Goal: Task Accomplishment & Management: Complete application form

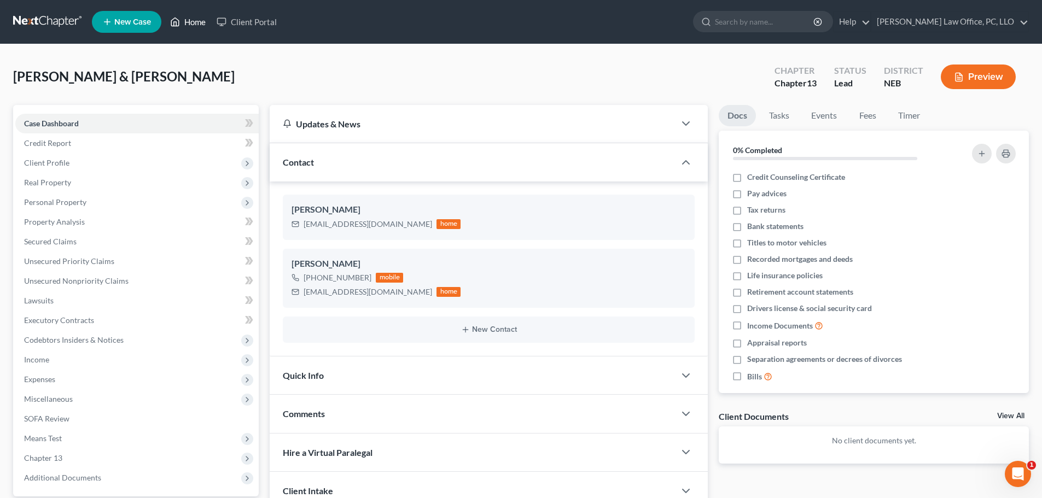
drag, startPoint x: 185, startPoint y: 19, endPoint x: 192, endPoint y: 20, distance: 7.2
click at [185, 19] on link "Home" at bounding box center [188, 22] width 47 height 20
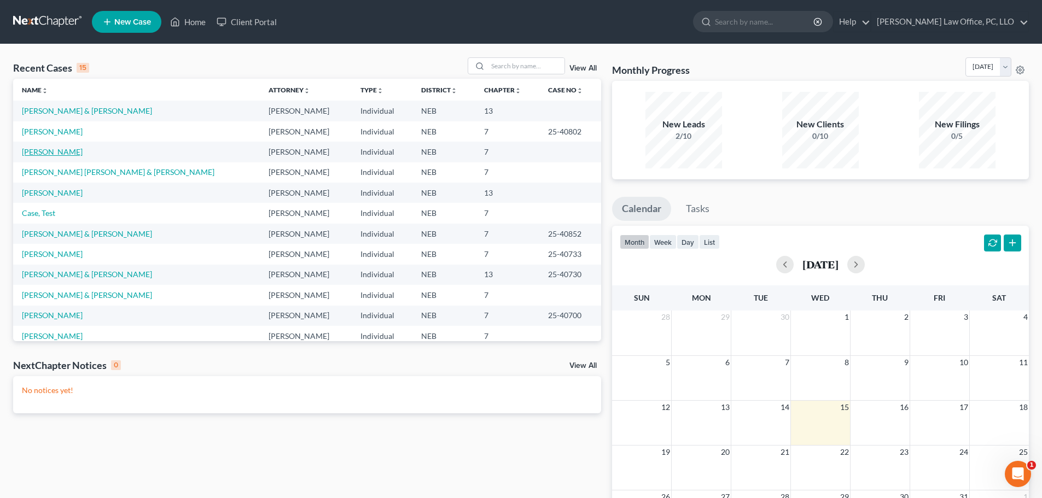
click at [55, 153] on link "[PERSON_NAME]" at bounding box center [52, 151] width 61 height 9
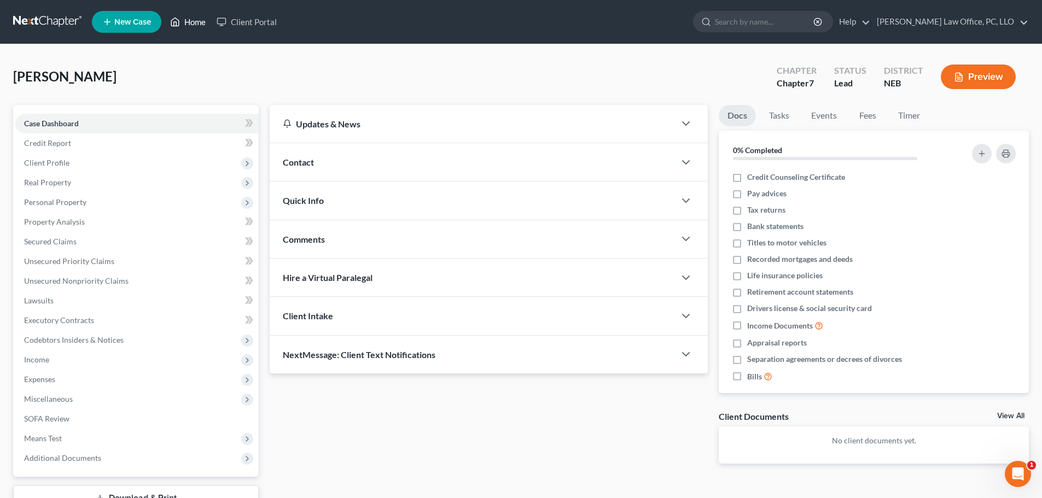
click at [199, 21] on link "Home" at bounding box center [188, 22] width 47 height 20
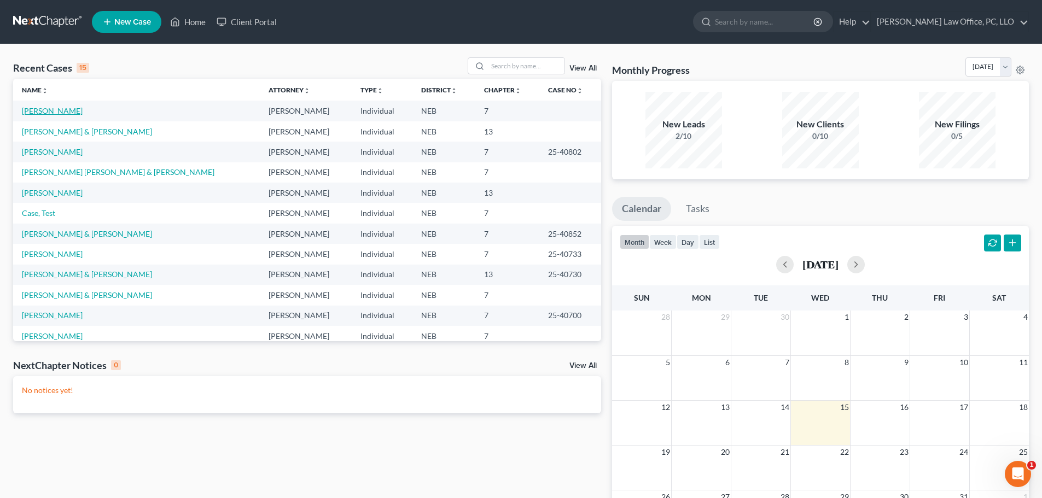
click at [65, 109] on link "[PERSON_NAME]" at bounding box center [52, 110] width 61 height 9
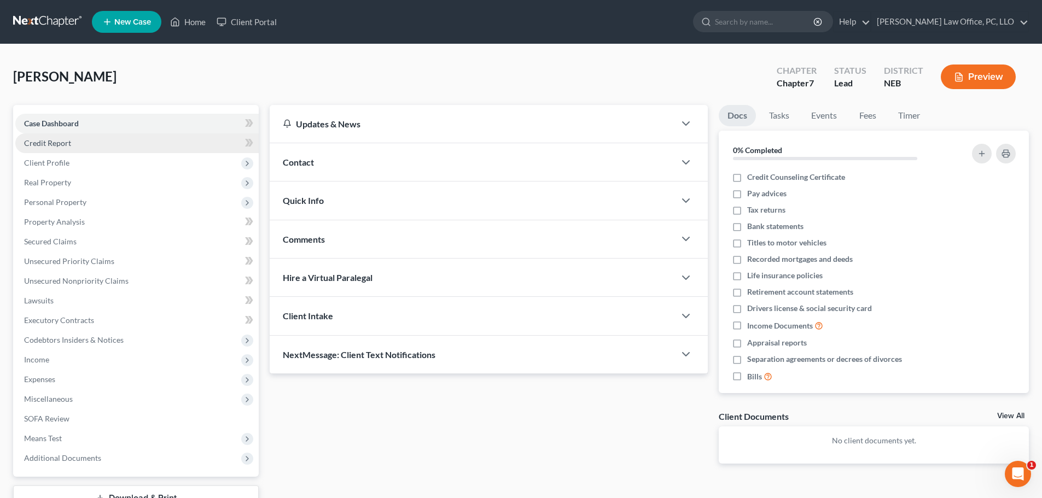
click at [61, 143] on span "Credit Report" at bounding box center [47, 142] width 47 height 9
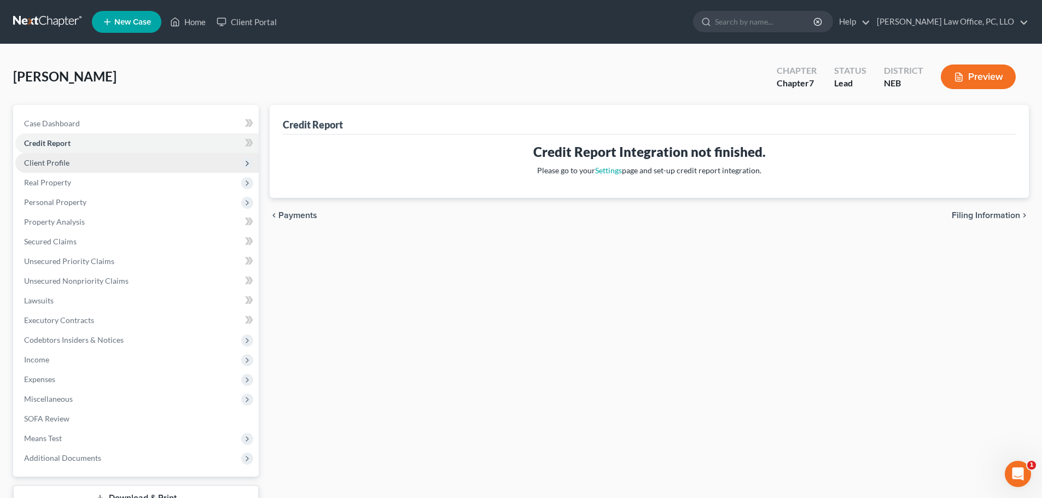
click at [52, 159] on span "Client Profile" at bounding box center [46, 162] width 45 height 9
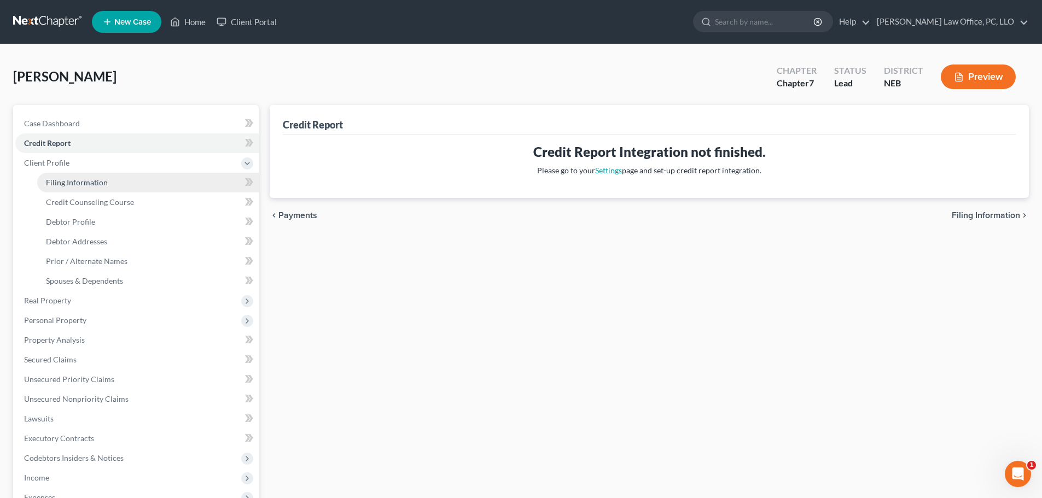
click at [99, 178] on span "Filing Information" at bounding box center [77, 182] width 62 height 9
select select "1"
select select "0"
select select "30"
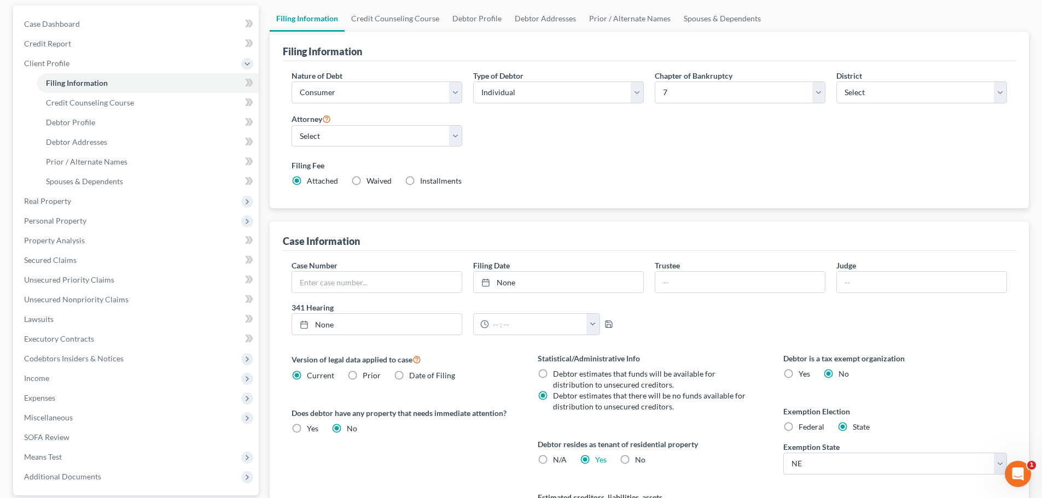
scroll to position [44, 0]
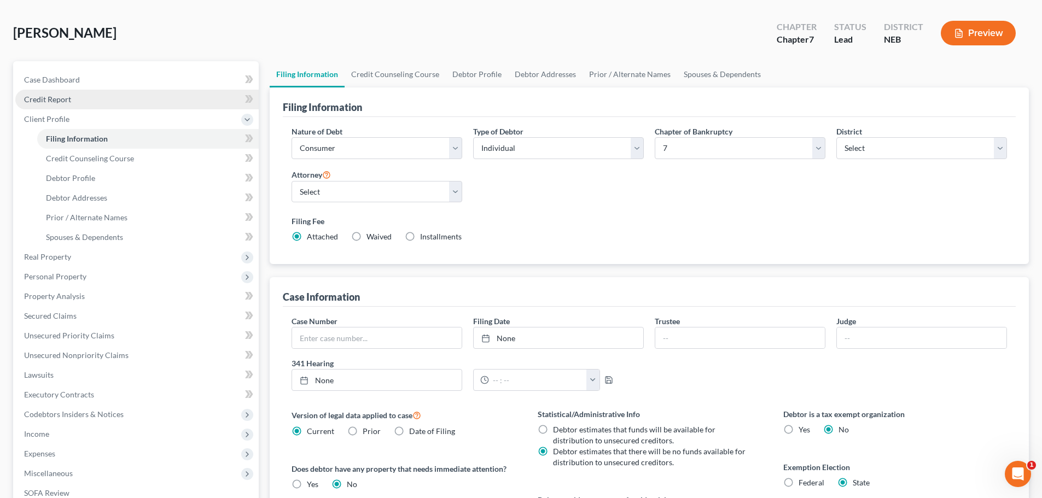
click at [38, 98] on span "Credit Report" at bounding box center [47, 99] width 47 height 9
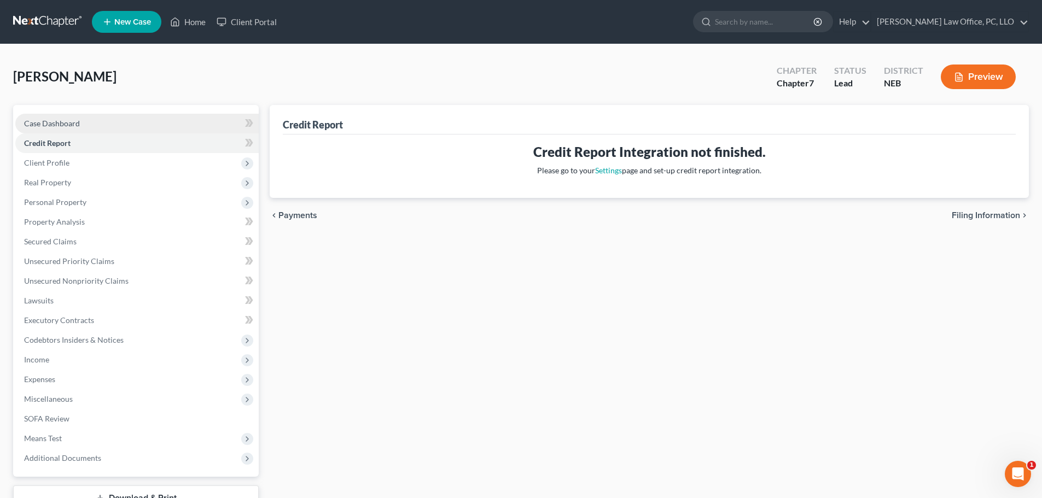
click at [57, 119] on span "Case Dashboard" at bounding box center [52, 123] width 56 height 9
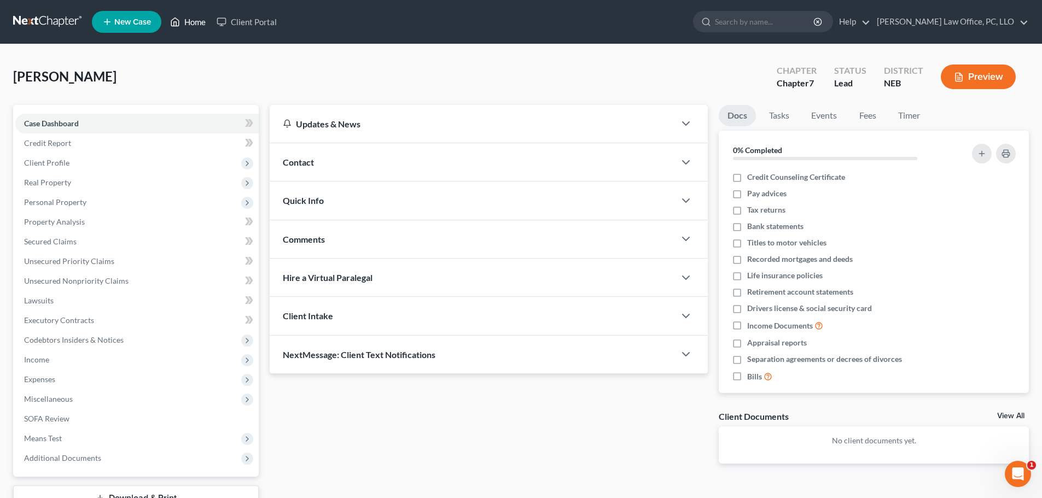
click at [182, 22] on link "Home" at bounding box center [188, 22] width 47 height 20
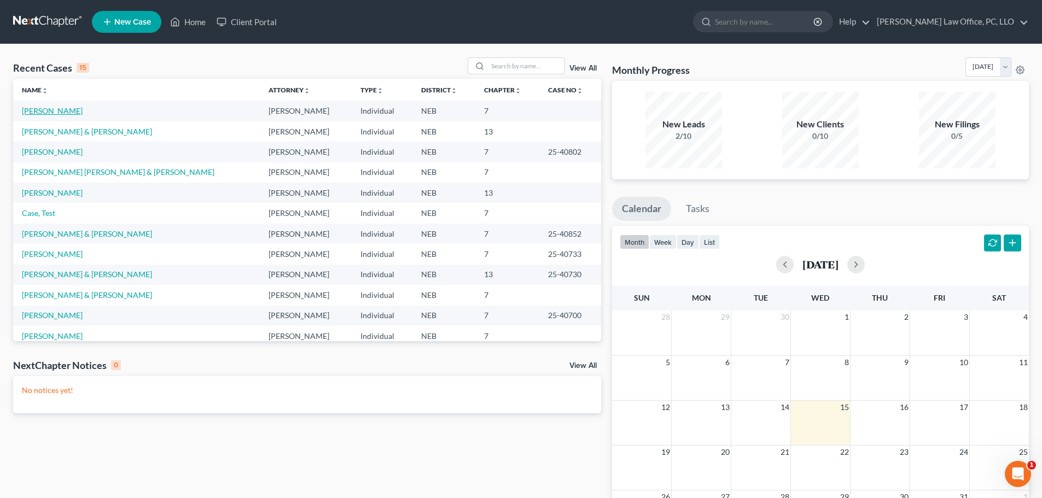
click at [44, 111] on link "[PERSON_NAME]" at bounding box center [52, 110] width 61 height 9
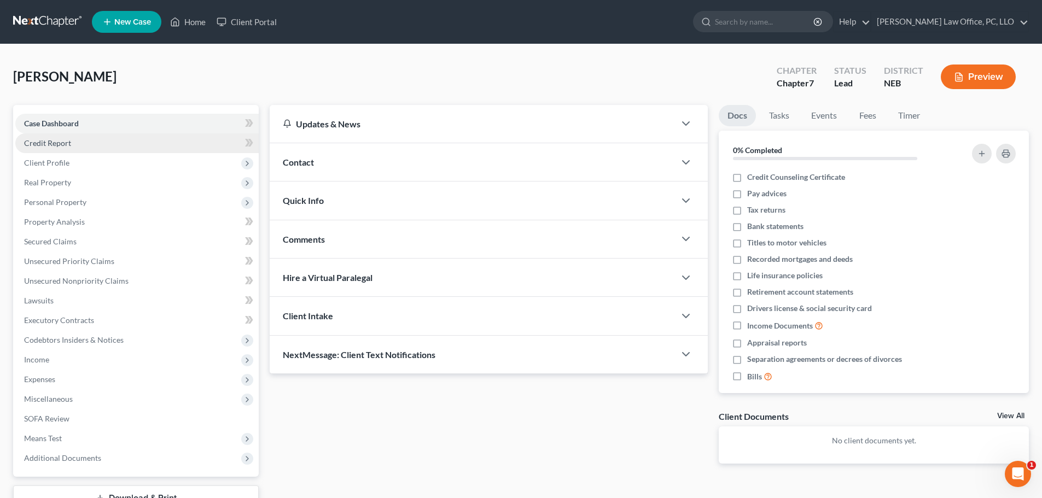
click at [53, 147] on span "Credit Report" at bounding box center [47, 142] width 47 height 9
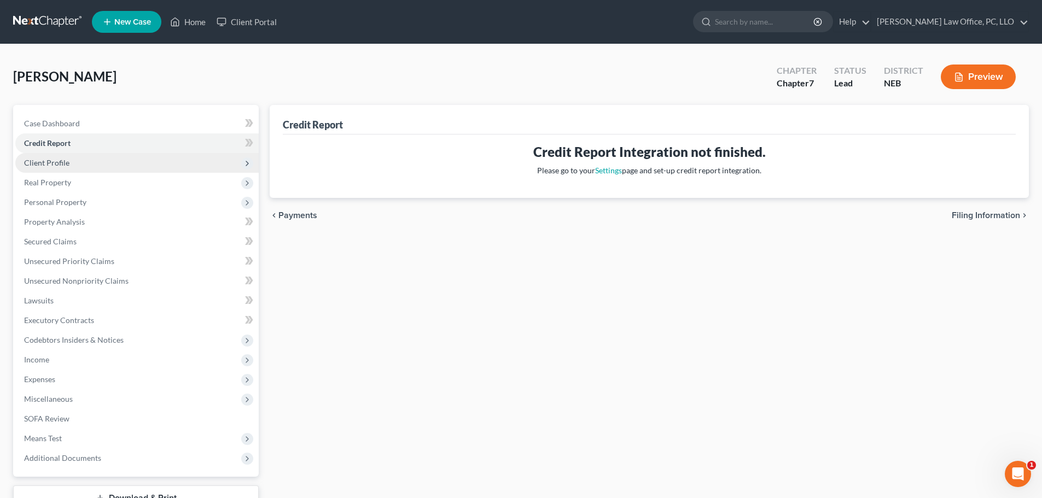
click at [59, 161] on span "Client Profile" at bounding box center [46, 162] width 45 height 9
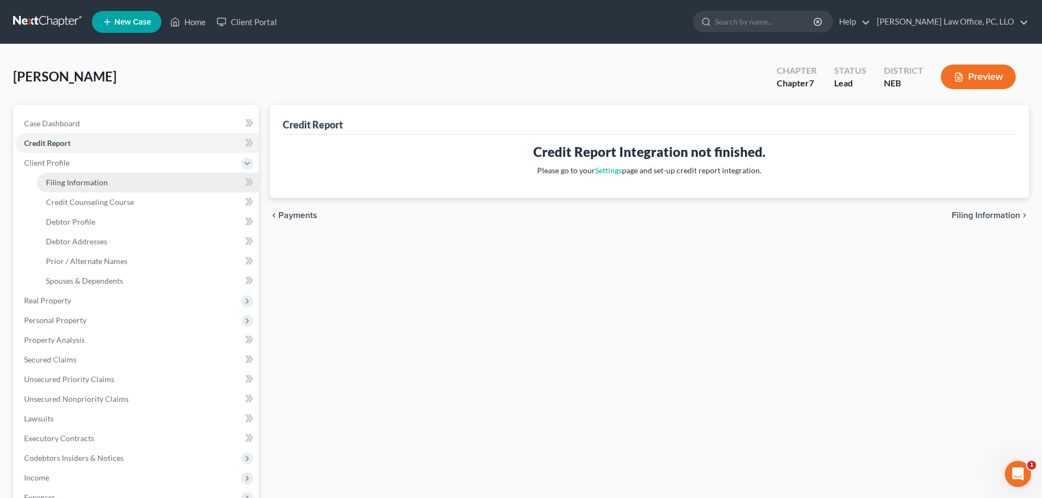
click at [77, 183] on span "Filing Information" at bounding box center [77, 182] width 62 height 9
select select "1"
select select "0"
select select "48"
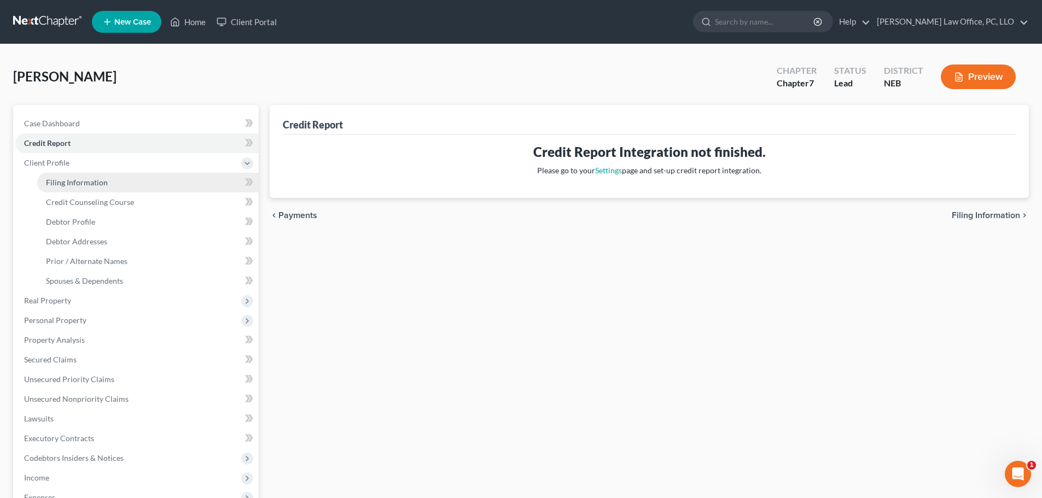
select select "0"
select select "30"
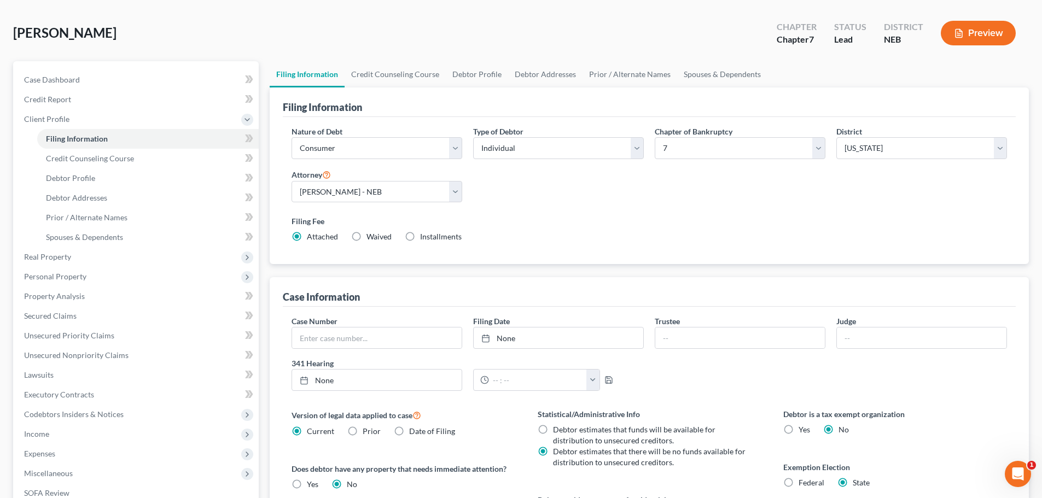
scroll to position [59, 0]
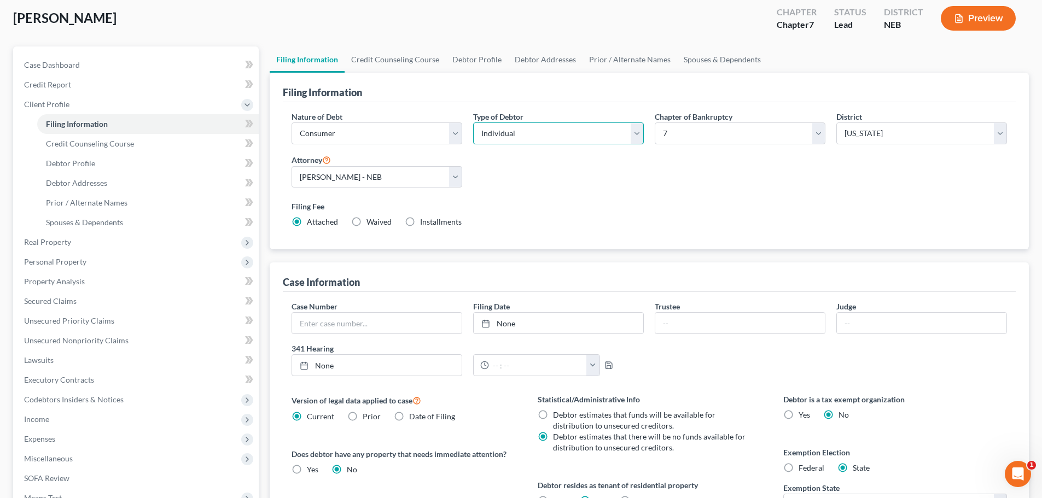
click at [635, 133] on select "Select Individual Joint" at bounding box center [558, 134] width 171 height 22
click at [473, 123] on select "Select Individual Joint" at bounding box center [558, 134] width 171 height 22
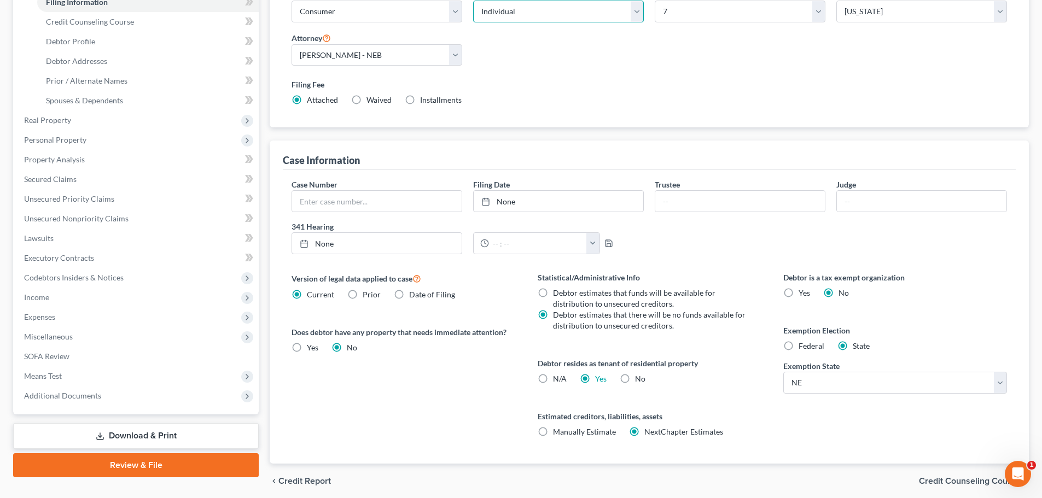
scroll to position [223, 0]
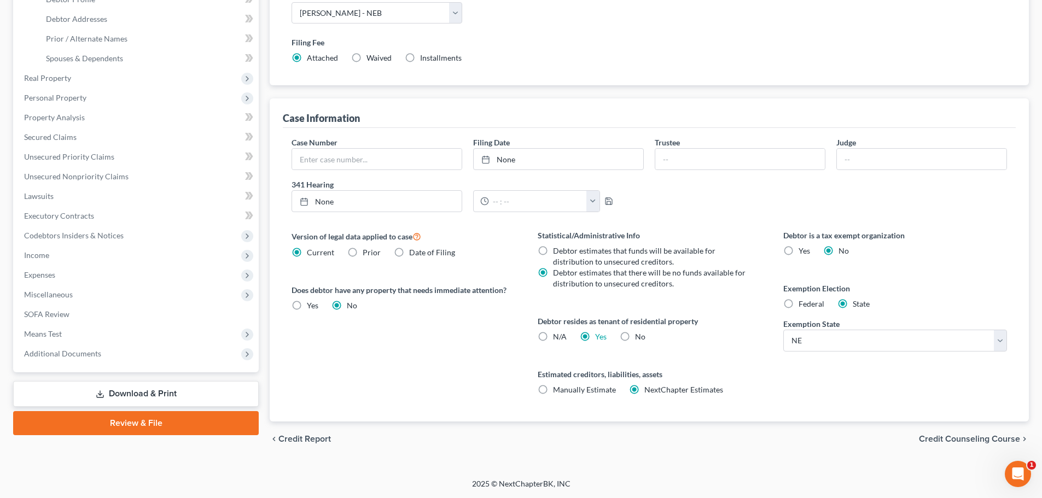
click at [958, 435] on span "Credit Counseling Course" at bounding box center [969, 439] width 101 height 9
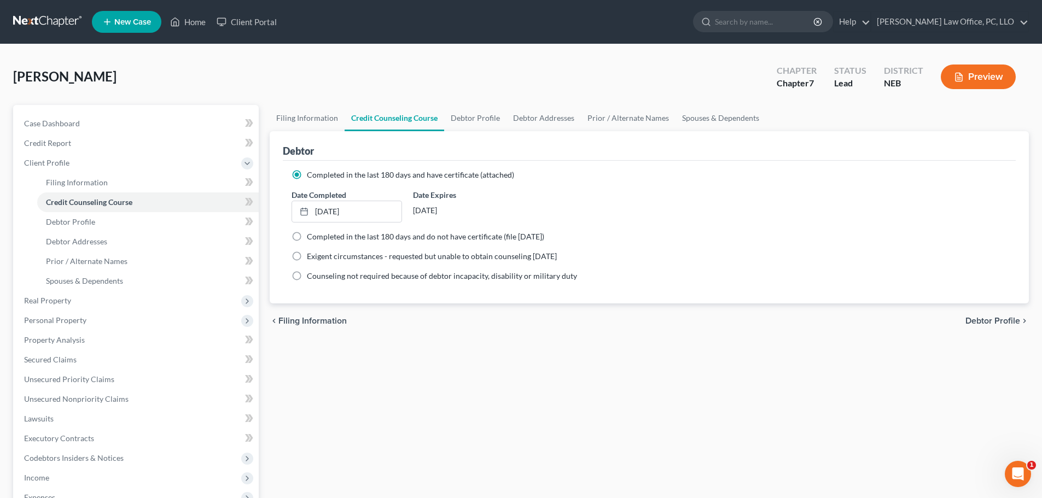
click at [993, 321] on span "Debtor Profile" at bounding box center [993, 321] width 55 height 9
select select "0"
select select "1"
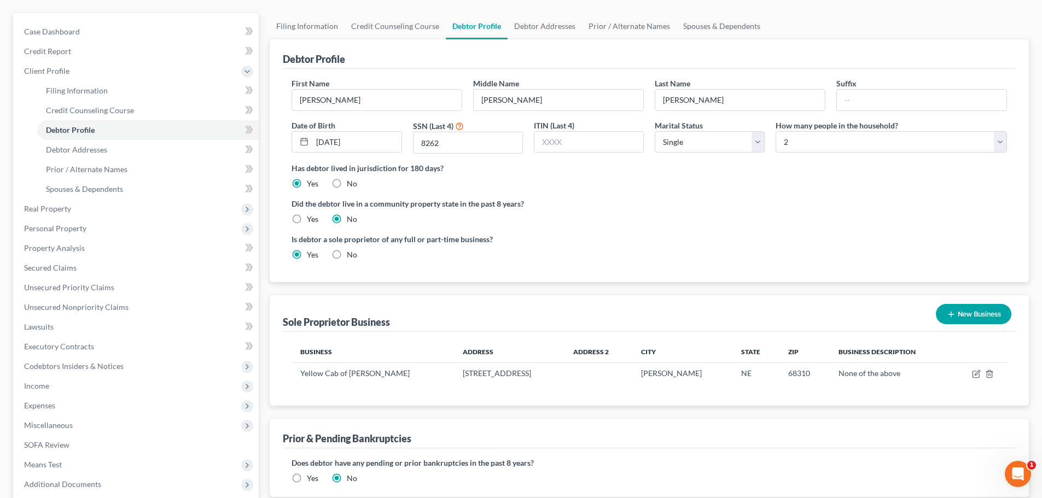
scroll to position [94, 0]
click at [757, 139] on select "Select Single Married Separated Divorced Widowed" at bounding box center [710, 140] width 110 height 22
select select "3"
click at [655, 129] on select "Select Single Married Separated Divorced Widowed" at bounding box center [710, 140] width 110 height 22
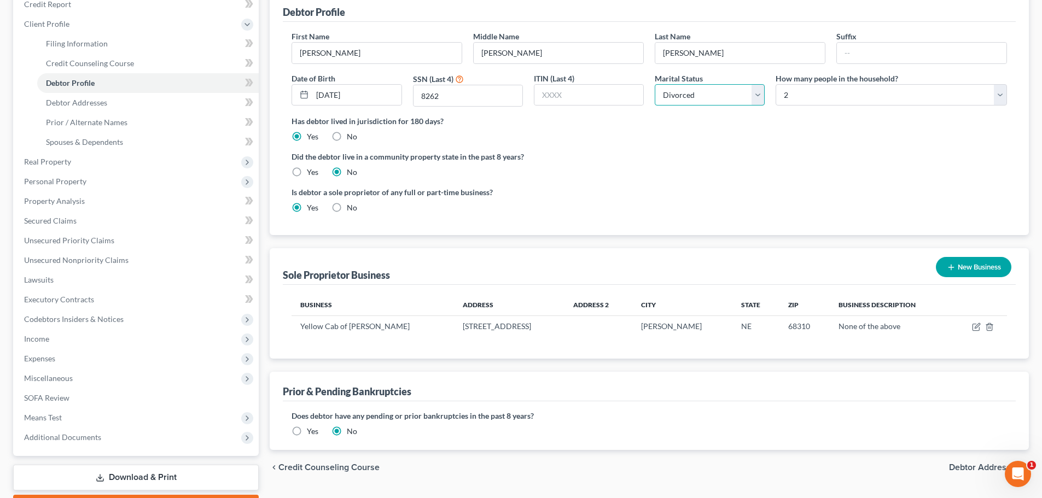
scroll to position [192, 0]
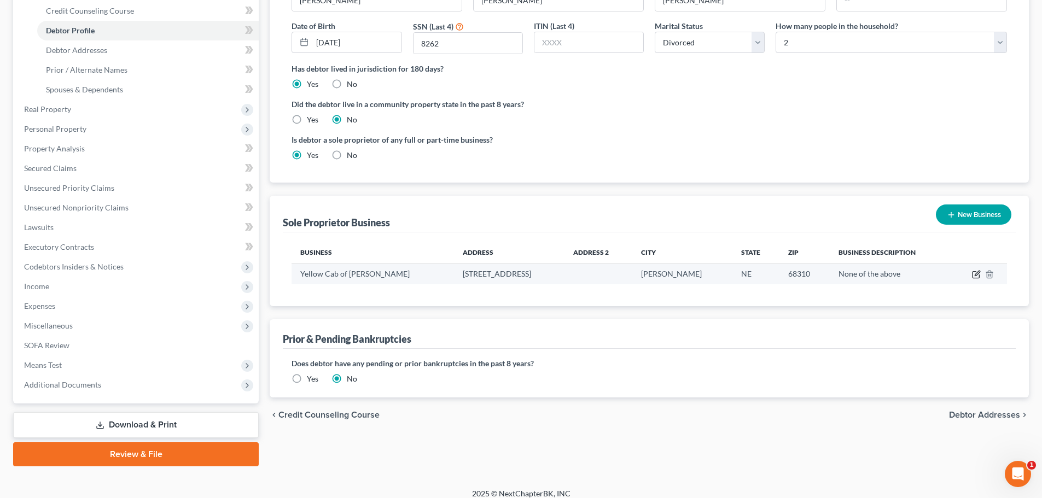
click at [977, 273] on icon "button" at bounding box center [976, 274] width 9 height 9
select select "30"
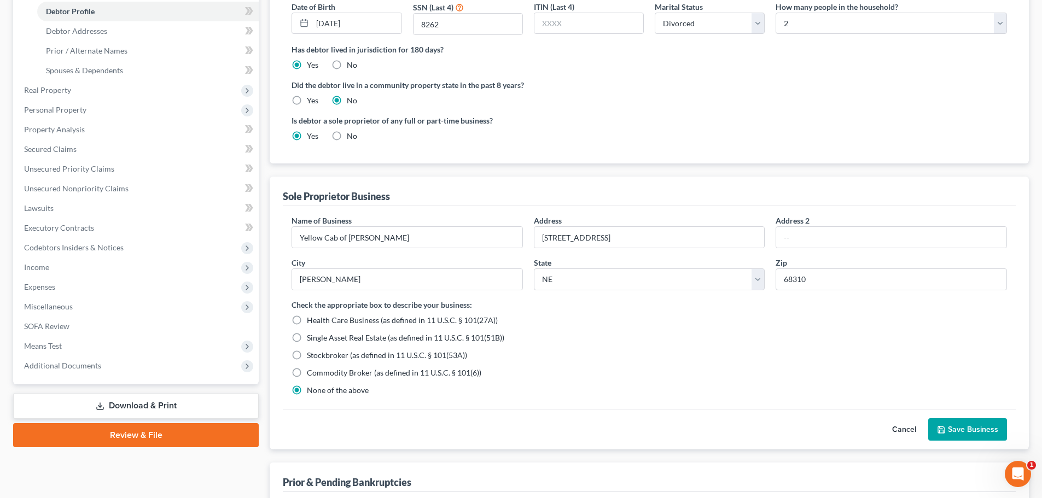
scroll to position [330, 0]
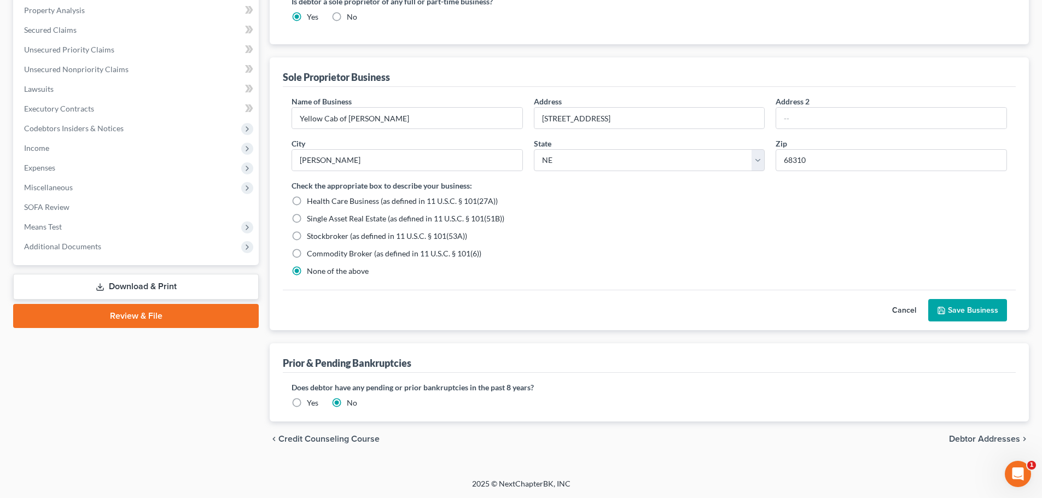
click at [979, 439] on span "Debtor Addresses" at bounding box center [984, 439] width 71 height 9
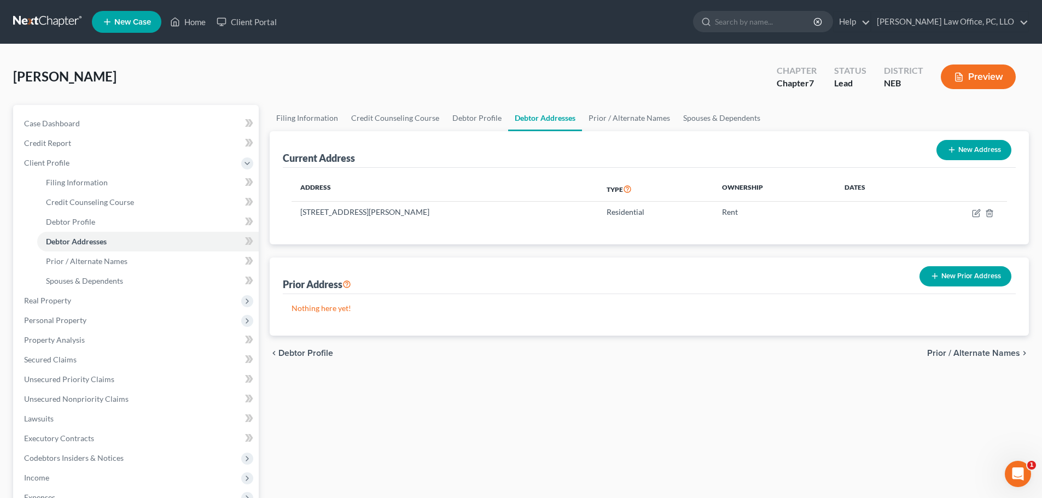
click at [980, 351] on span "Prior / Alternate Names" at bounding box center [973, 353] width 93 height 9
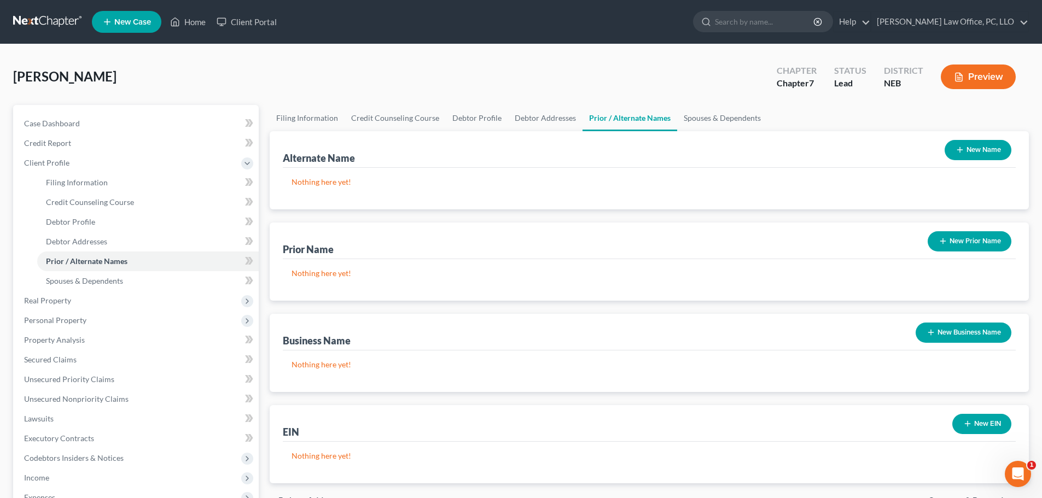
click at [980, 146] on button "New Name" at bounding box center [978, 150] width 67 height 20
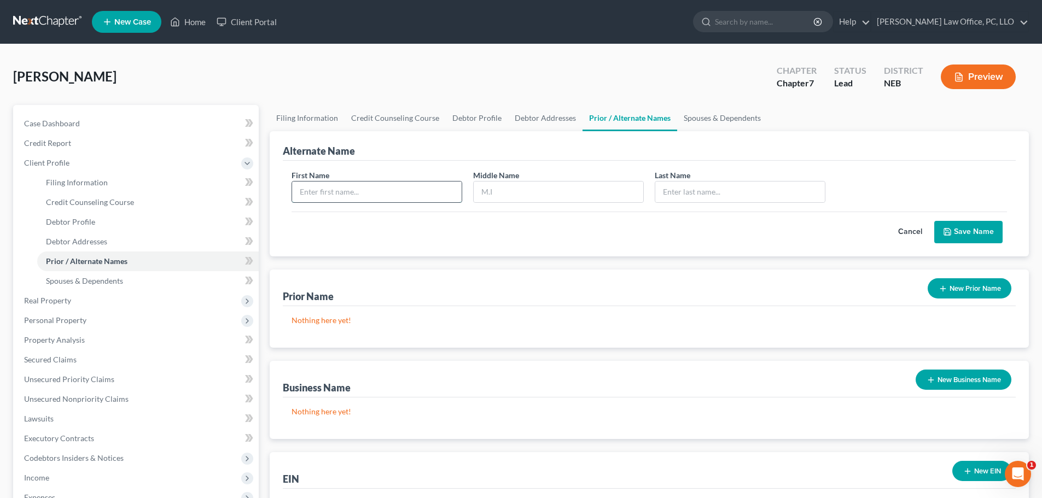
click at [440, 191] on input "text" at bounding box center [377, 192] width 170 height 21
type input "[PERSON_NAME]"
type input "J"
type input "[PERSON_NAME]"
click at [318, 118] on link "Filing Information" at bounding box center [307, 118] width 75 height 26
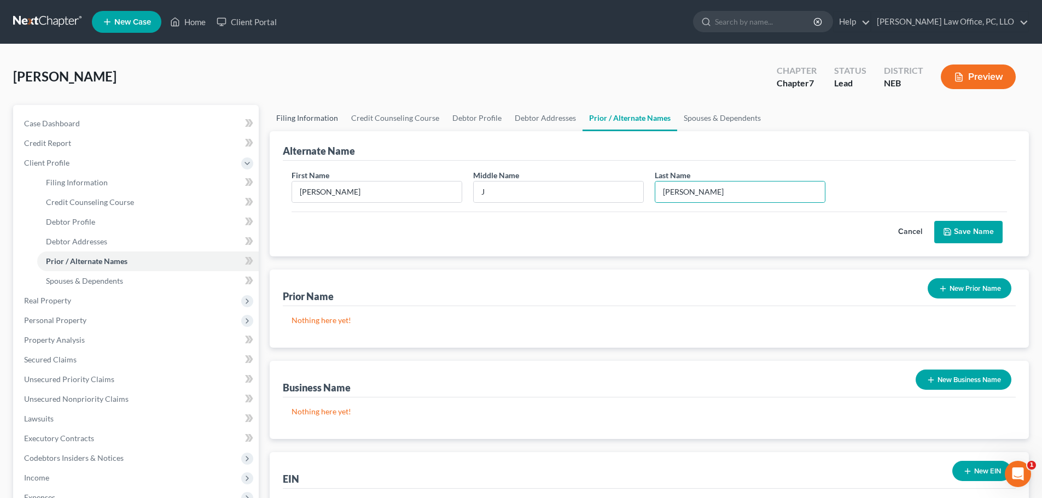
select select "1"
select select "0"
select select "48"
select select "0"
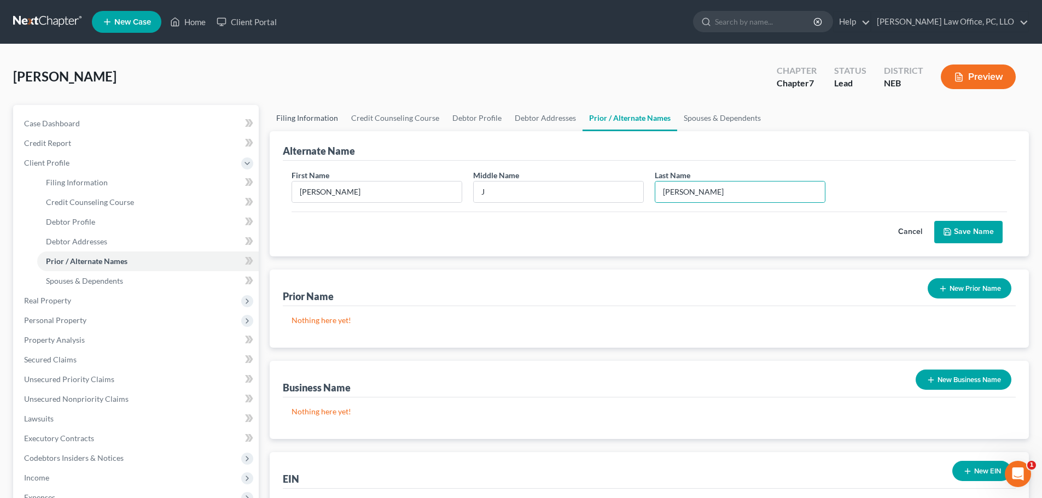
select select "30"
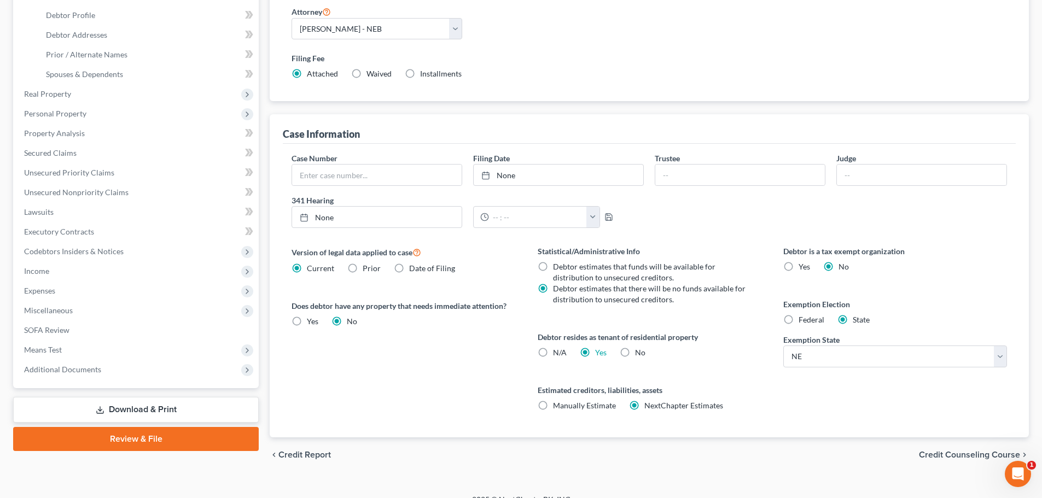
scroll to position [223, 0]
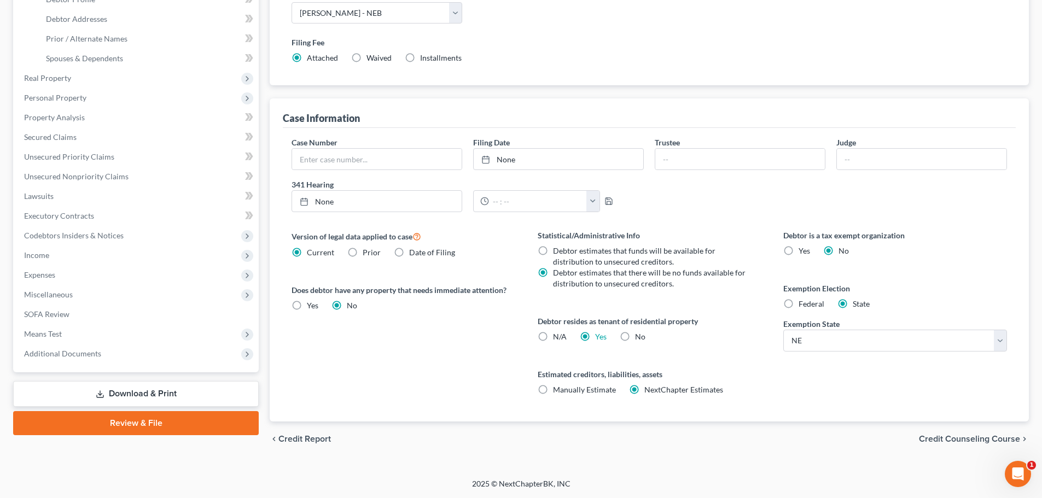
click at [969, 437] on span "Credit Counseling Course" at bounding box center [969, 439] width 101 height 9
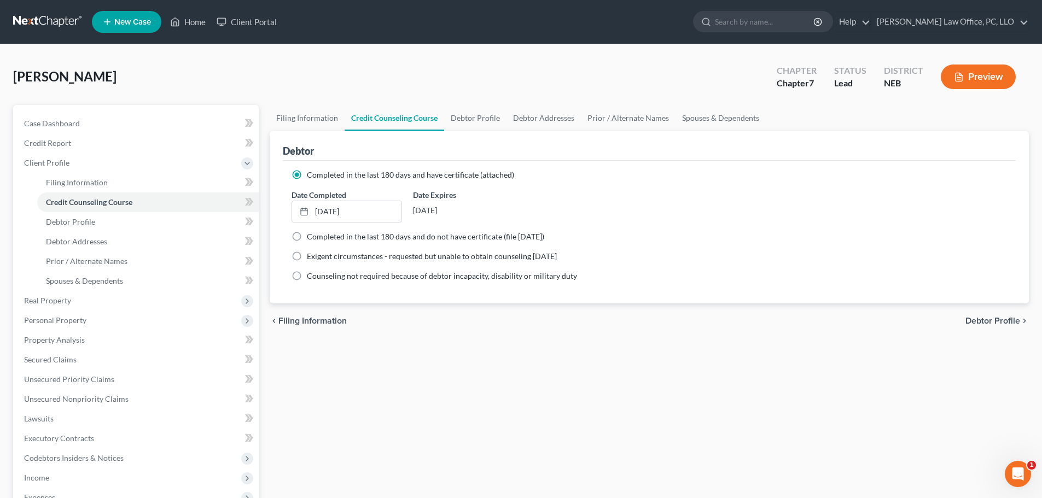
click at [999, 322] on span "Debtor Profile" at bounding box center [993, 321] width 55 height 9
select select "3"
select select "1"
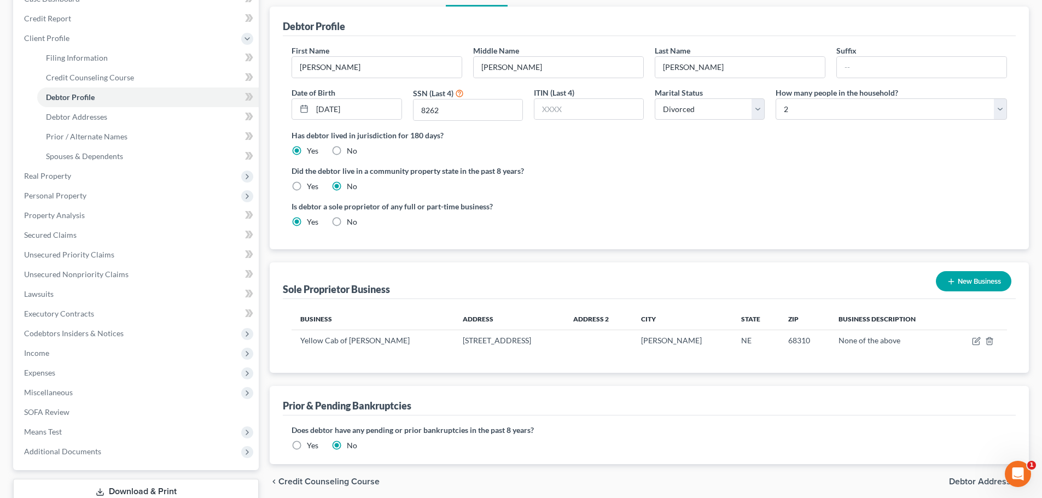
scroll to position [201, 0]
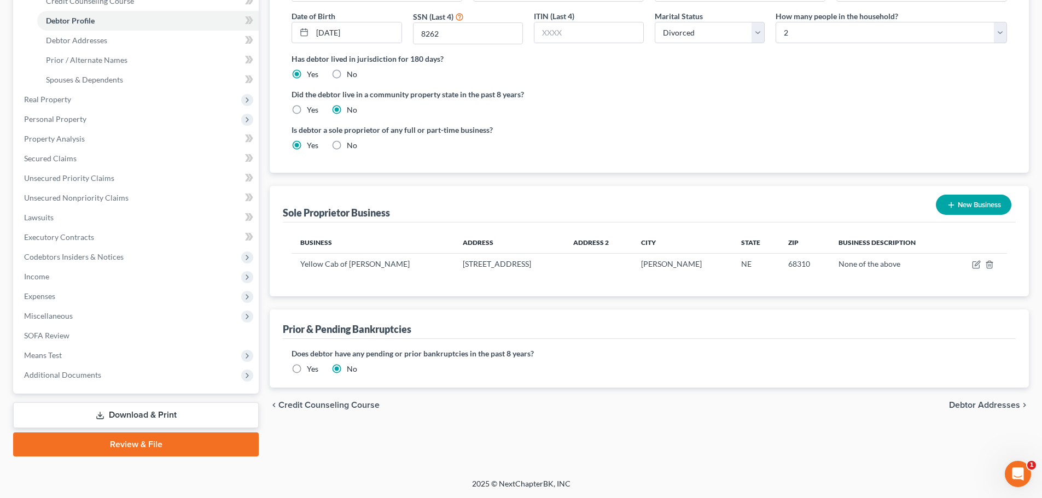
click at [985, 403] on span "Debtor Addresses" at bounding box center [984, 405] width 71 height 9
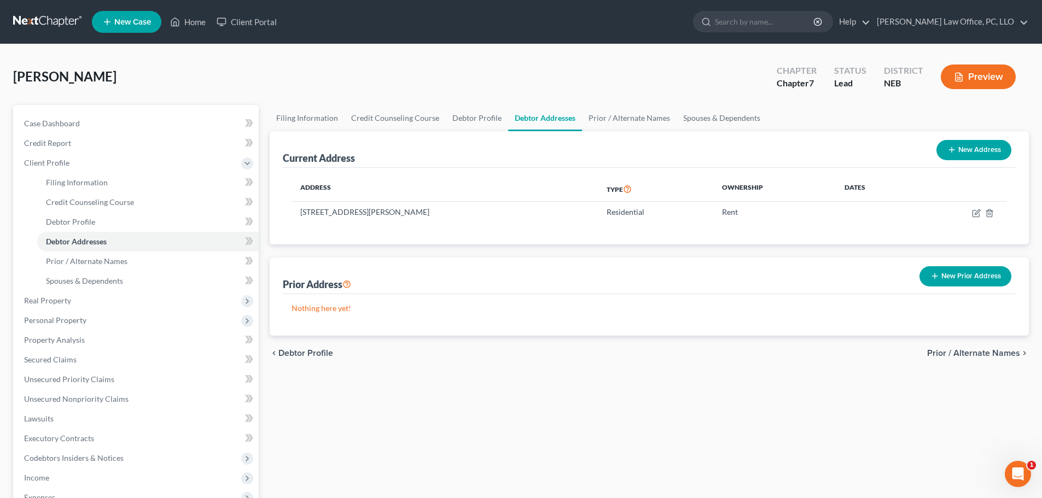
scroll to position [78, 0]
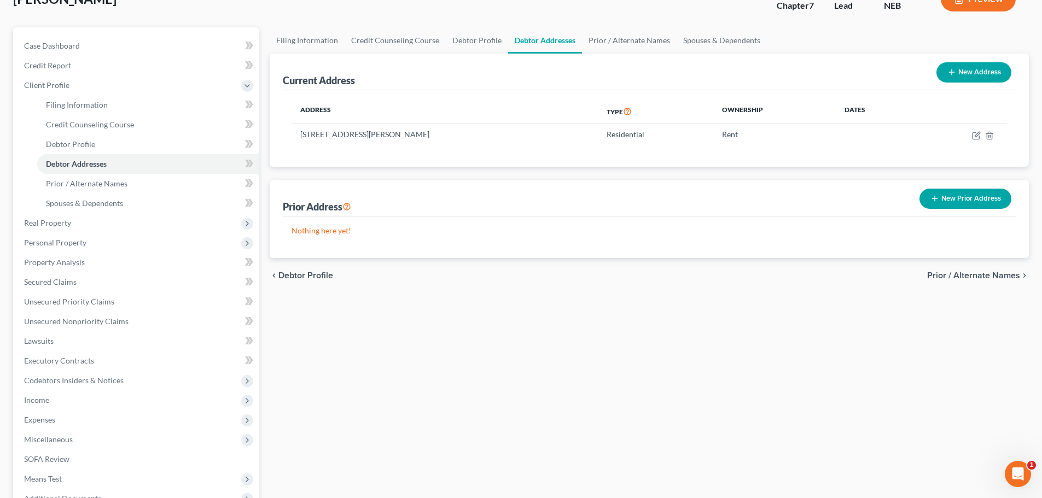
click at [985, 275] on span "Prior / Alternate Names" at bounding box center [973, 275] width 93 height 9
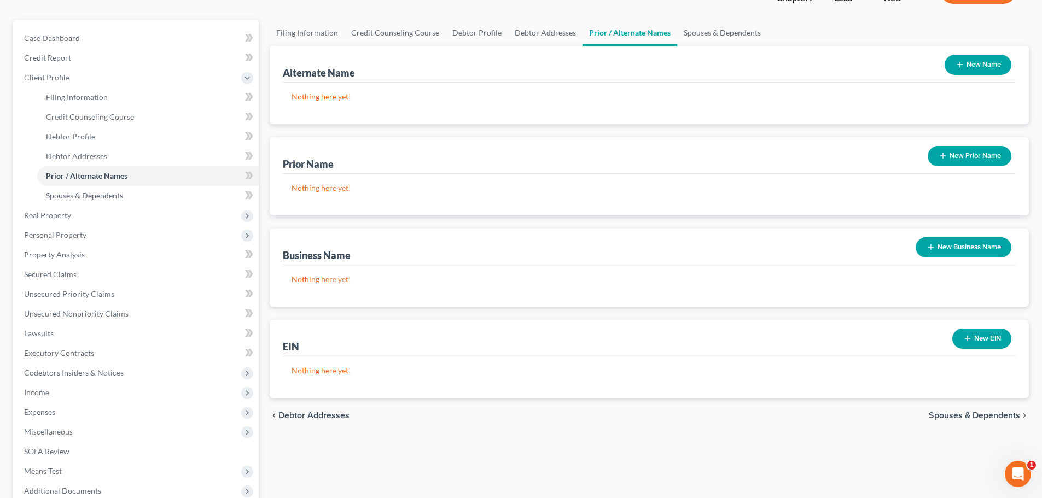
scroll to position [198, 0]
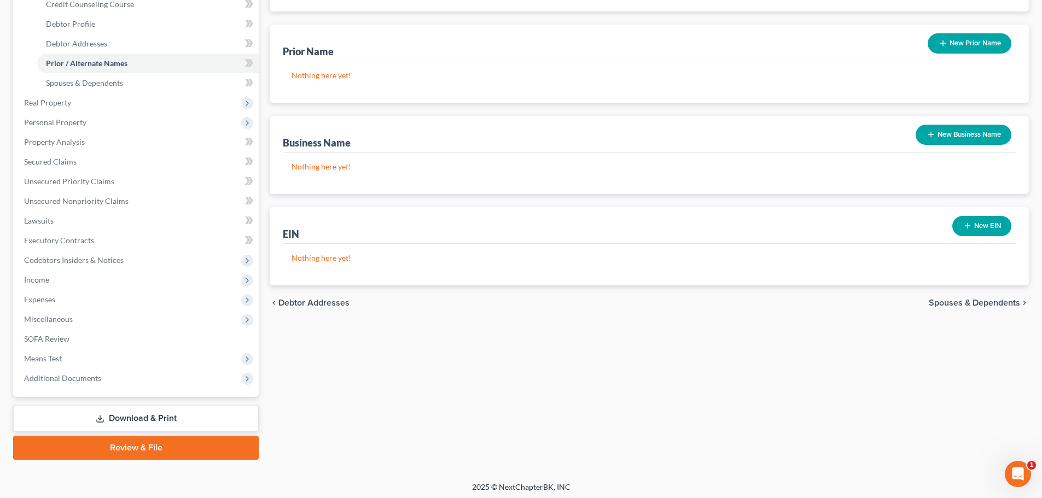
click at [973, 297] on div "chevron_left Debtor Addresses Spouses & Dependents chevron_right" at bounding box center [649, 303] width 759 height 35
click at [975, 303] on span "Spouses & Dependents" at bounding box center [974, 303] width 91 height 9
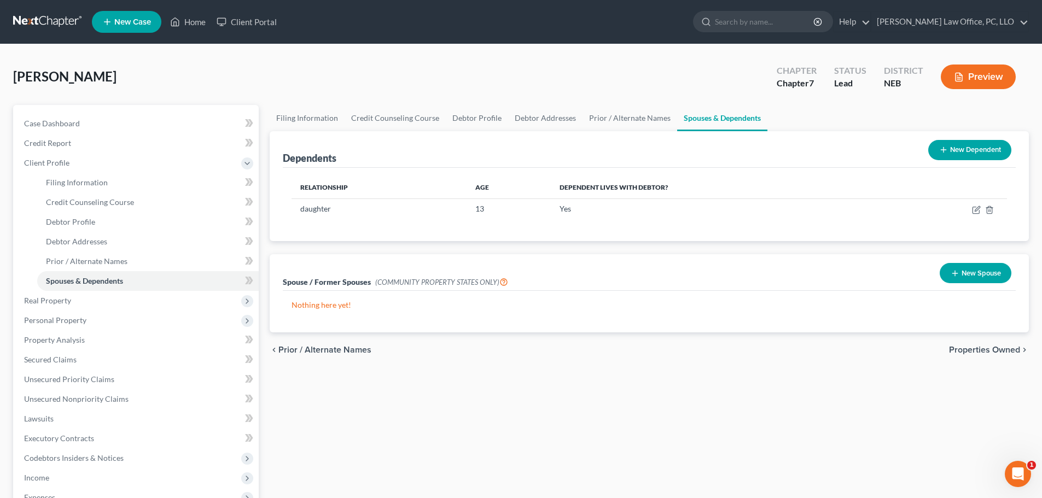
click at [1010, 347] on span "Properties Owned" at bounding box center [984, 350] width 71 height 9
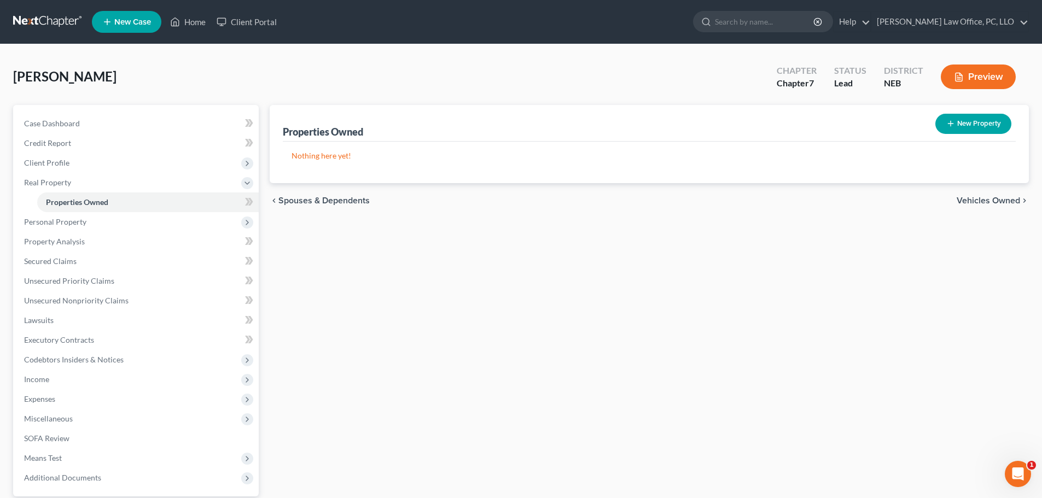
click at [990, 199] on span "Vehicles Owned" at bounding box center [988, 200] width 63 height 9
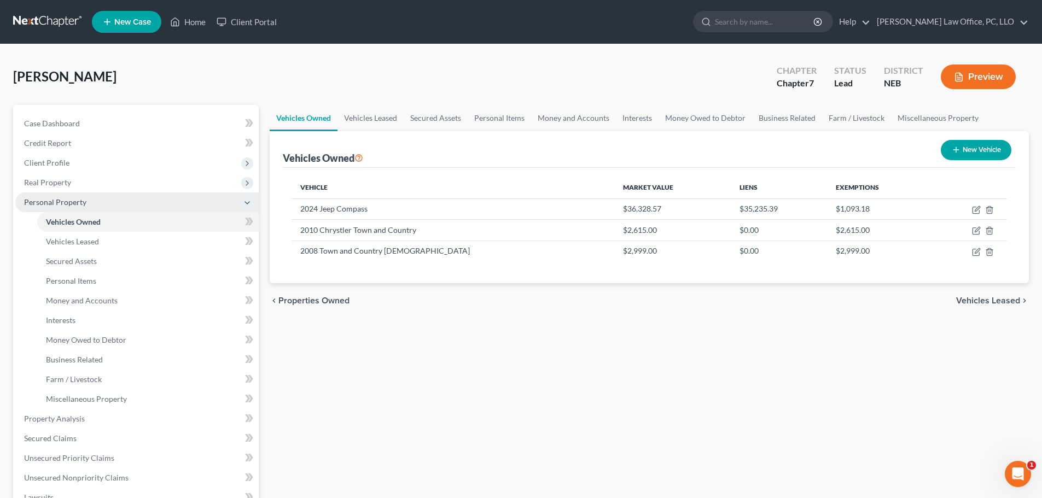
click at [72, 204] on span "Personal Property" at bounding box center [55, 202] width 62 height 9
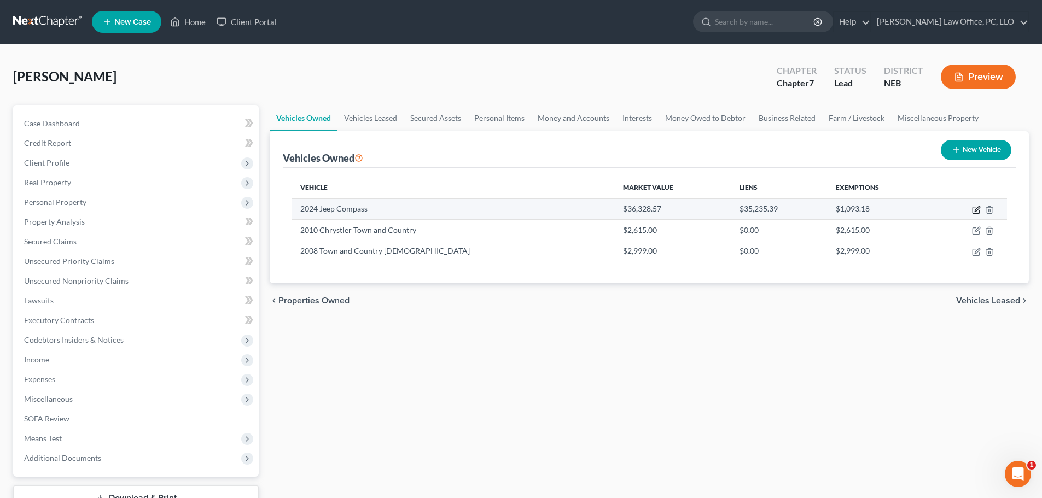
click at [977, 207] on icon "button" at bounding box center [976, 210] width 9 height 9
select select "0"
select select "2"
select select "0"
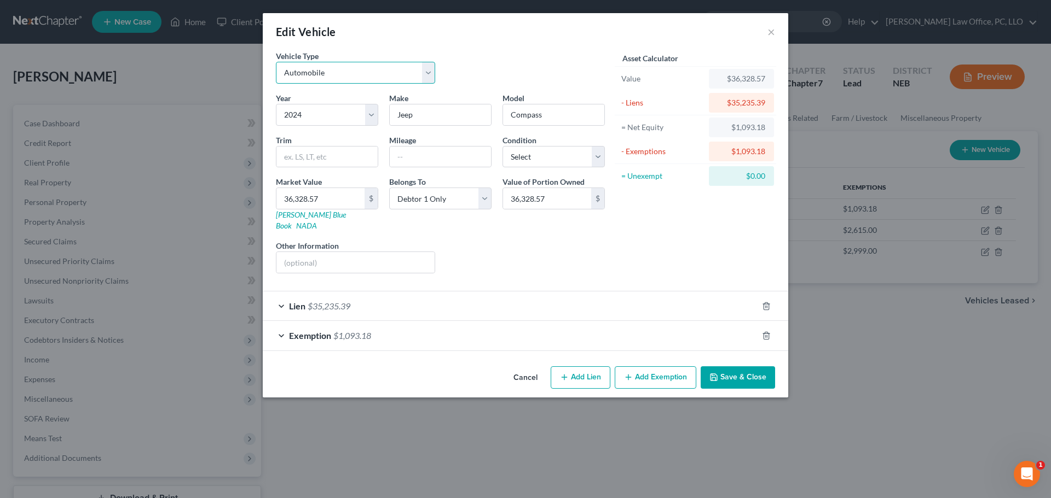
click at [430, 74] on select "Select Automobile Truck Trailer Watercraft Aircraft Motor Home Atv Other Vehicle" at bounding box center [355, 73] width 159 height 22
click at [276, 62] on select "Select Automobile Truck Trailer Watercraft Aircraft Motor Home Atv Other Vehicle" at bounding box center [355, 73] width 159 height 22
click at [598, 156] on select "Select Excellent Very Good Good Fair Poor" at bounding box center [553, 157] width 102 height 22
select select "2"
click at [502, 146] on select "Select Excellent Very Good Good Fair Poor" at bounding box center [553, 157] width 102 height 22
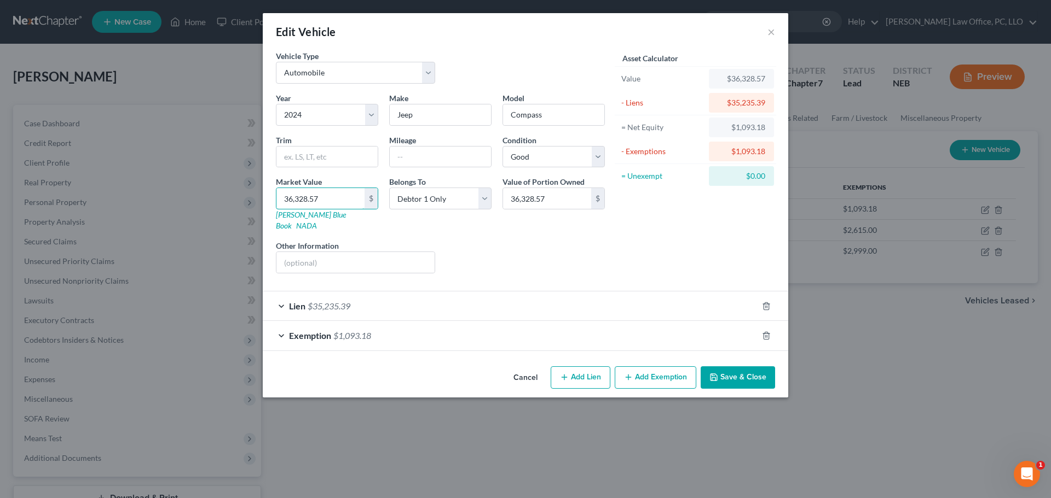
type input "3"
type input "3.00"
type input "30"
type input "30.00"
type input "300"
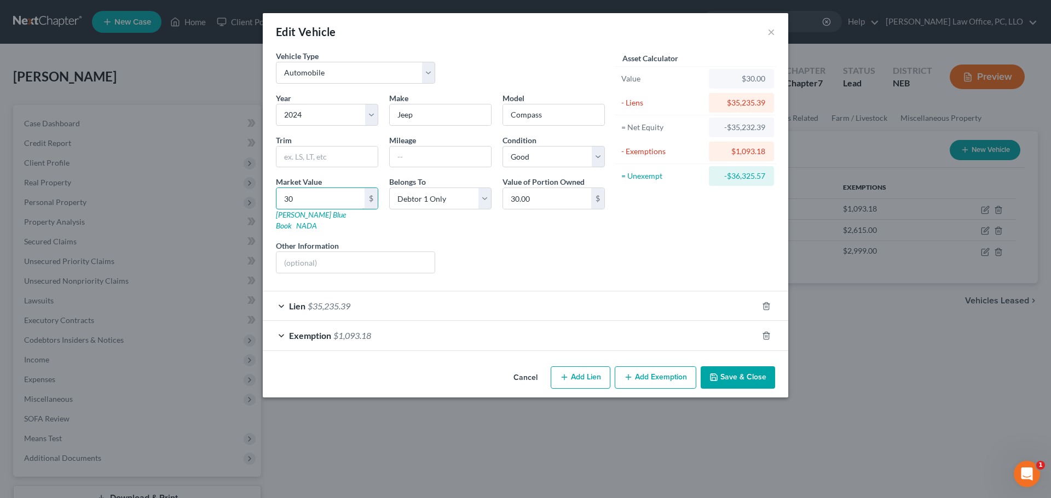
type input "300.00"
type input "3000"
type input "3,000.00"
type input "3,0000"
type input "30,000.00"
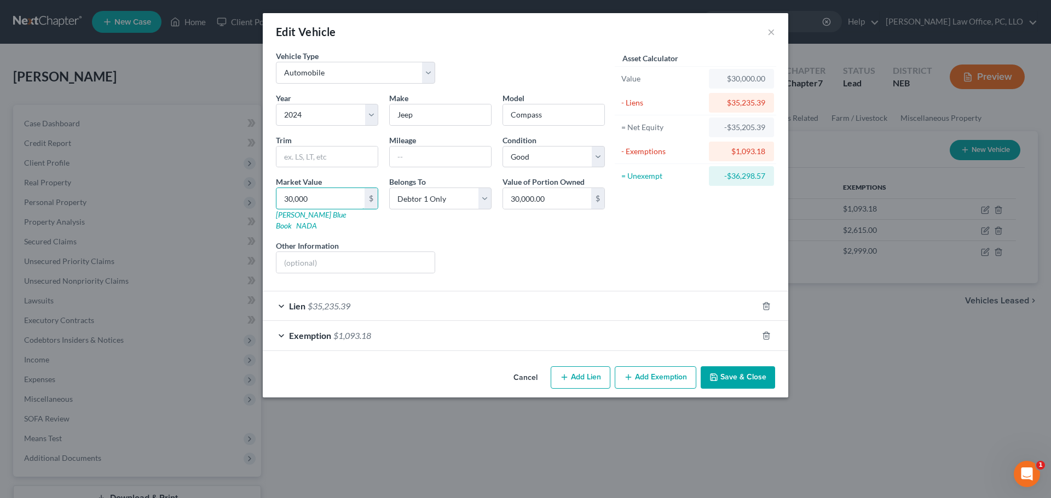
type input "30,000"
click at [282, 293] on div "Lien $35,235.39" at bounding box center [510, 306] width 495 height 29
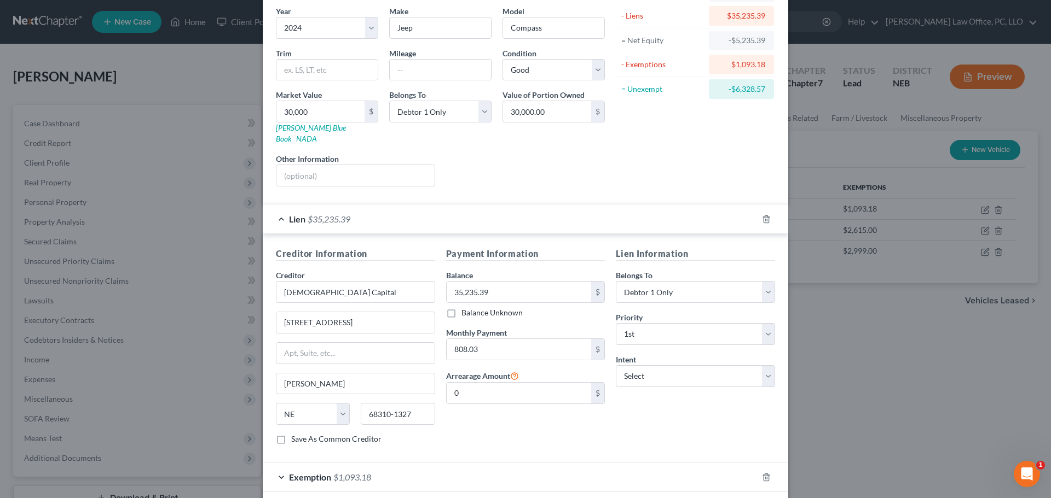
scroll to position [94, 0]
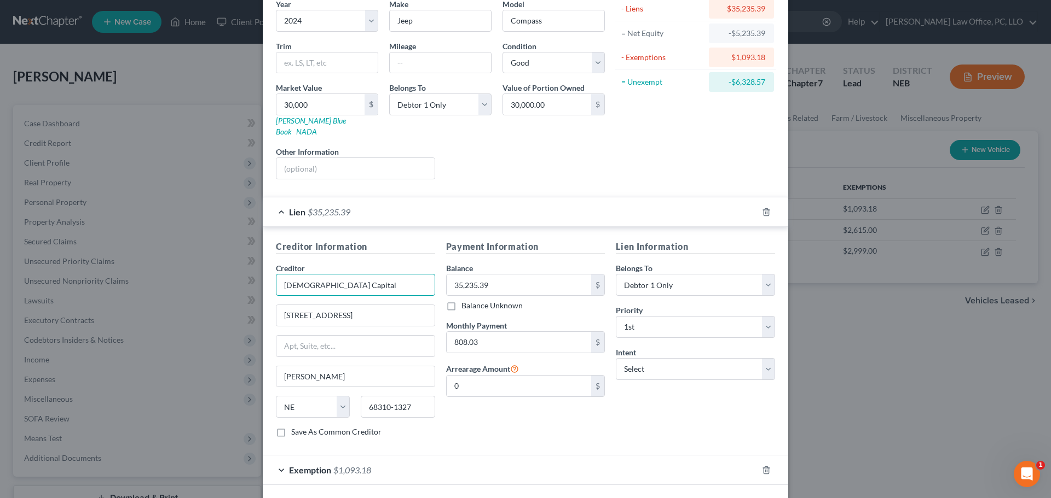
click at [300, 275] on input "[DEMOGRAPHIC_DATA] Capital" at bounding box center [355, 285] width 159 height 22
click at [345, 278] on input "Chrysler Capital" at bounding box center [355, 285] width 159 height 22
type input "Chrysler Capital"
drag, startPoint x: 359, startPoint y: 304, endPoint x: 189, endPoint y: 311, distance: 170.9
click at [188, 311] on div "Edit Vehicle × Vehicle Type Select Automobile Truck Trailer Watercraft Aircraft…" at bounding box center [525, 249] width 1051 height 498
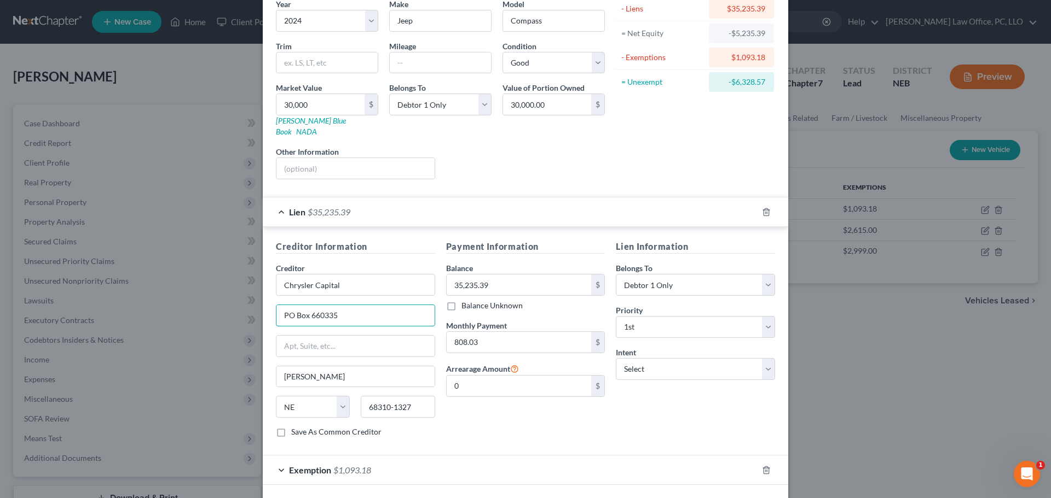
type input "PO Box 660335"
type input "[GEOGRAPHIC_DATA]"
select select "45"
type input "75266"
click at [765, 359] on select "Select Surrender Redeem Reaffirm Avoid Other" at bounding box center [695, 369] width 159 height 22
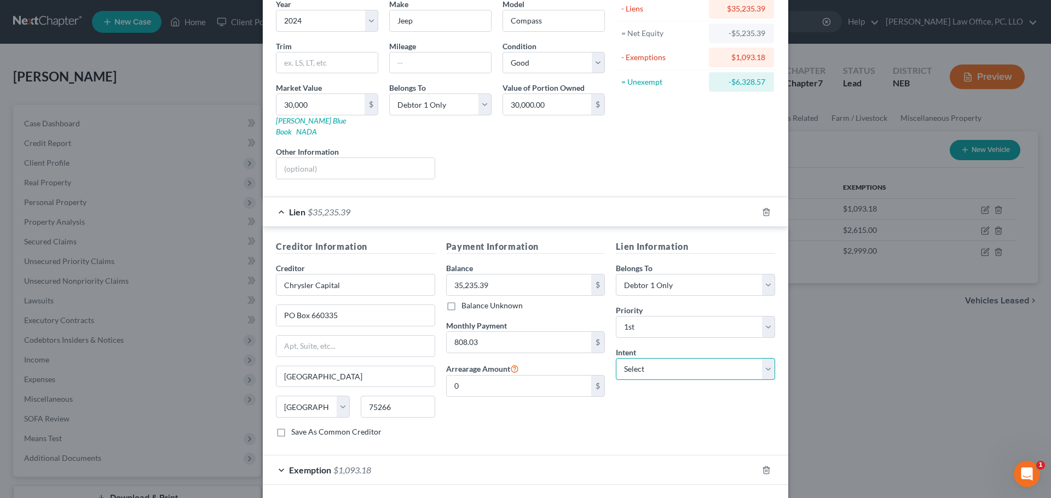
select select "2"
click at [616, 358] on select "Select Surrender Redeem Reaffirm Avoid Other" at bounding box center [695, 369] width 159 height 22
click at [762, 466] on icon "button" at bounding box center [766, 470] width 9 height 9
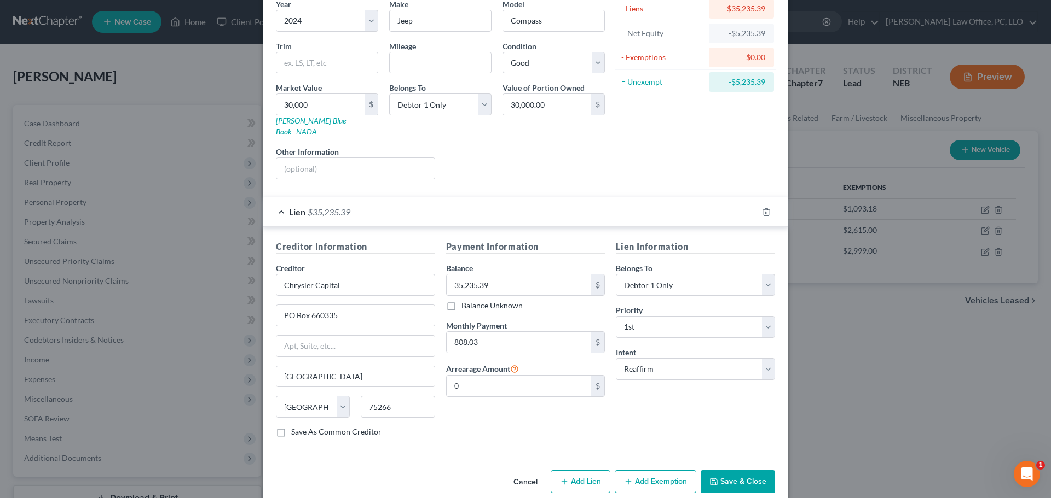
click at [752, 472] on button "Save & Close" at bounding box center [737, 482] width 74 height 23
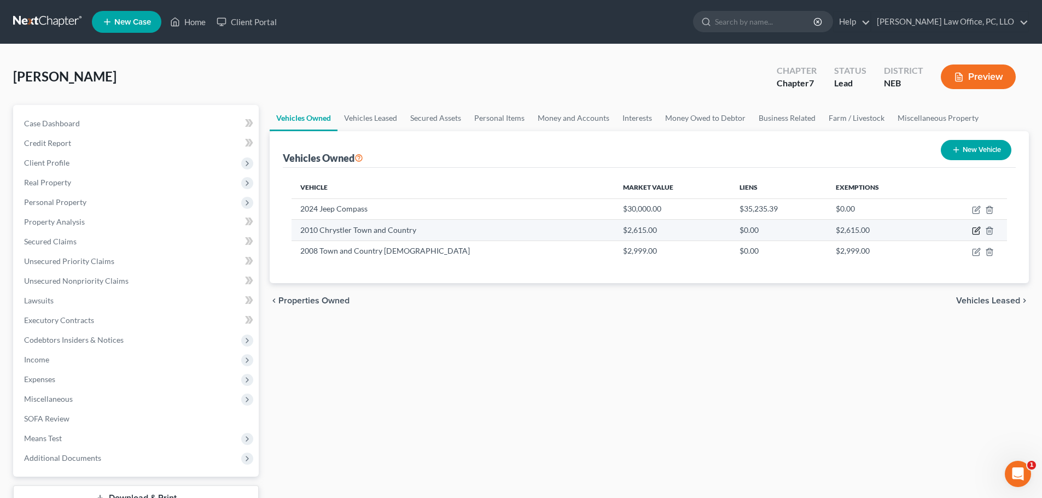
click at [978, 233] on icon "button" at bounding box center [976, 231] width 9 height 9
select select "0"
select select "16"
select select "0"
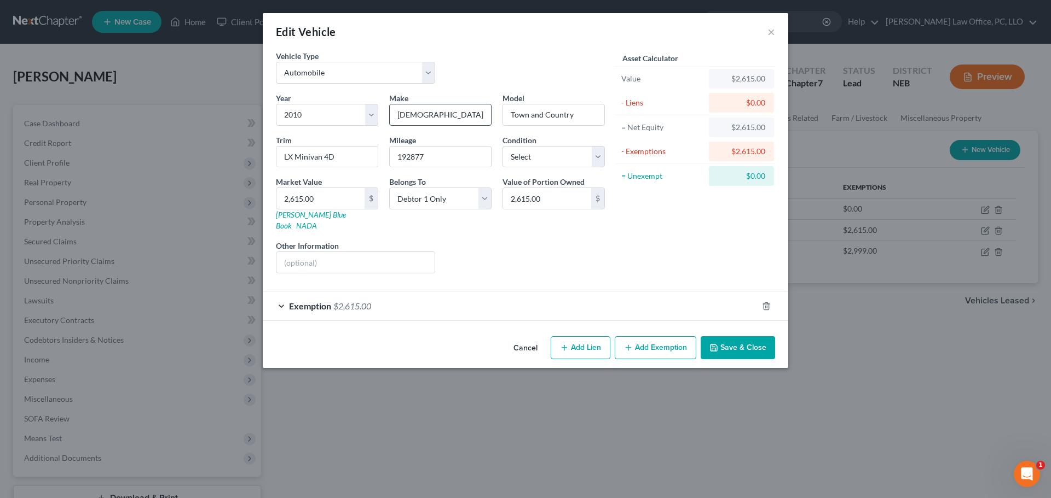
click at [419, 116] on input "[DEMOGRAPHIC_DATA]" at bounding box center [440, 115] width 101 height 21
type input "Chrysler"
click at [487, 240] on div "Liens Select" at bounding box center [525, 256] width 170 height 33
click at [599, 156] on select "Select Excellent Very Good Good Fair Poor" at bounding box center [553, 157] width 102 height 22
select select "3"
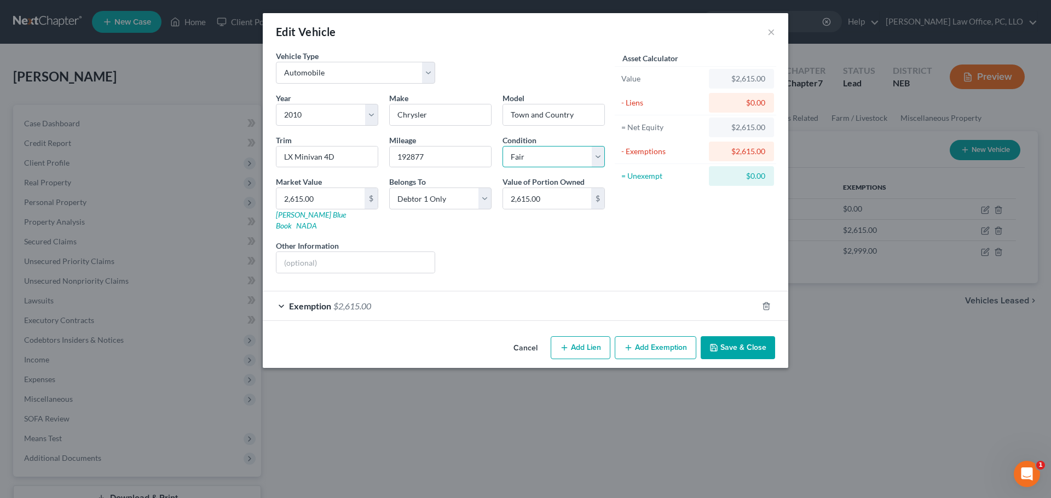
click at [502, 146] on select "Select Excellent Very Good Good Fair Poor" at bounding box center [553, 157] width 102 height 22
click at [283, 293] on div "Exemption $2,615.00" at bounding box center [510, 306] width 495 height 29
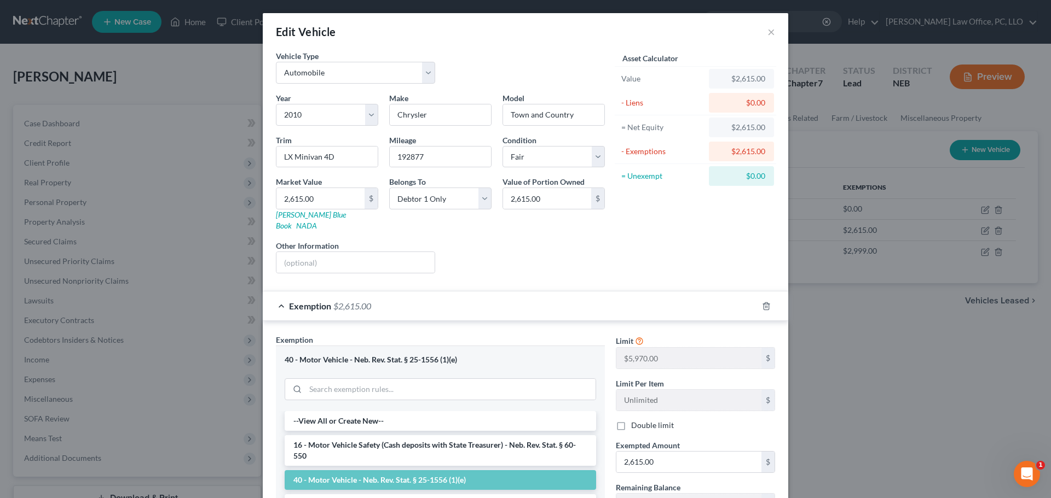
scroll to position [155, 0]
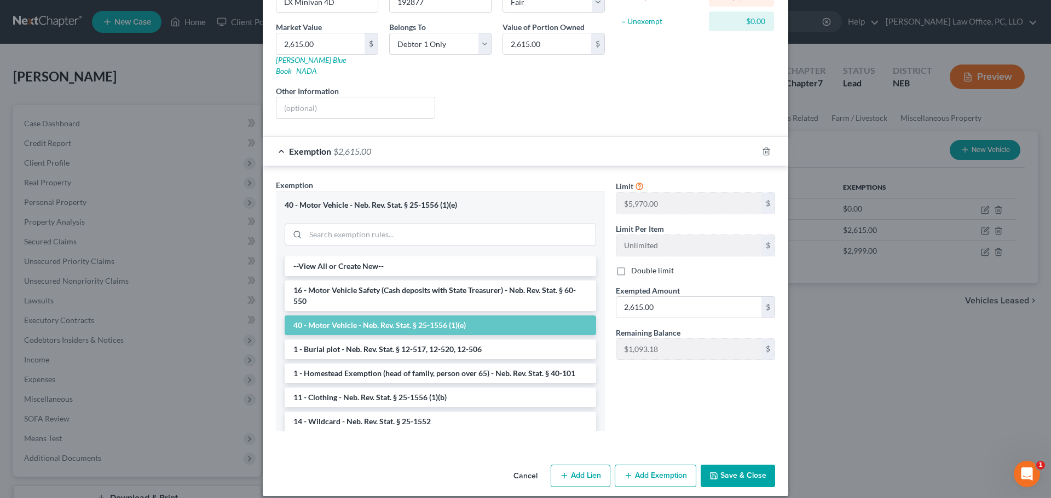
click at [723, 467] on button "Save & Close" at bounding box center [737, 476] width 74 height 23
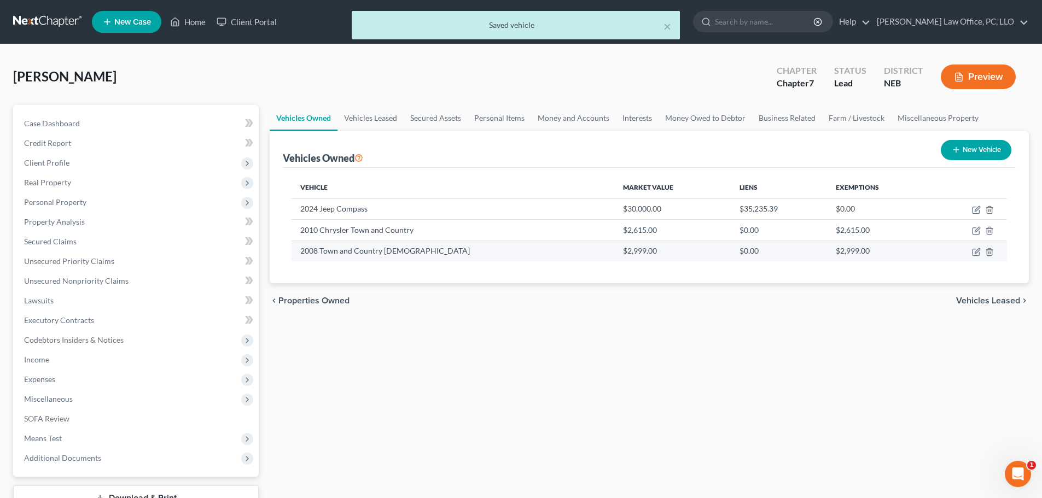
drag, startPoint x: 970, startPoint y: 251, endPoint x: 976, endPoint y: 254, distance: 6.9
click at [971, 251] on td at bounding box center [970, 251] width 76 height 21
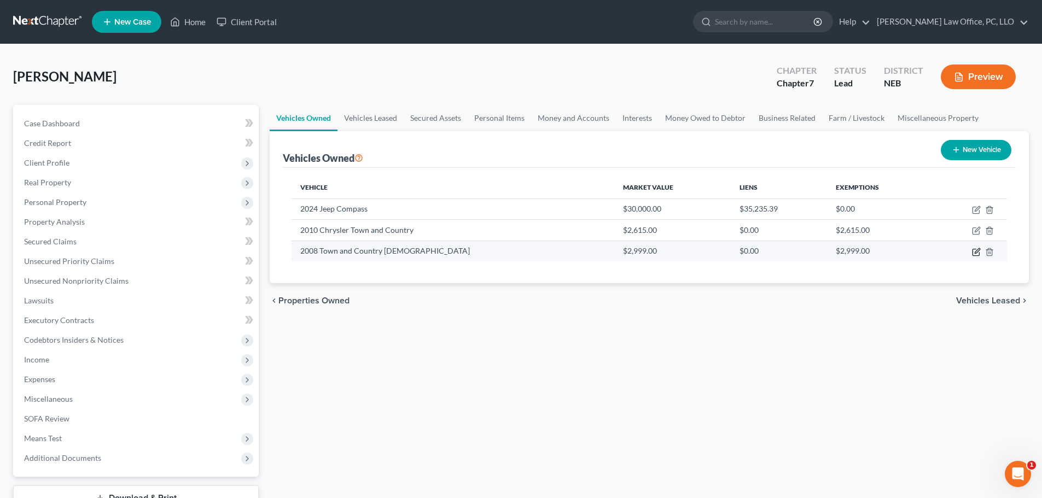
click at [976, 253] on icon "button" at bounding box center [977, 250] width 5 height 5
select select "0"
select select "18"
select select "0"
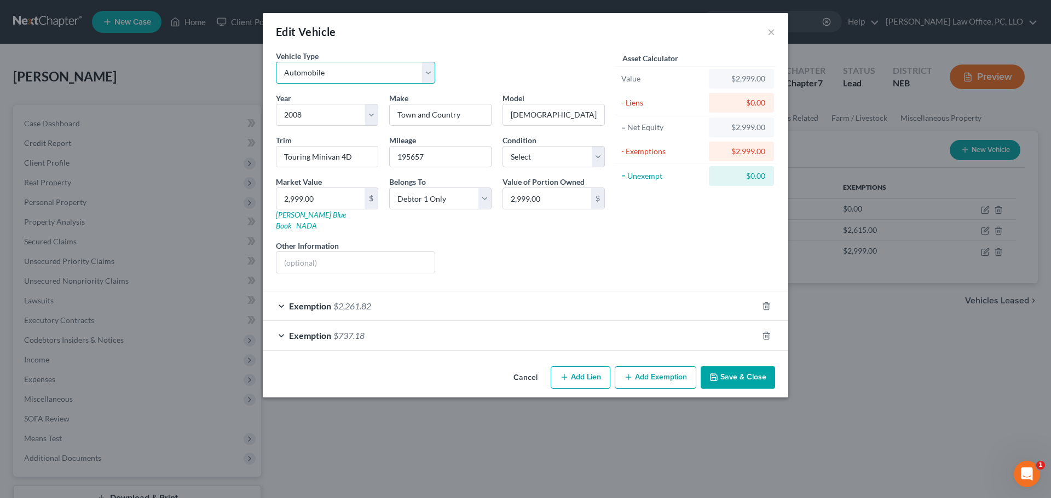
click at [428, 70] on select "Select Automobile Truck Trailer Watercraft Aircraft Motor Home Atv Other Vehicle" at bounding box center [355, 73] width 159 height 22
click at [276, 62] on select "Select Automobile Truck Trailer Watercraft Aircraft Motor Home Atv Other Vehicle" at bounding box center [355, 73] width 159 height 22
click at [201, 131] on div "Edit Vehicle × Vehicle Type Select Automobile Truck Trailer Watercraft Aircraft…" at bounding box center [525, 249] width 1051 height 498
type input "Chrysler"
type input "Town & Country"
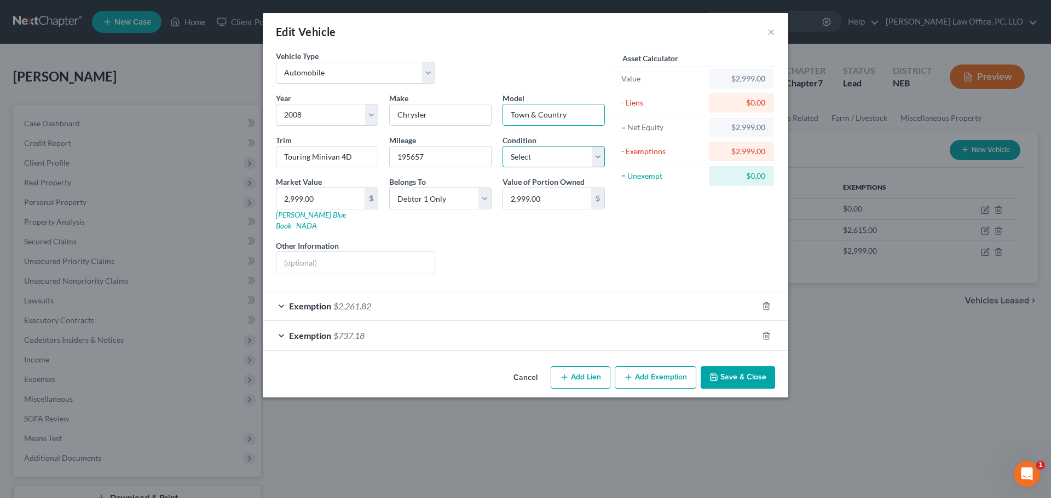
click at [603, 156] on select "Select Excellent Very Good Good Fair Poor" at bounding box center [553, 157] width 102 height 22
select select "3"
click at [502, 146] on select "Select Excellent Very Good Good Fair Poor" at bounding box center [553, 157] width 102 height 22
click at [276, 297] on div "Exemption $2,261.82" at bounding box center [510, 306] width 495 height 29
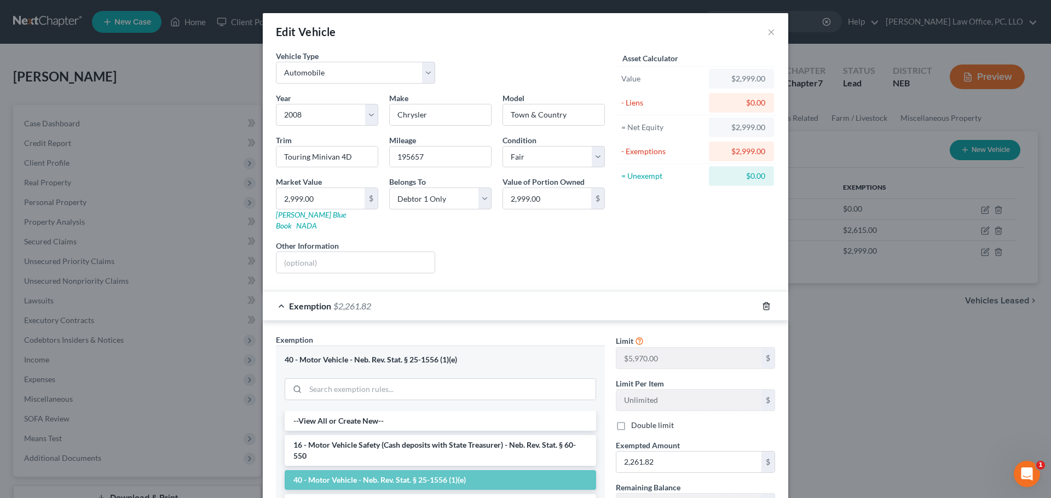
click at [762, 302] on icon "button" at bounding box center [766, 306] width 9 height 9
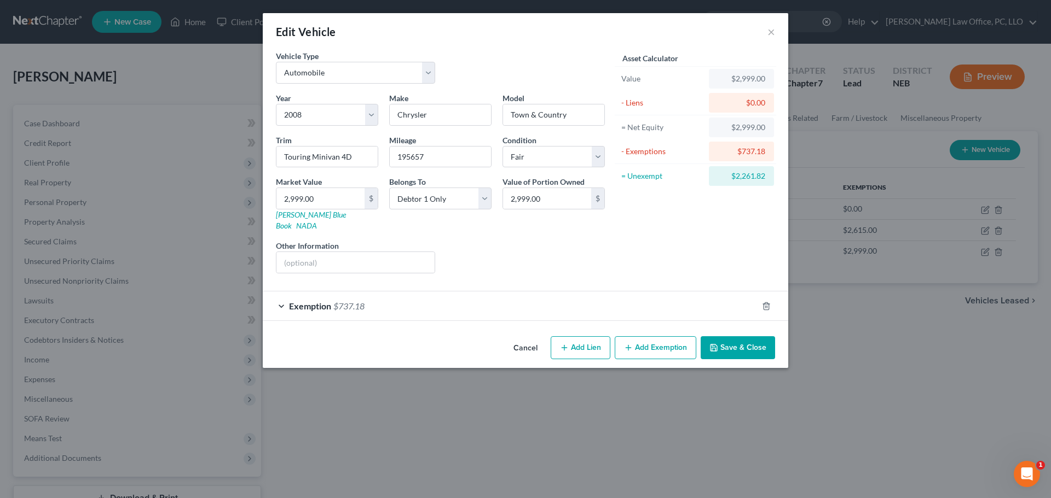
click at [284, 294] on div "Exemption $737.18" at bounding box center [510, 306] width 495 height 29
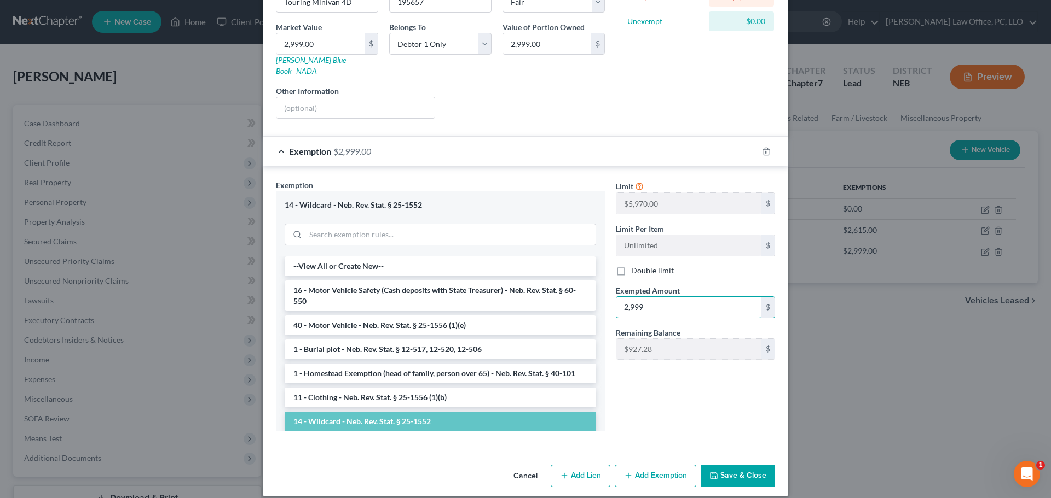
type input "2,999"
click at [735, 465] on button "Save & Close" at bounding box center [737, 476] width 74 height 23
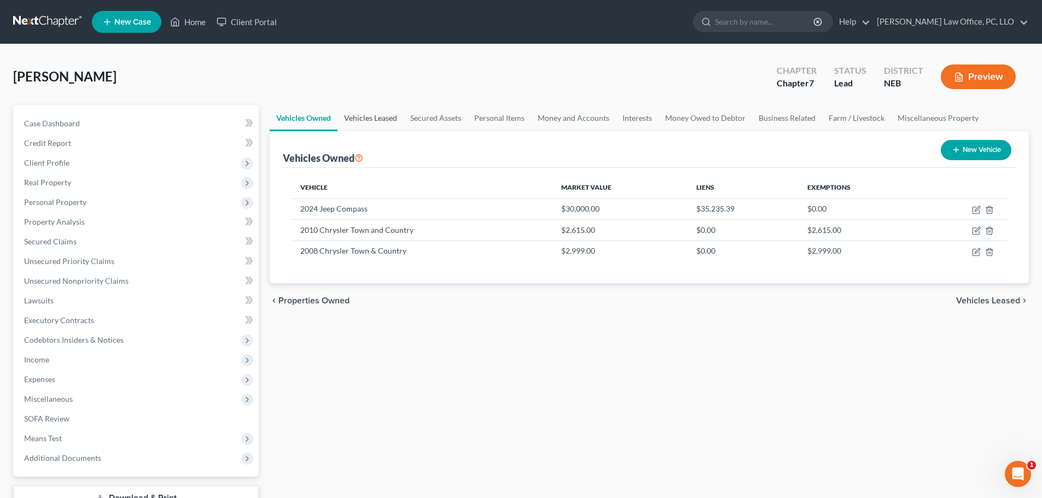
click at [370, 117] on link "Vehicles Leased" at bounding box center [371, 118] width 66 height 26
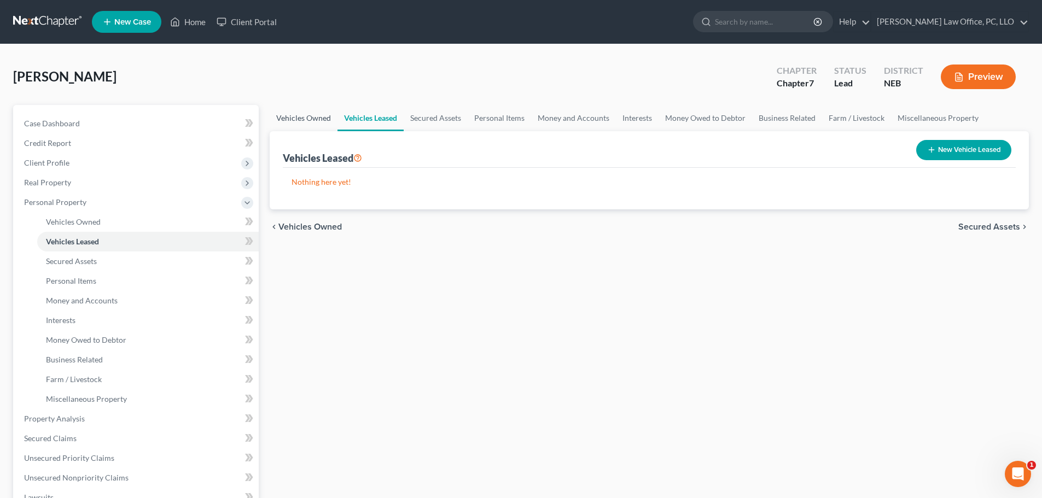
click at [316, 119] on link "Vehicles Owned" at bounding box center [304, 118] width 68 height 26
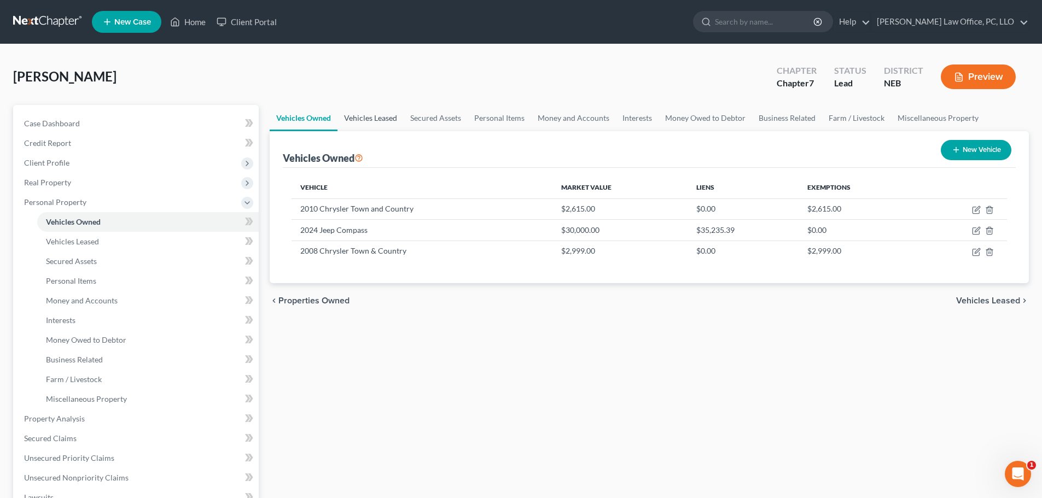
click at [378, 115] on link "Vehicles Leased" at bounding box center [371, 118] width 66 height 26
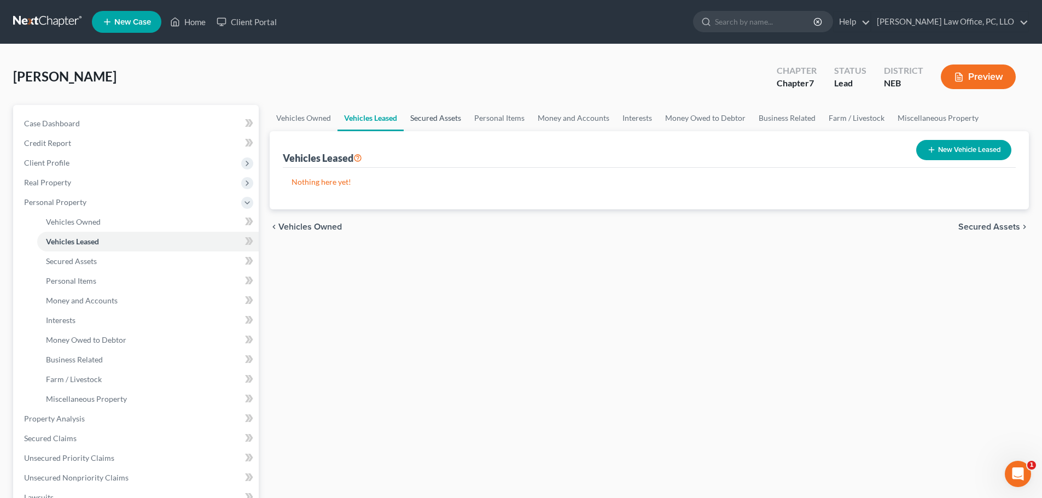
click at [456, 117] on link "Secured Assets" at bounding box center [436, 118] width 64 height 26
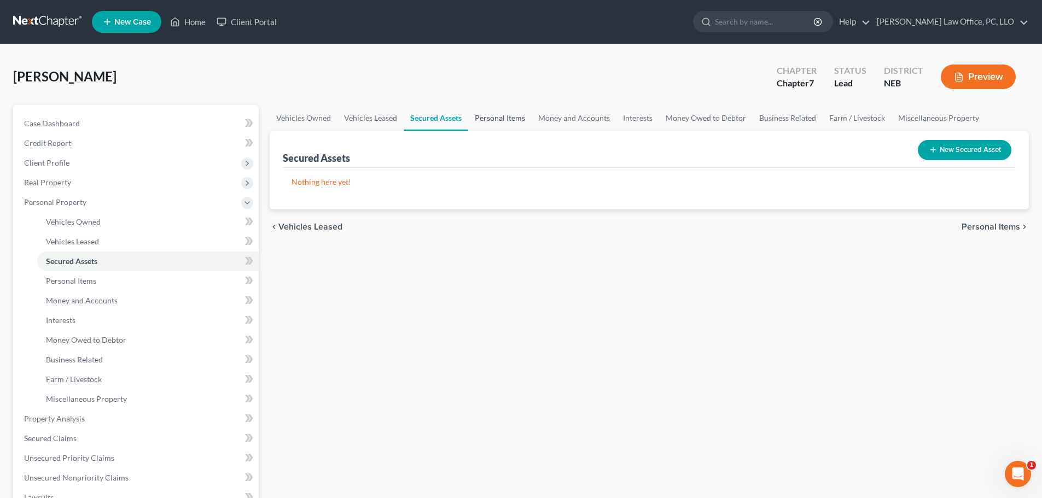
click at [512, 123] on link "Personal Items" at bounding box center [499, 118] width 63 height 26
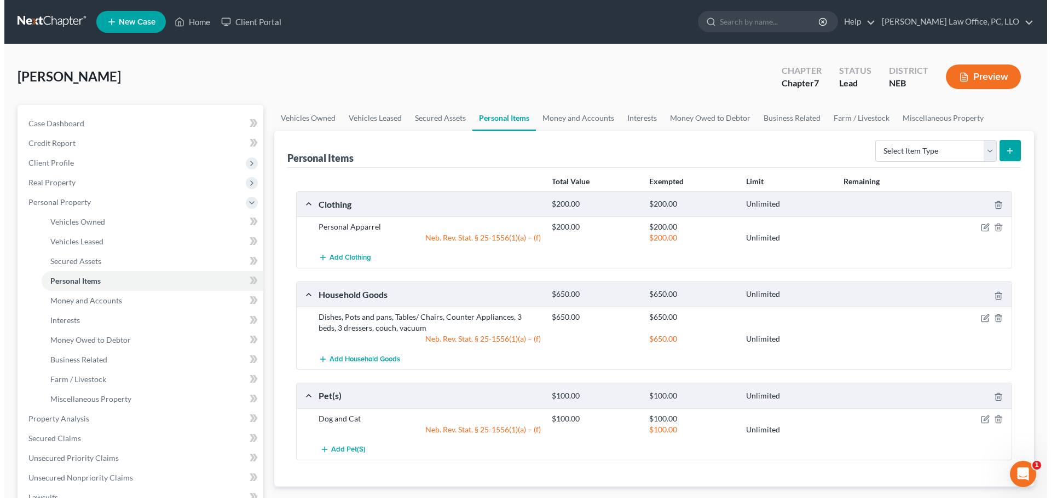
scroll to position [39, 0]
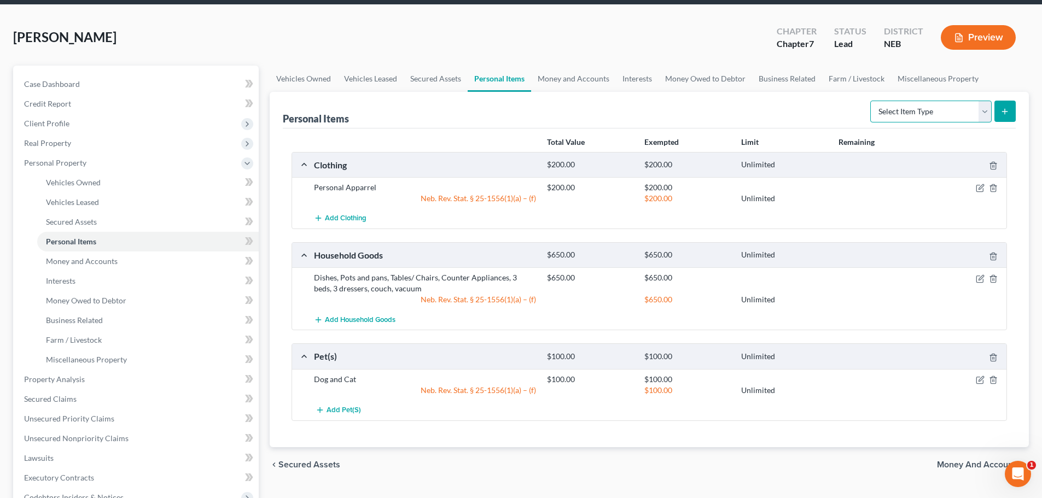
click at [987, 113] on select "Select Item Type Clothing Collectibles Of Value Electronics Firearms Household …" at bounding box center [931, 112] width 121 height 22
select select "electronics"
click at [872, 101] on select "Select Item Type Clothing Collectibles Of Value Electronics Firearms Household …" at bounding box center [931, 112] width 121 height 22
click at [1007, 112] on icon "submit" at bounding box center [1005, 111] width 9 height 9
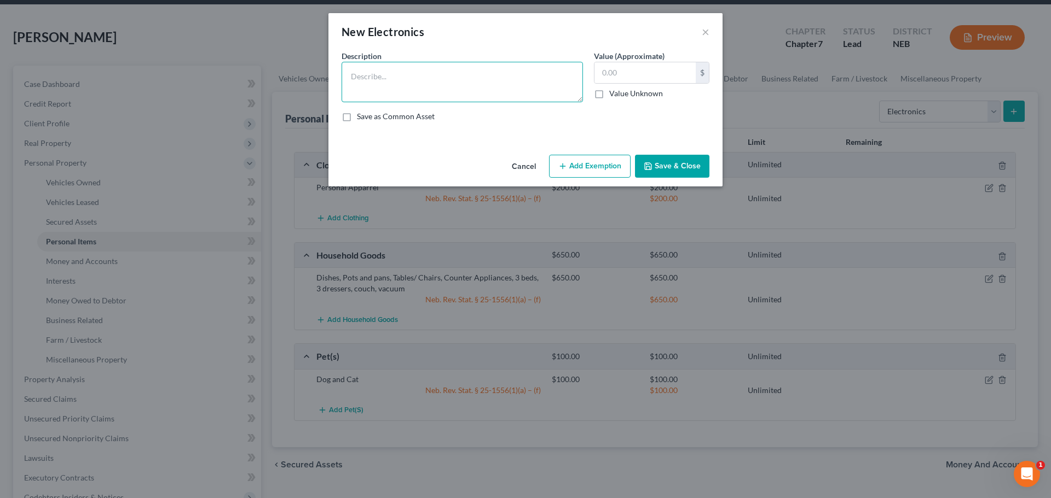
click at [453, 81] on textarea at bounding box center [461, 82] width 241 height 40
type textarea "Misc. Items"
type input "100"
click at [603, 163] on button "Add Exemption" at bounding box center [590, 166] width 82 height 23
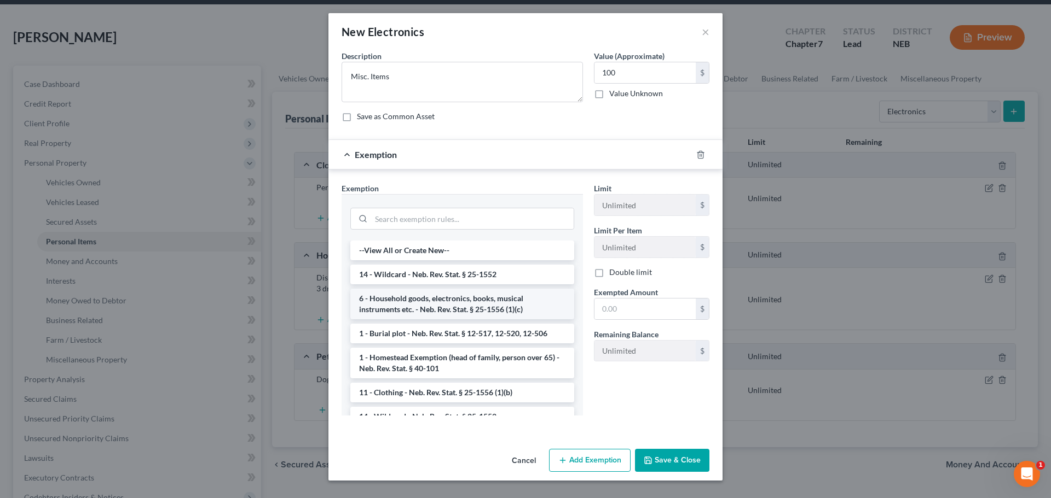
click at [514, 297] on li "6 - Household goods, electronics, books, musical instruments etc. - Neb. Rev. S…" at bounding box center [462, 304] width 224 height 31
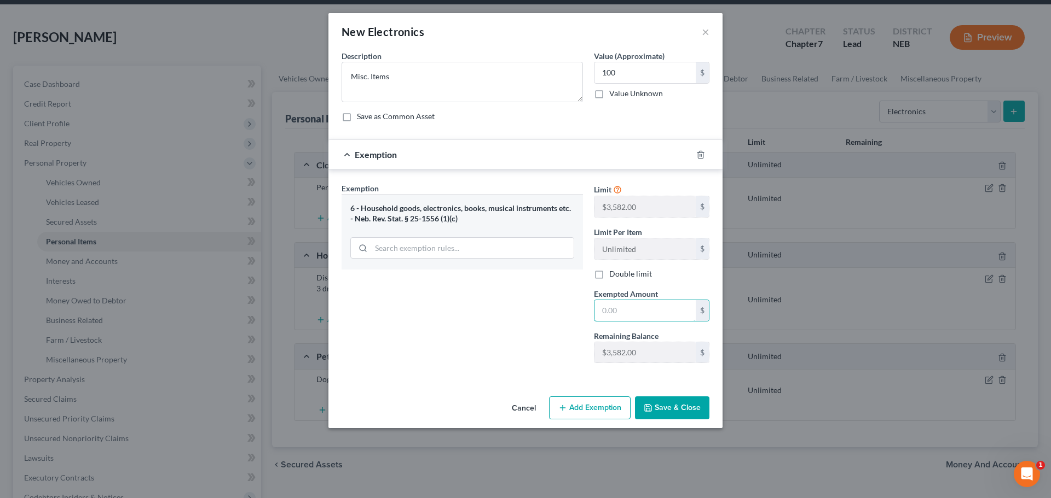
drag, startPoint x: 626, startPoint y: 309, endPoint x: 547, endPoint y: 310, distance: 79.3
click at [545, 310] on div "Exemption Set must be selected for CA. Exemption * 6 - Household goods, electro…" at bounding box center [525, 278] width 379 height 190
type input "100"
click at [676, 407] on button "Save & Close" at bounding box center [672, 408] width 74 height 23
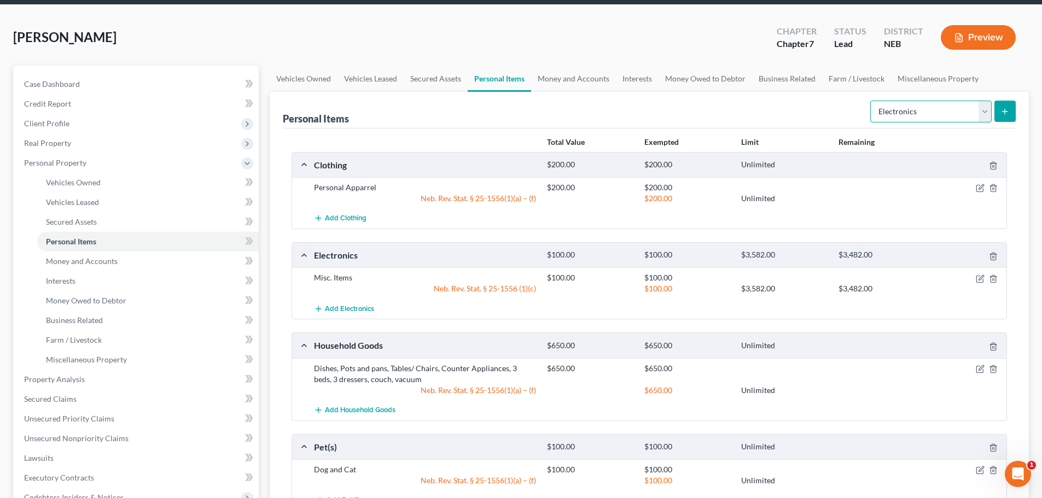
click at [988, 108] on select "Select Item Type Clothing Collectibles Of Value Electronics Firearms Household …" at bounding box center [931, 112] width 121 height 22
select select "jewelry"
click at [872, 101] on select "Select Item Type Clothing Collectibles Of Value Electronics Firearms Household …" at bounding box center [931, 112] width 121 height 22
click at [1003, 107] on icon "submit" at bounding box center [1005, 111] width 9 height 9
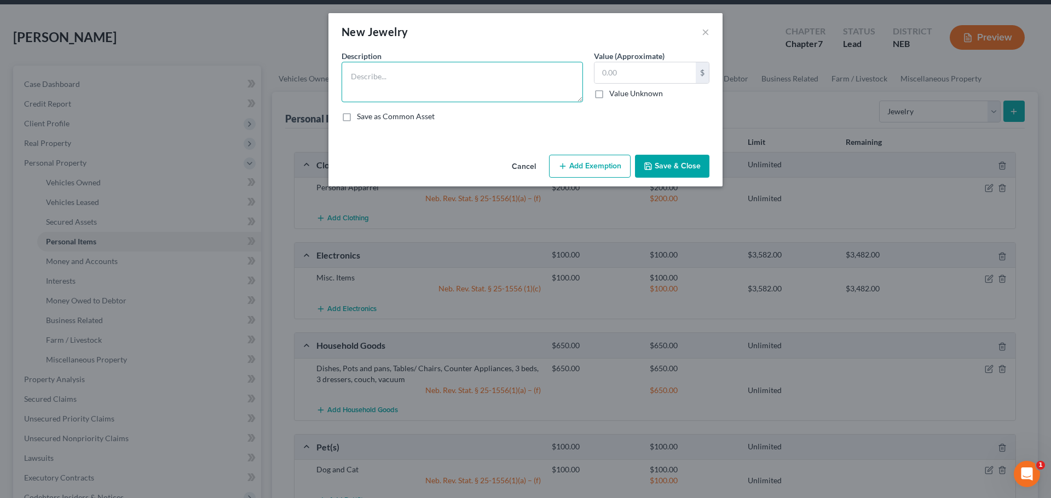
click at [396, 88] on textarea at bounding box center [461, 82] width 241 height 40
type textarea "Misc. Items"
type input "100"
click at [594, 168] on button "Add Exemption" at bounding box center [590, 166] width 82 height 23
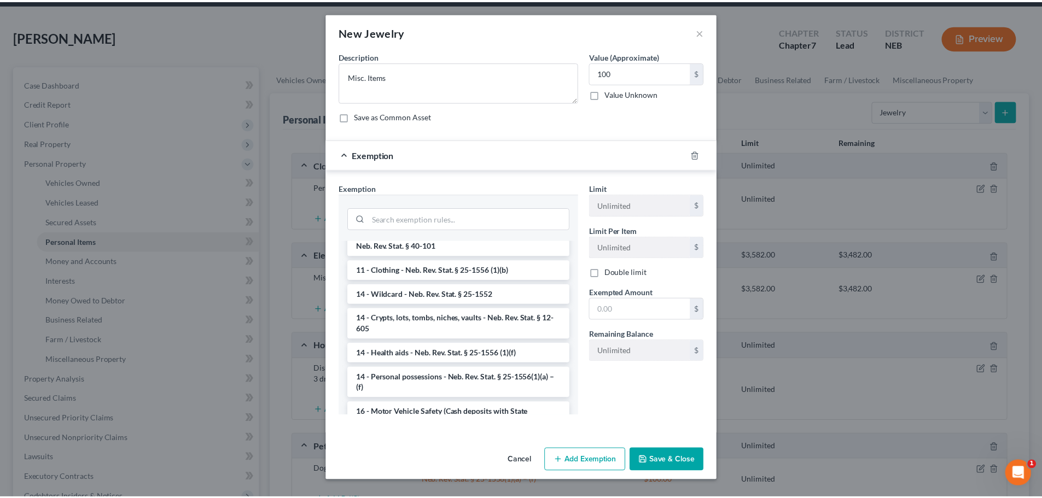
scroll to position [109, 0]
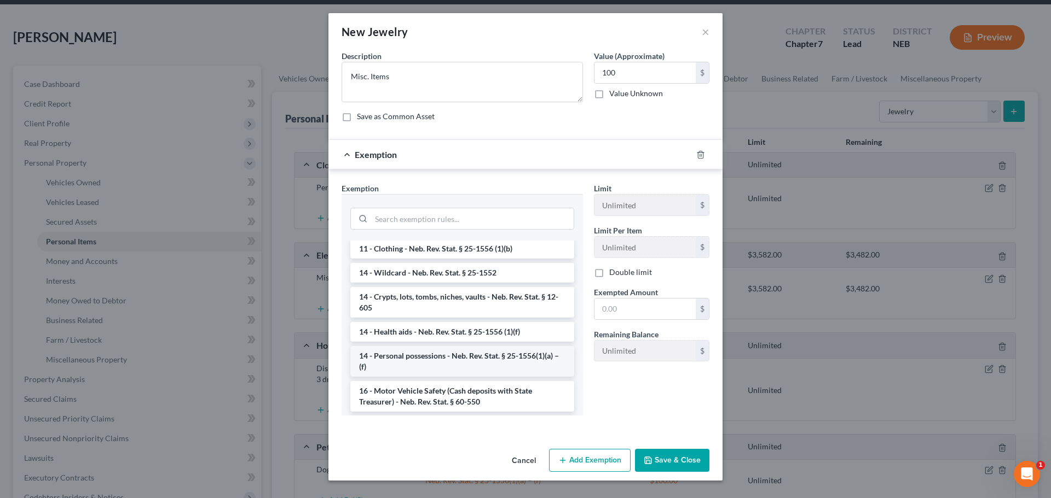
click at [532, 363] on li "14 - Personal possessions - Neb. Rev. Stat. § 25-1556(1)(a) – (f)" at bounding box center [462, 361] width 224 height 31
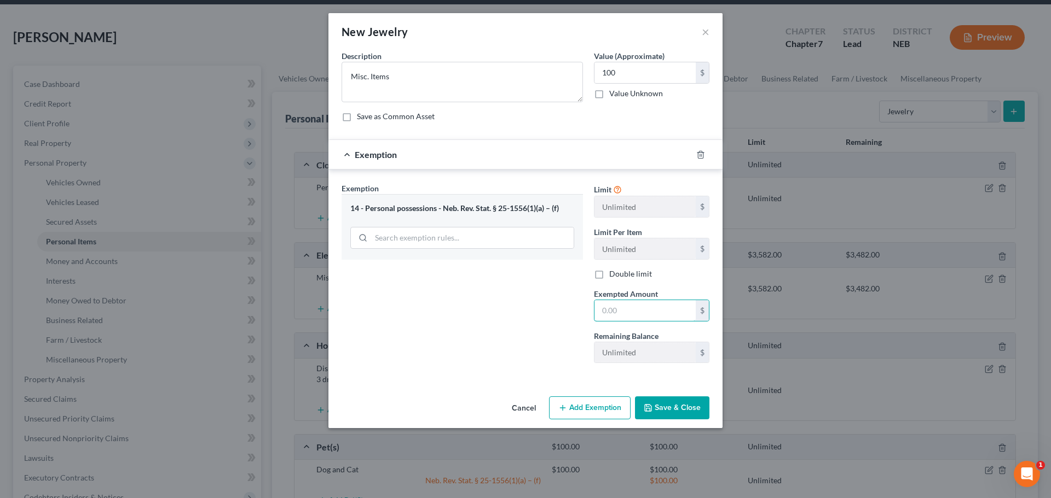
drag, startPoint x: 624, startPoint y: 311, endPoint x: 536, endPoint y: 332, distance: 90.5
click at [522, 328] on div "Exemption Set must be selected for CA. Exemption * 14 - Personal possessions - …" at bounding box center [525, 278] width 379 height 190
type input "100"
click at [671, 404] on button "Save & Close" at bounding box center [672, 408] width 74 height 23
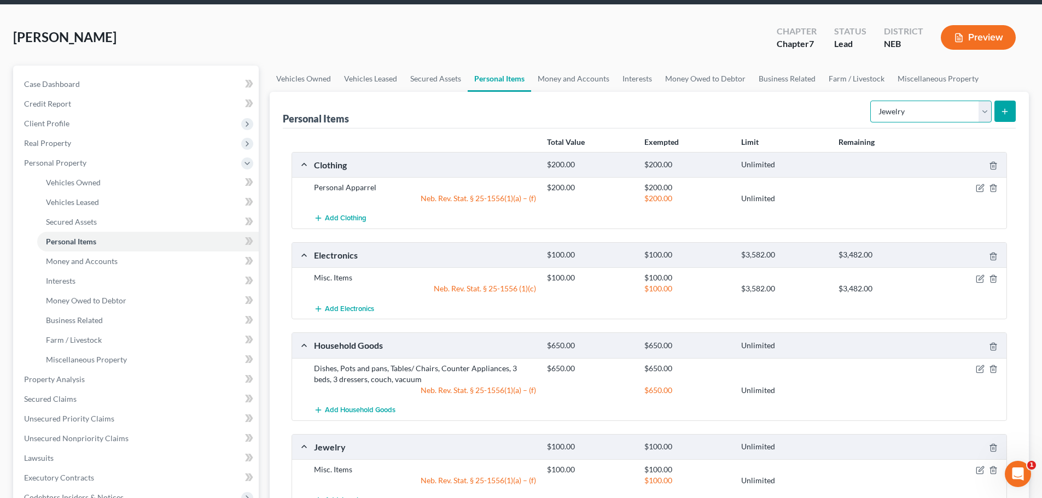
click at [987, 113] on select "Select Item Type Clothing Collectibles Of Value Electronics Firearms Household …" at bounding box center [931, 112] width 121 height 22
click at [755, 102] on div "Personal Items Select Item Type Clothing Collectibles Of Value Electronics Fire…" at bounding box center [649, 110] width 733 height 37
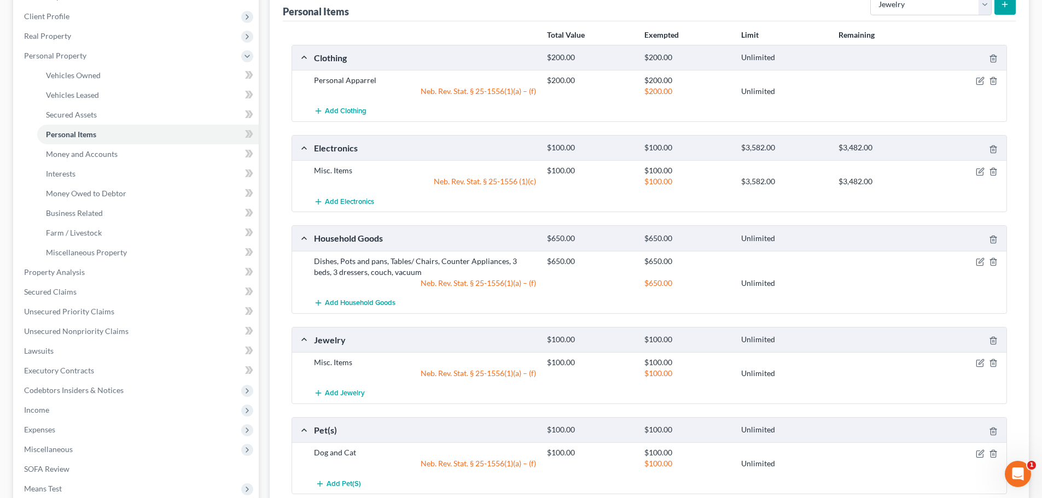
scroll to position [0, 0]
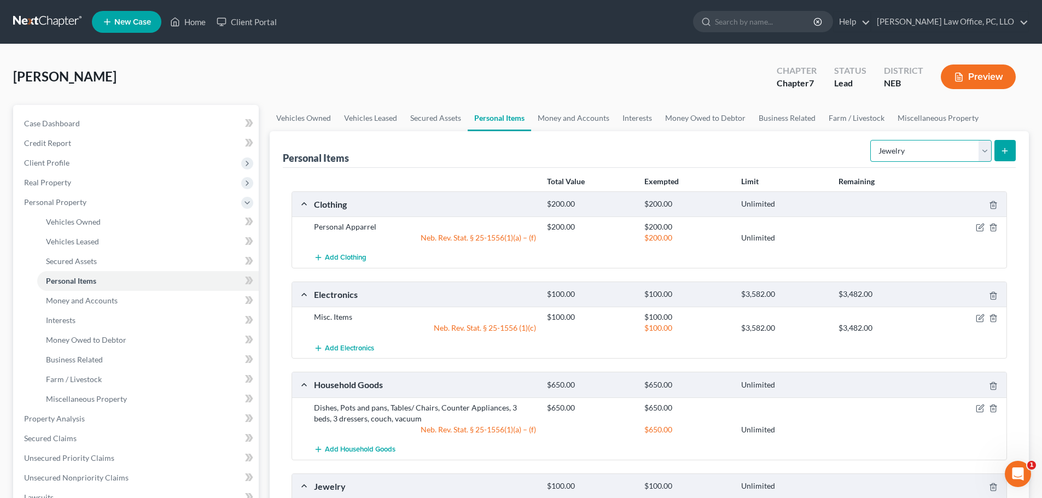
click at [983, 151] on select "Select Item Type Clothing Collectibles Of Value Electronics Firearms Household …" at bounding box center [931, 151] width 121 height 22
click at [619, 61] on div "[PERSON_NAME] Upgraded Chapter Chapter 7 Status Lead District NEB Preview" at bounding box center [521, 81] width 1016 height 48
click at [576, 117] on link "Money and Accounts" at bounding box center [573, 118] width 85 height 26
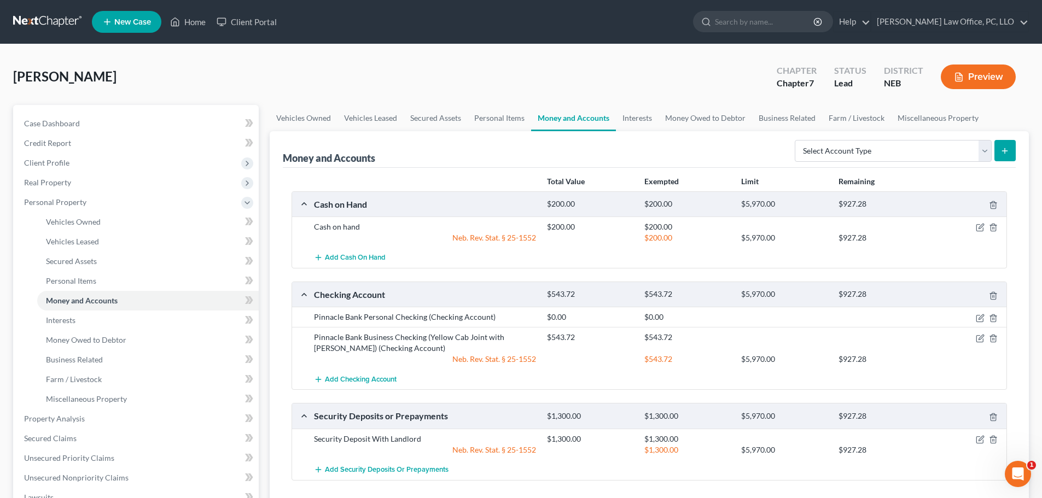
scroll to position [103, 0]
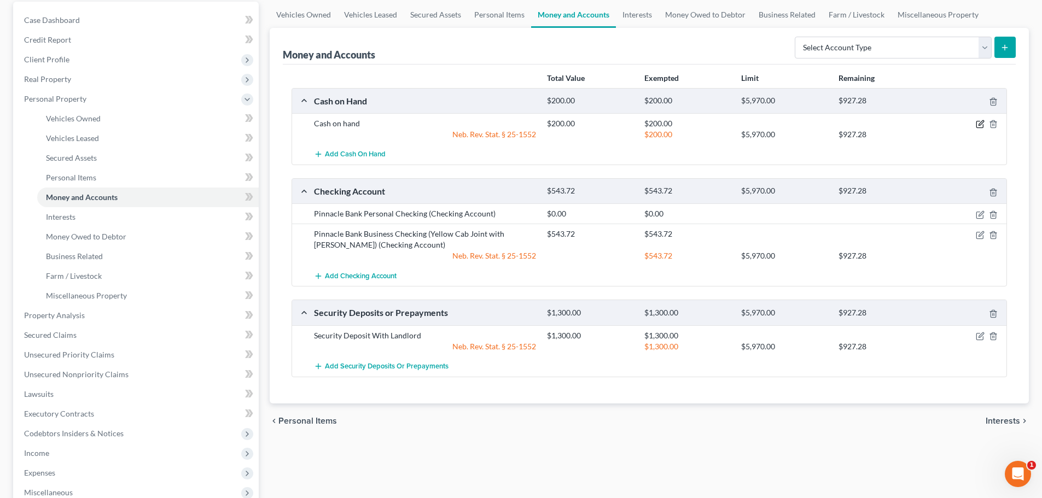
click at [981, 121] on icon "button" at bounding box center [980, 124] width 9 height 9
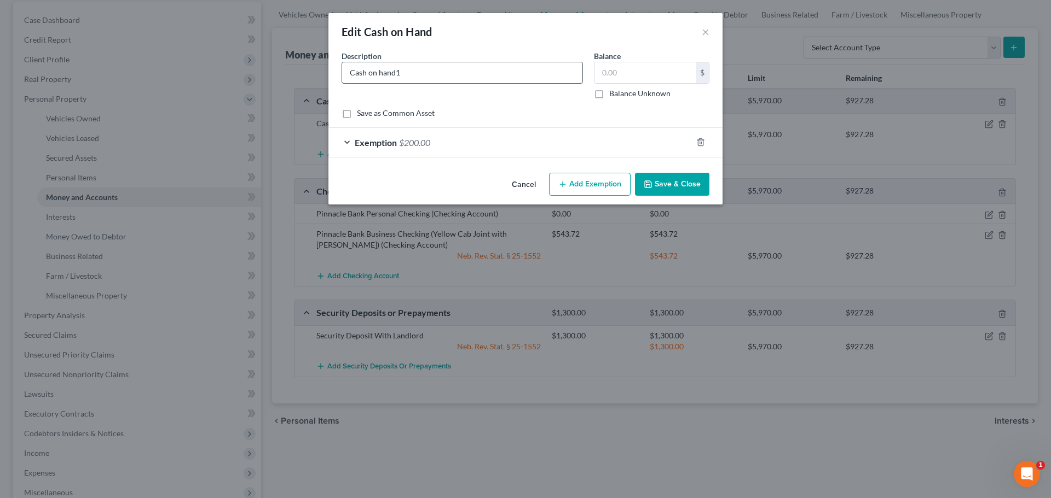
type input "Cash on hand"
type input "10"
click at [346, 139] on div "Exemption $200.00" at bounding box center [509, 142] width 363 height 29
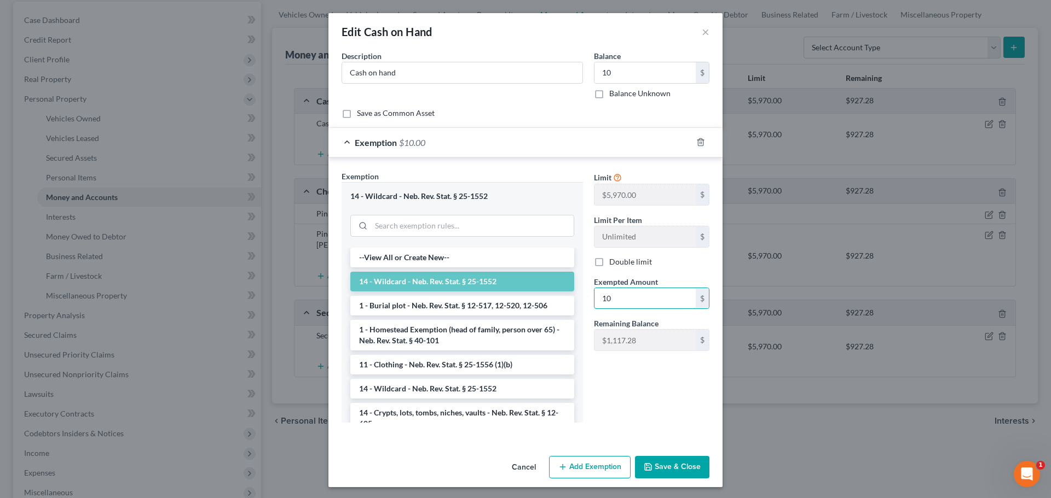
type input "10"
click at [674, 467] on button "Save & Close" at bounding box center [672, 467] width 74 height 23
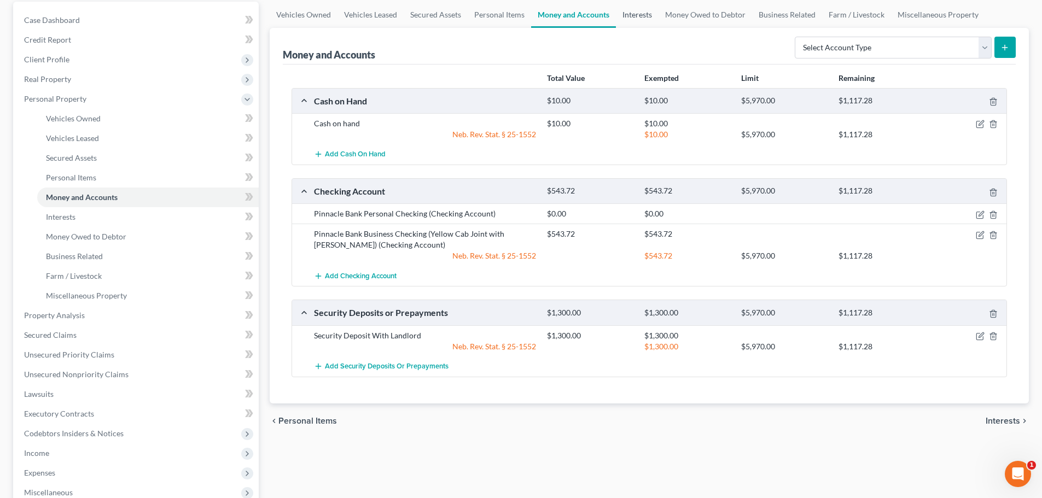
click at [635, 13] on link "Interests" at bounding box center [637, 15] width 43 height 26
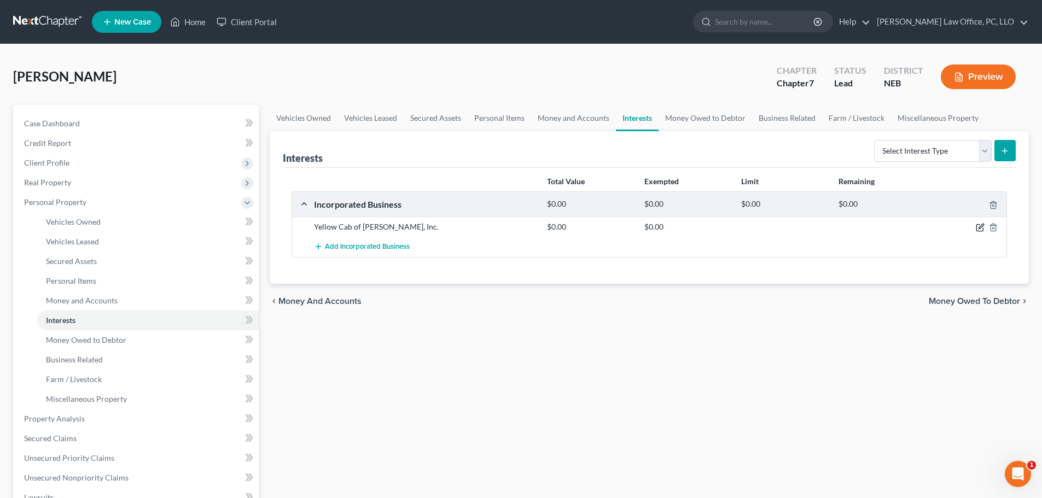
click at [982, 228] on icon "button" at bounding box center [981, 226] width 5 height 5
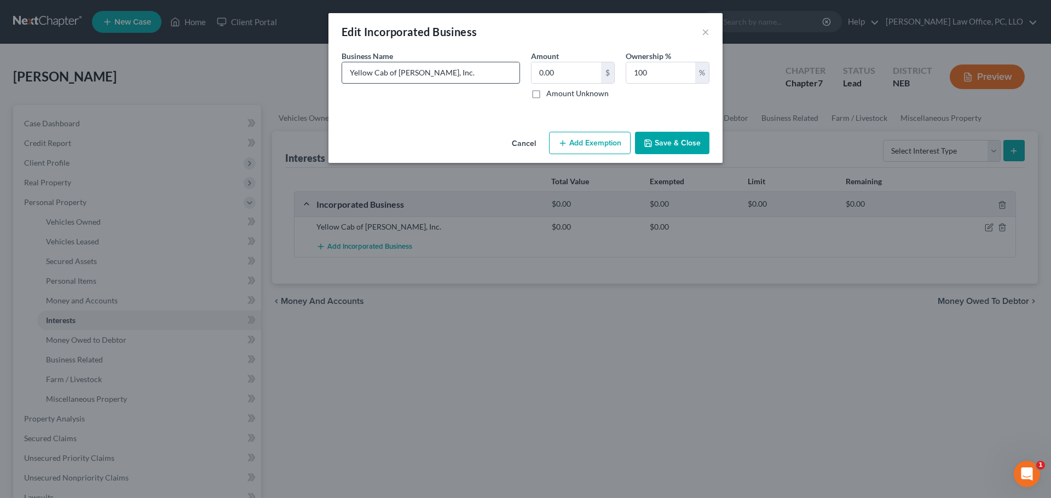
click at [471, 76] on input "Yellow Cab of [PERSON_NAME], Inc." at bounding box center [430, 72] width 177 height 21
type input "Yellow Cab of [PERSON_NAME], Inc./Assets include 2008 Chrysler Town and Country…"
type input "5,614"
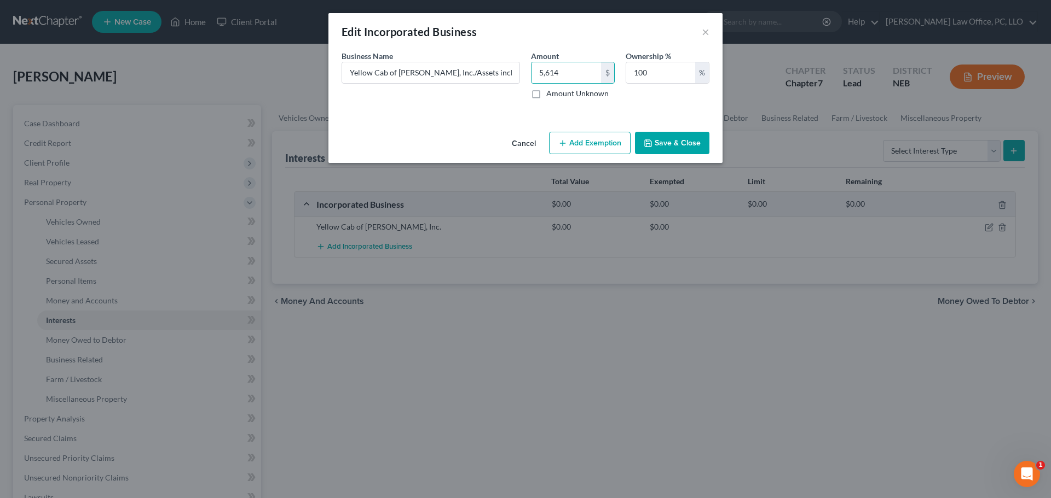
click at [590, 143] on button "Add Exemption" at bounding box center [590, 143] width 82 height 23
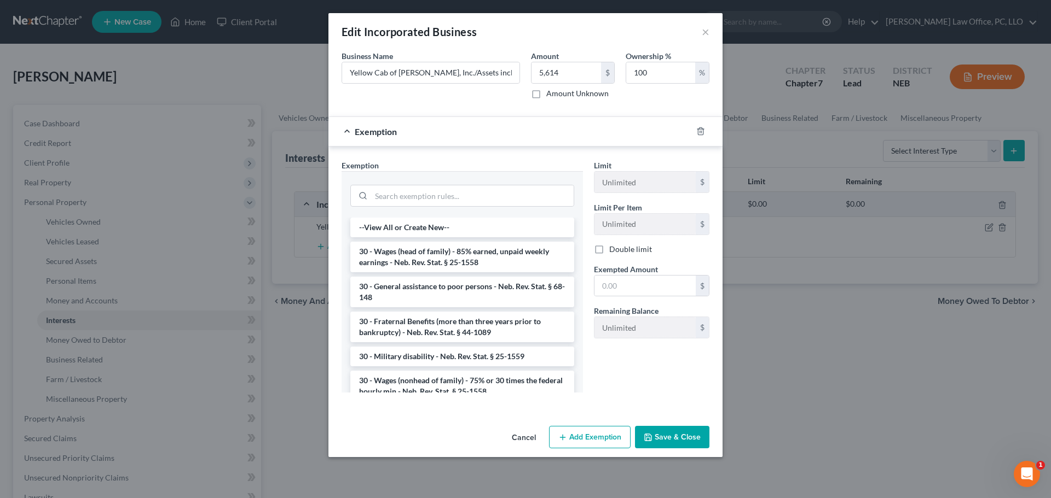
scroll to position [797, 0]
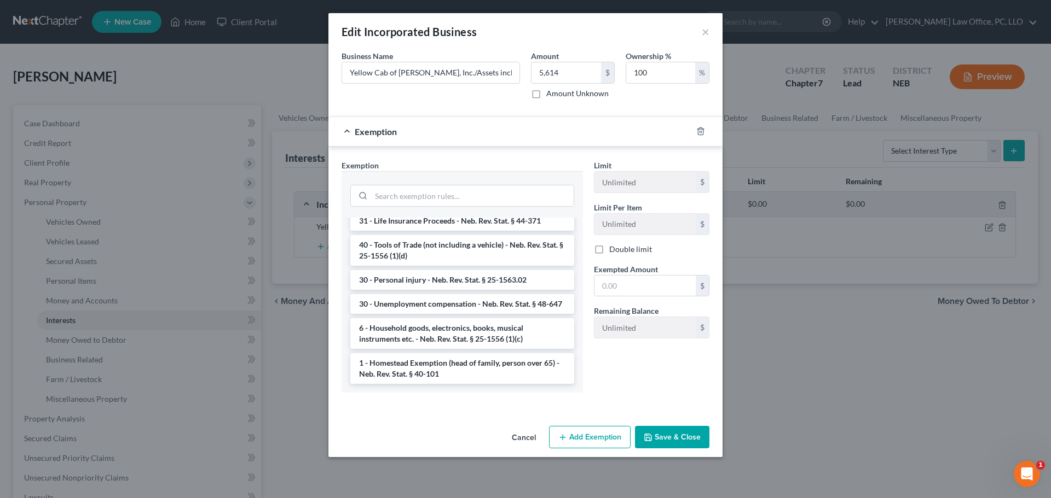
click at [674, 436] on button "Save & Close" at bounding box center [672, 437] width 74 height 23
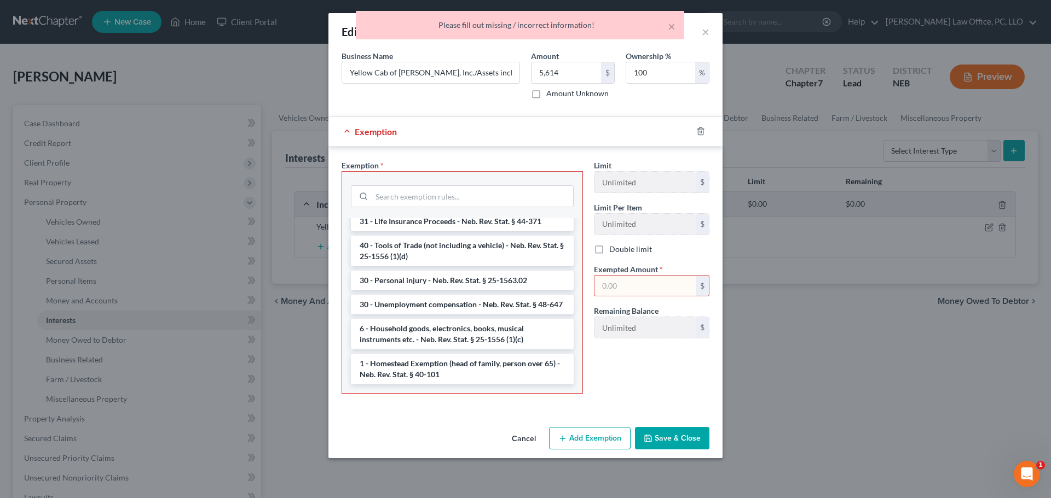
click at [645, 380] on div "Limit Unlimited $ Limit Per Item Unlimited $ Double limit Exempted Amount * $ R…" at bounding box center [651, 281] width 126 height 243
click at [700, 129] on icon "button" at bounding box center [700, 131] width 9 height 9
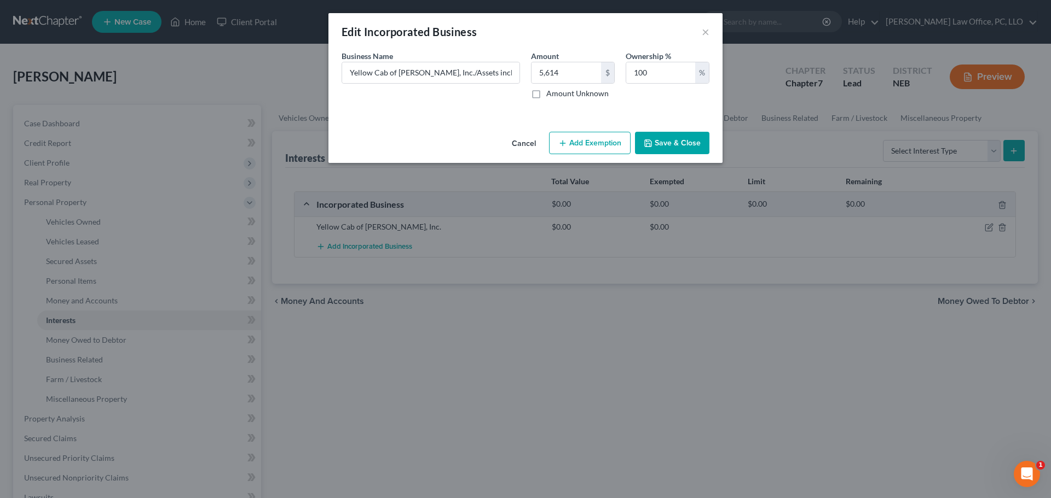
click at [672, 139] on button "Save & Close" at bounding box center [672, 143] width 74 height 23
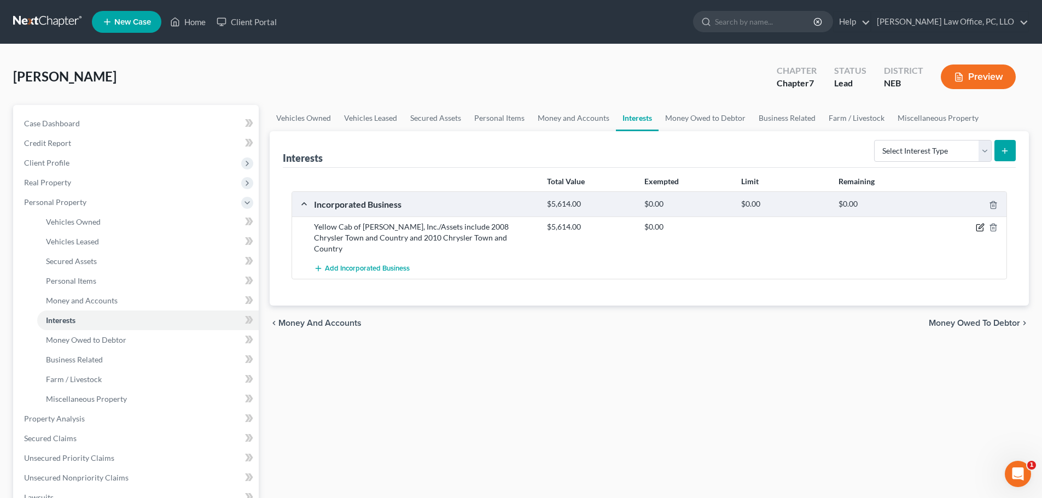
click at [978, 226] on icon "button" at bounding box center [980, 227] width 9 height 9
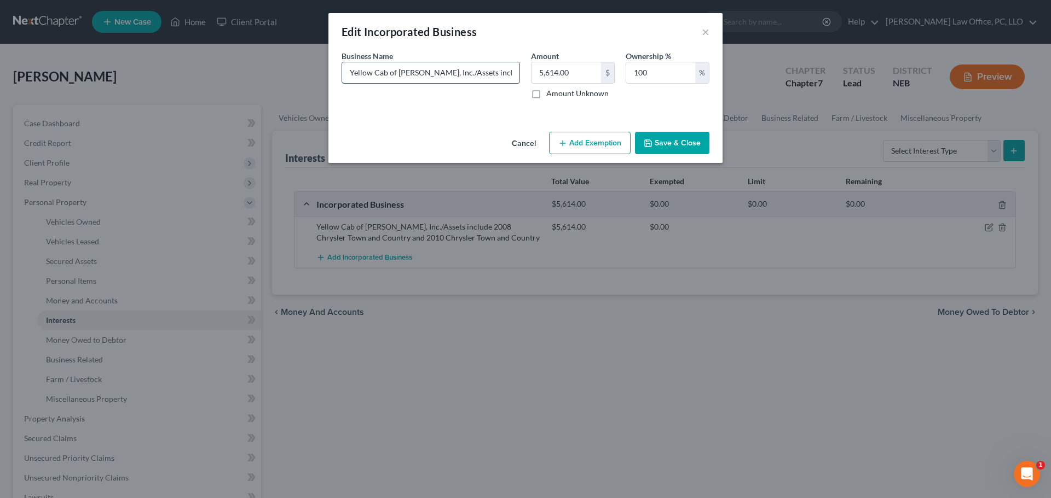
click at [440, 70] on input "Yellow Cab of [PERSON_NAME], Inc./Assets include 2008 Chrysler Town and Country…" at bounding box center [430, 72] width 177 height 21
type input "Yellow Cab of [PERSON_NAME], Inc."
type input "0"
click at [672, 141] on button "Save & Close" at bounding box center [672, 143] width 74 height 23
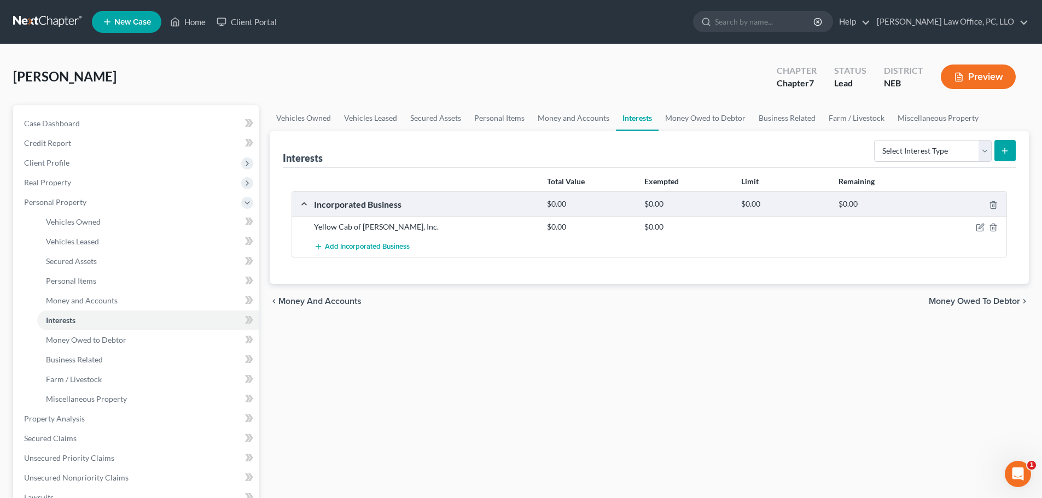
click at [997, 301] on span "Money Owed to Debtor" at bounding box center [974, 301] width 91 height 9
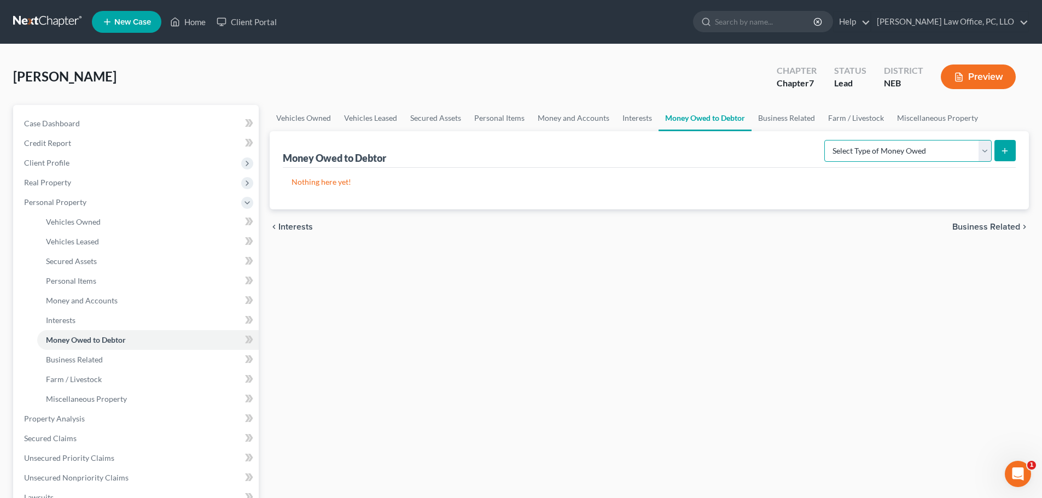
click at [987, 147] on select "Select Type of Money Owed Accounts Receivable Alimony Child Support Claims Agai…" at bounding box center [908, 151] width 167 height 22
select select "child_support"
click at [826, 140] on select "Select Type of Money Owed Accounts Receivable Alimony Child Support Claims Agai…" at bounding box center [908, 151] width 167 height 22
click at [1005, 150] on icon "submit" at bounding box center [1005, 151] width 9 height 9
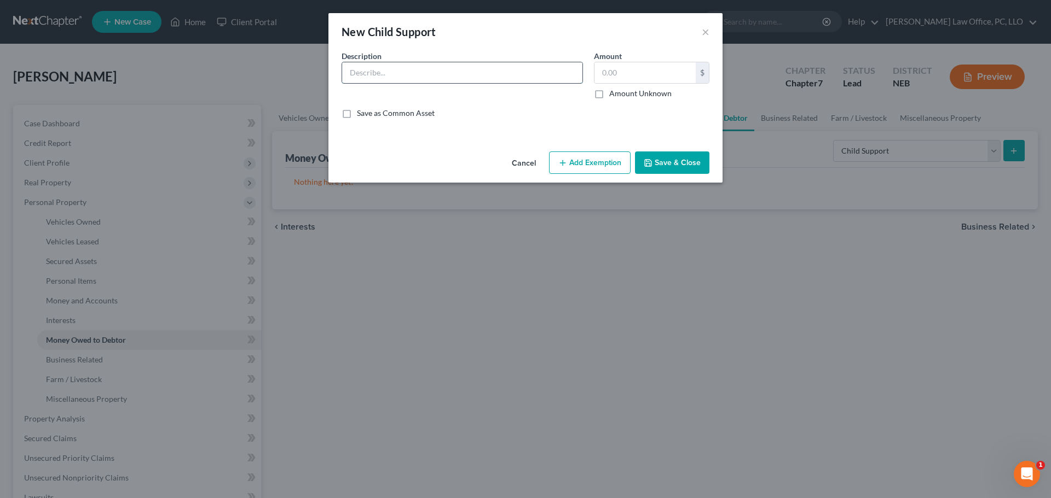
click at [391, 73] on input "text" at bounding box center [462, 72] width 240 height 21
drag, startPoint x: 548, startPoint y: 36, endPoint x: 689, endPoint y: 51, distance: 141.4
click at [689, 51] on div "New Child Support × An exemption set must first be selected from the Filing Inf…" at bounding box center [525, 98] width 394 height 170
click at [392, 71] on input "text" at bounding box center [462, 72] width 240 height 21
click at [230, 91] on div "New Child Support × An exemption set must first be selected from the Filing Inf…" at bounding box center [525, 249] width 1051 height 498
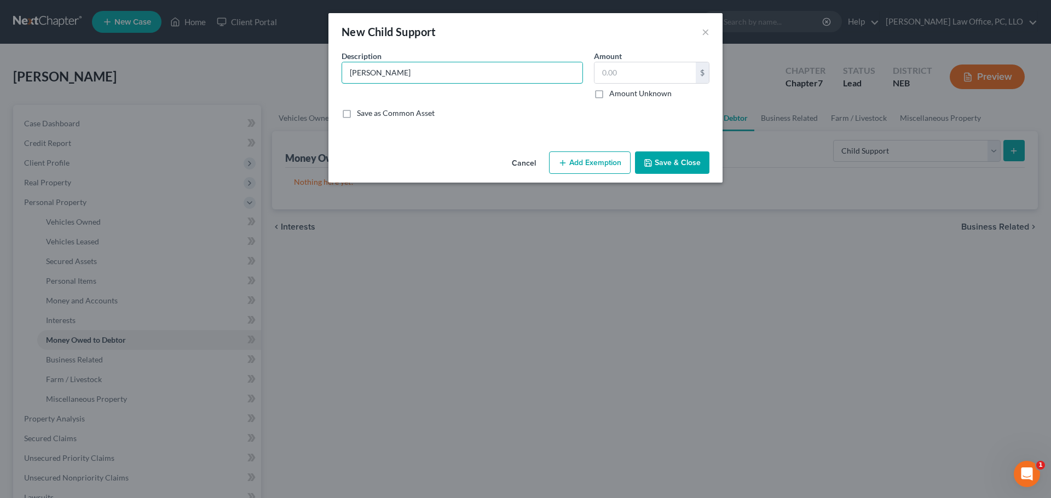
type input "[PERSON_NAME]"
click at [673, 164] on button "Save & Close" at bounding box center [672, 163] width 74 height 23
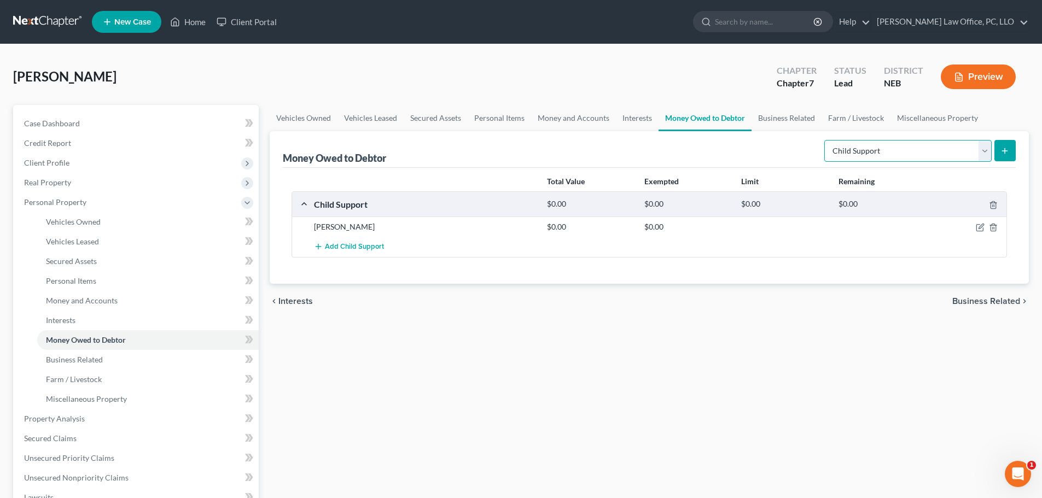
click at [986, 150] on select "Select Type of Money Owed Accounts Receivable Alimony Child Support Claims Agai…" at bounding box center [908, 151] width 167 height 22
select select "property_settlements"
click at [826, 140] on select "Select Type of Money Owed Accounts Receivable Alimony Child Support Claims Agai…" at bounding box center [908, 151] width 167 height 22
click at [1005, 147] on icon "submit" at bounding box center [1005, 151] width 9 height 9
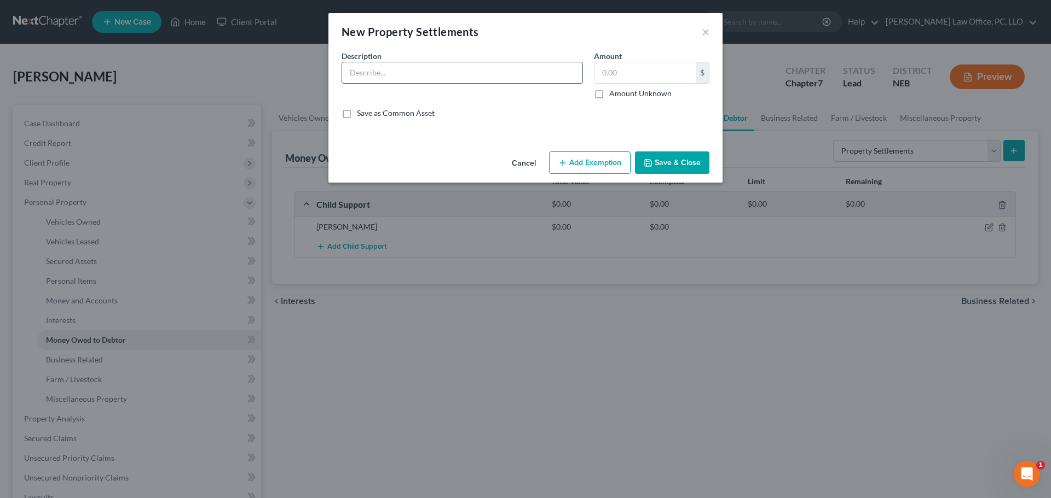
click at [441, 76] on input "text" at bounding box center [462, 72] width 240 height 21
type input "[PERSON_NAME]"
click at [668, 166] on button "Save & Close" at bounding box center [672, 163] width 74 height 23
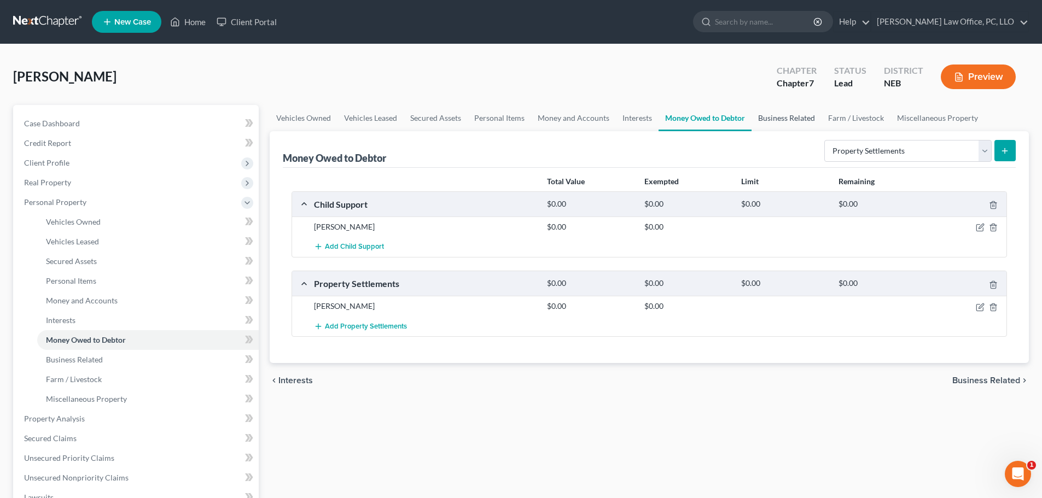
click at [779, 117] on link "Business Related" at bounding box center [787, 118] width 70 height 26
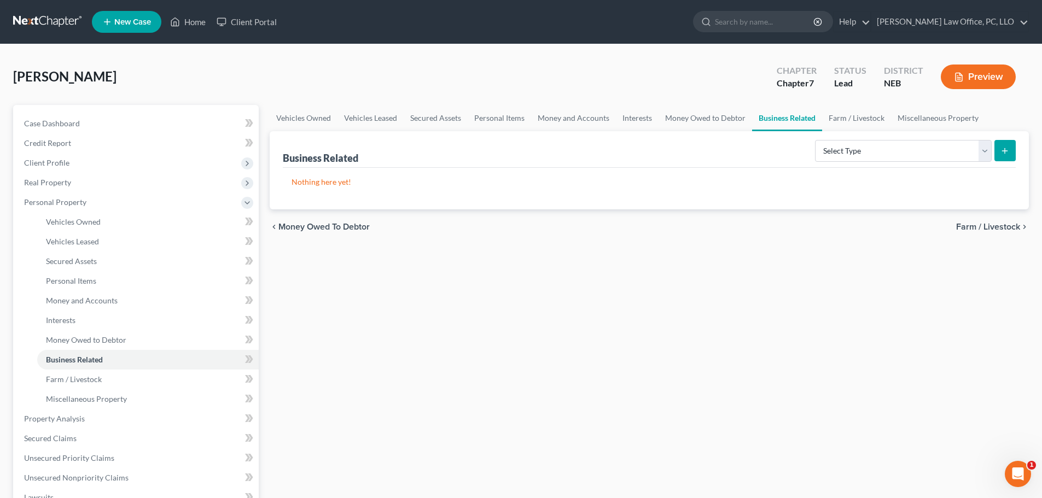
click at [1009, 150] on icon "submit" at bounding box center [1005, 151] width 9 height 9
click at [1008, 149] on icon "submit" at bounding box center [1005, 151] width 9 height 9
click at [983, 150] on select "Select Type Customer Lists Franchises Inventory Licenses Machinery Office Equip…" at bounding box center [903, 151] width 177 height 22
click at [670, 310] on div "Vehicles Owned Vehicles Leased Secured Assets Personal Items Money and Accounts…" at bounding box center [649, 421] width 770 height 632
click at [851, 115] on link "Farm / Livestock" at bounding box center [856, 118] width 69 height 26
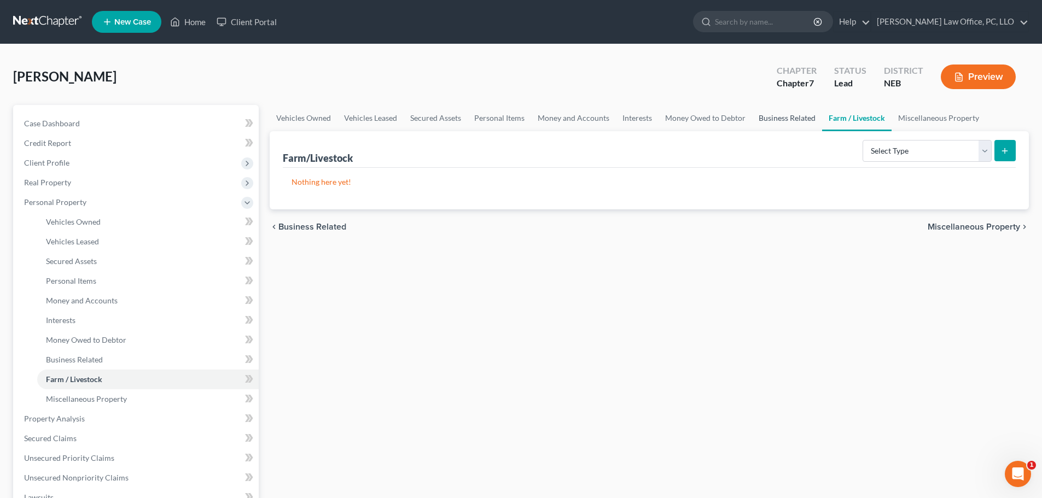
click at [782, 114] on link "Business Related" at bounding box center [787, 118] width 70 height 26
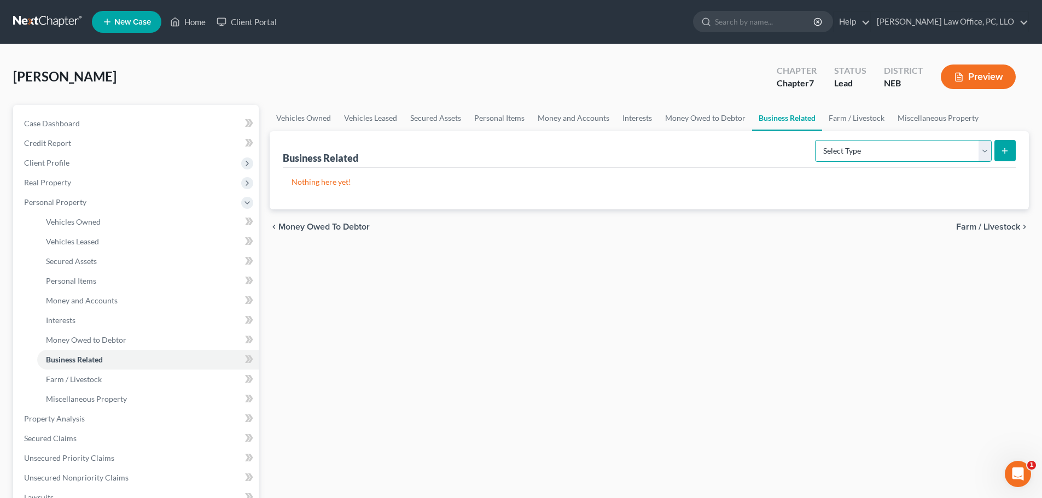
click at [983, 148] on select "Select Type Customer Lists Franchises Inventory Licenses Machinery Office Equip…" at bounding box center [903, 151] width 177 height 22
click at [624, 239] on div "chevron_left Money Owed to Debtor Farm / Livestock chevron_right" at bounding box center [649, 227] width 759 height 35
click at [862, 114] on link "Farm / Livestock" at bounding box center [856, 118] width 69 height 26
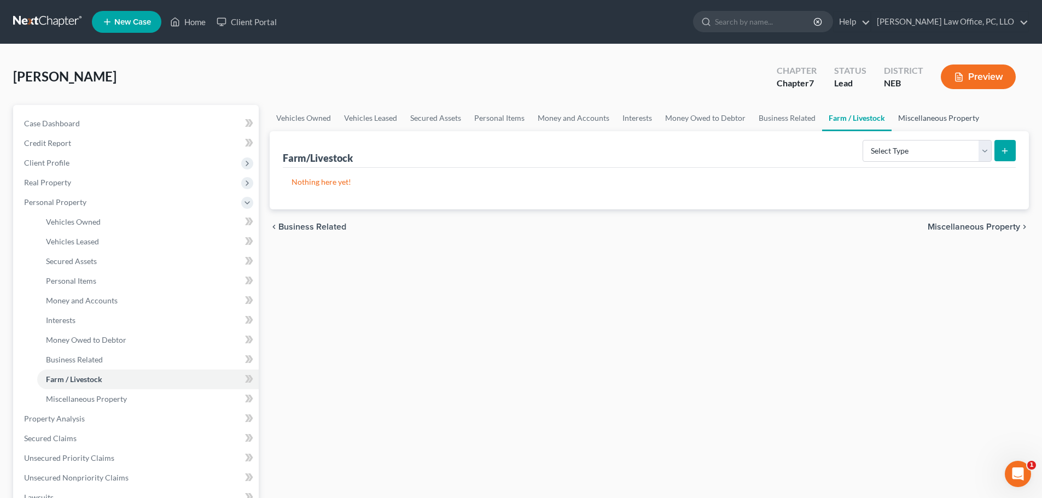
drag, startPoint x: 914, startPoint y: 113, endPoint x: 913, endPoint y: 106, distance: 7.3
click at [913, 113] on link "Miscellaneous Property" at bounding box center [939, 118] width 94 height 26
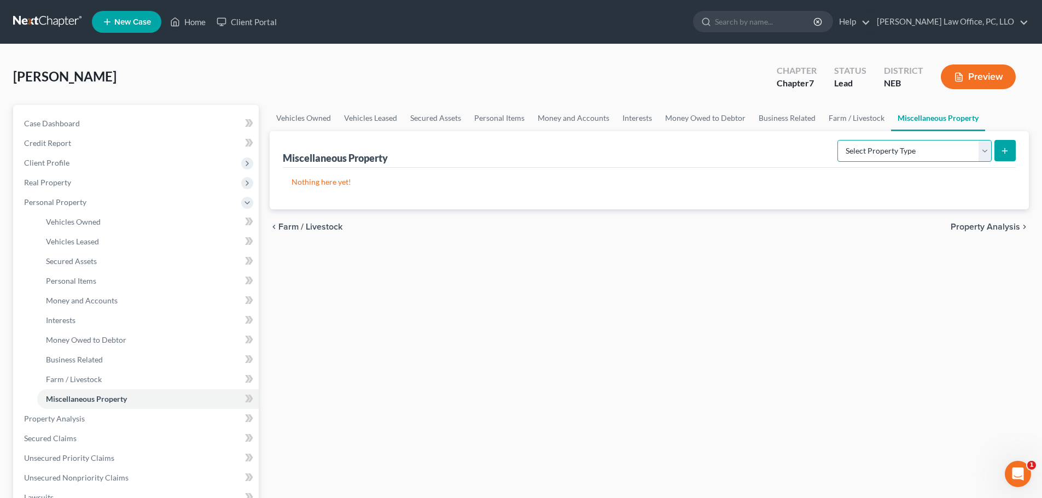
click at [989, 154] on select "Select Property Type Assigned for Creditor Benefit [DATE] Holding for Another N…" at bounding box center [915, 151] width 154 height 22
click at [631, 335] on div "Vehicles Owned Vehicles Leased Secured Assets Personal Items Money and Accounts…" at bounding box center [649, 421] width 770 height 632
click at [589, 118] on link "Money and Accounts" at bounding box center [573, 118] width 85 height 26
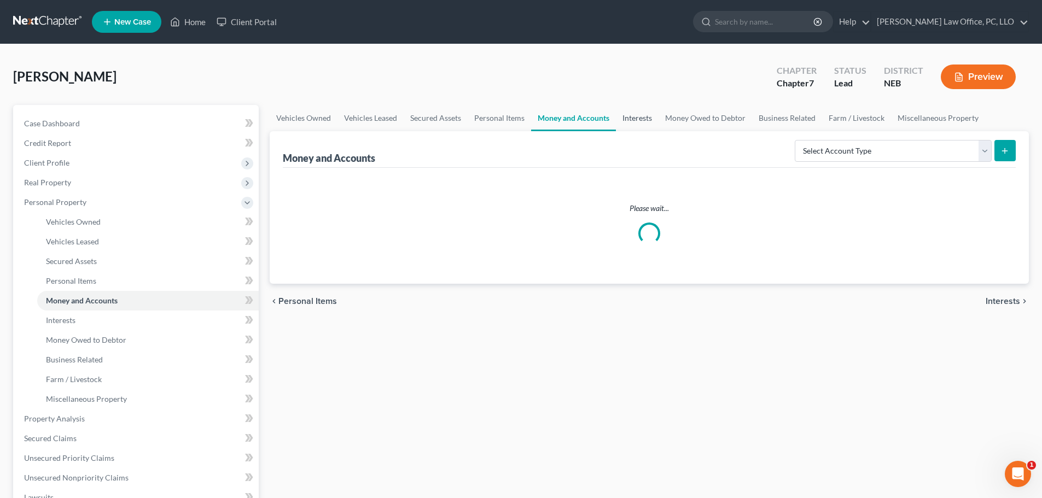
click at [645, 117] on link "Interests" at bounding box center [637, 118] width 43 height 26
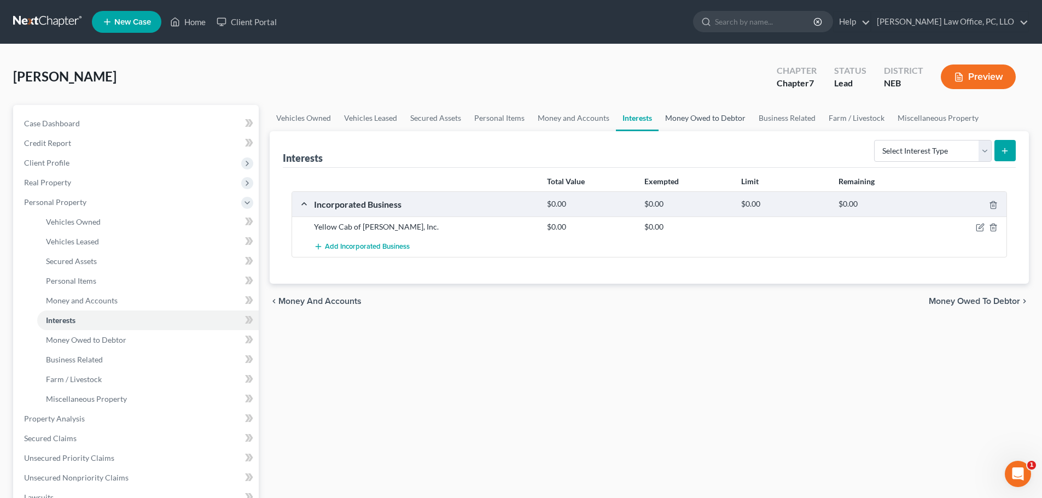
click at [680, 119] on link "Money Owed to Debtor" at bounding box center [706, 118] width 94 height 26
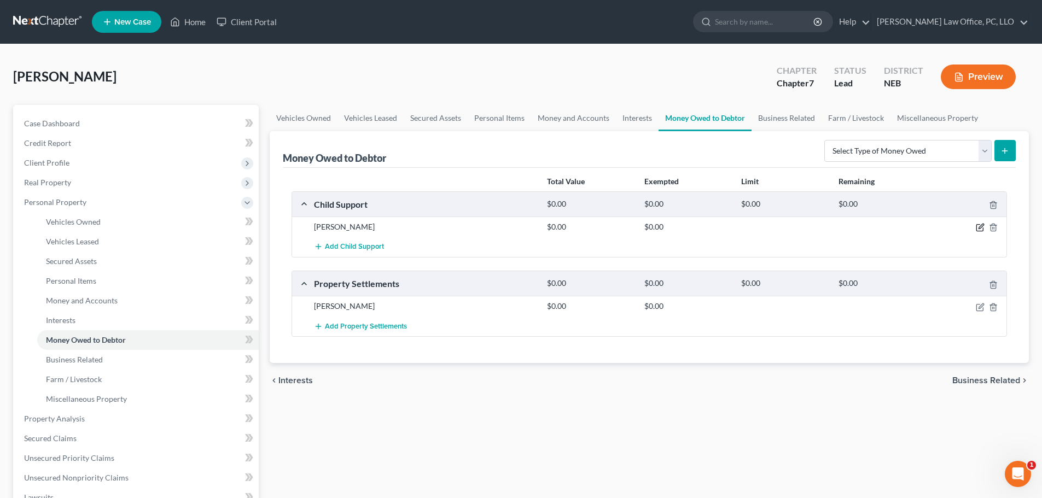
click at [981, 227] on icon "button" at bounding box center [981, 226] width 5 height 5
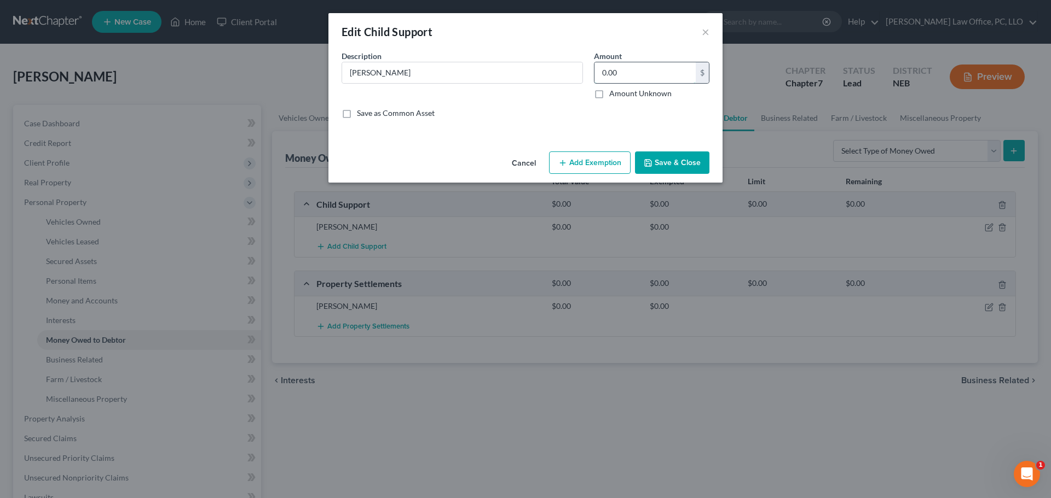
click at [649, 76] on input "0.00" at bounding box center [644, 72] width 101 height 21
type input "11,156.46"
click at [583, 158] on button "Add Exemption" at bounding box center [590, 163] width 82 height 23
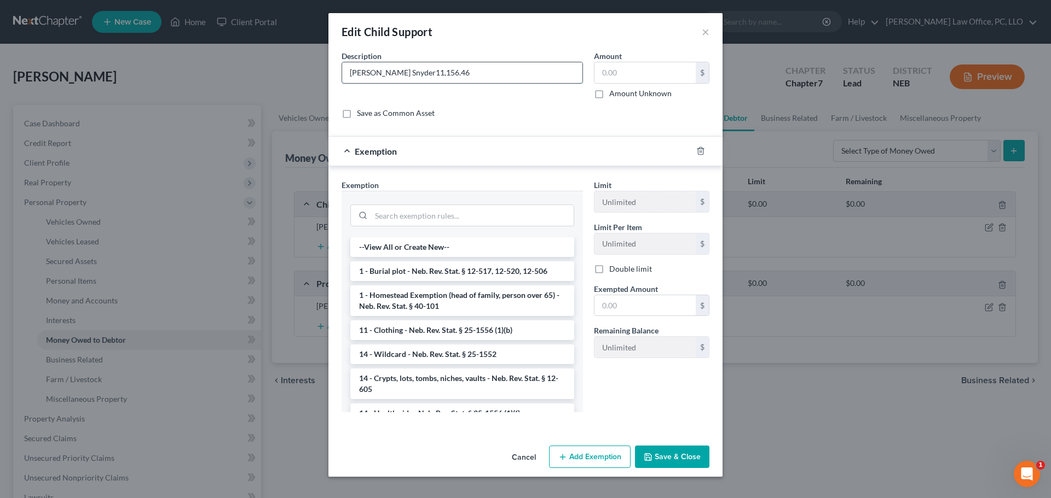
click at [430, 76] on input "[PERSON_NAME] Snyder11,156.46" at bounding box center [462, 72] width 240 height 21
type input "[PERSON_NAME] $11,156.46 as of [DATE]"
drag, startPoint x: 659, startPoint y: 461, endPoint x: 679, endPoint y: 450, distance: 22.5
click at [663, 458] on button "Save & Close" at bounding box center [672, 457] width 74 height 23
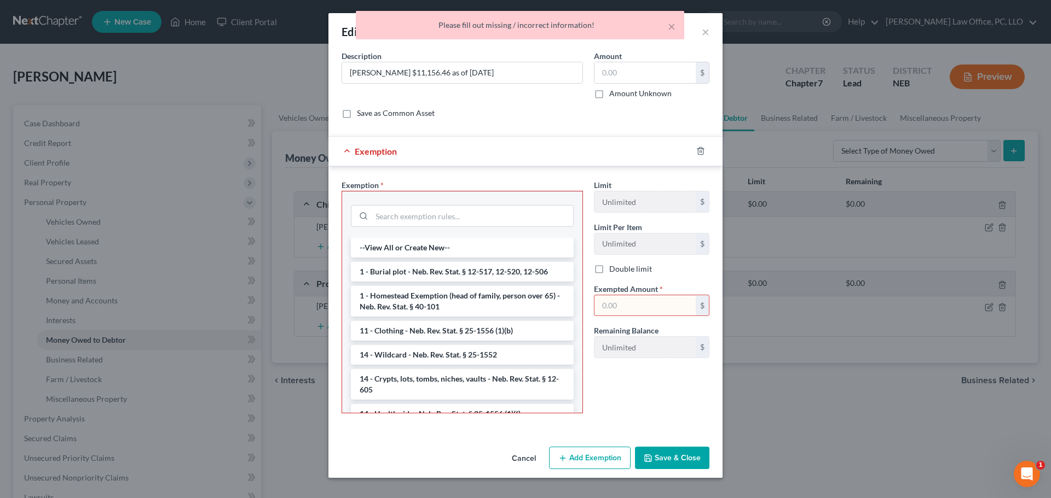
click at [695, 150] on div at bounding box center [707, 151] width 31 height 18
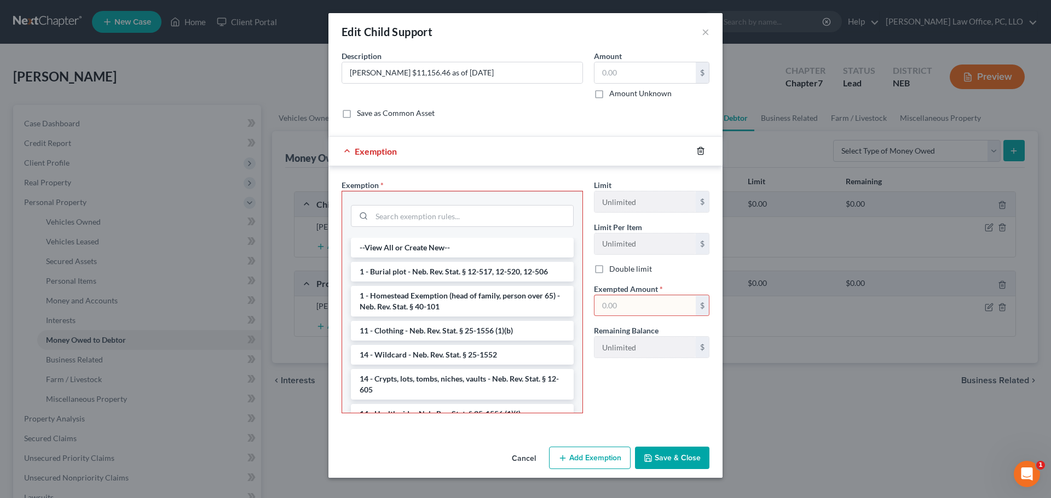
click at [699, 149] on icon "button" at bounding box center [700, 151] width 5 height 7
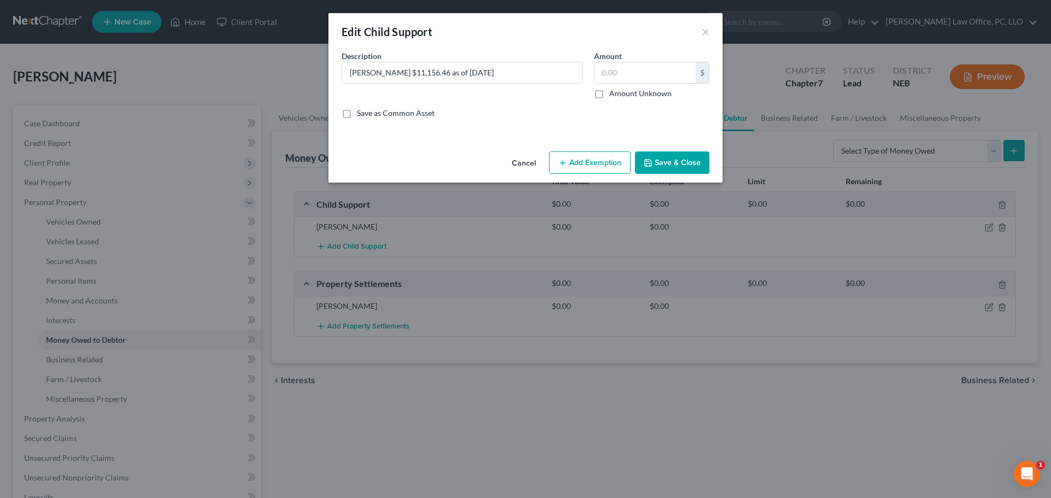
click at [678, 163] on button "Save & Close" at bounding box center [672, 163] width 74 height 23
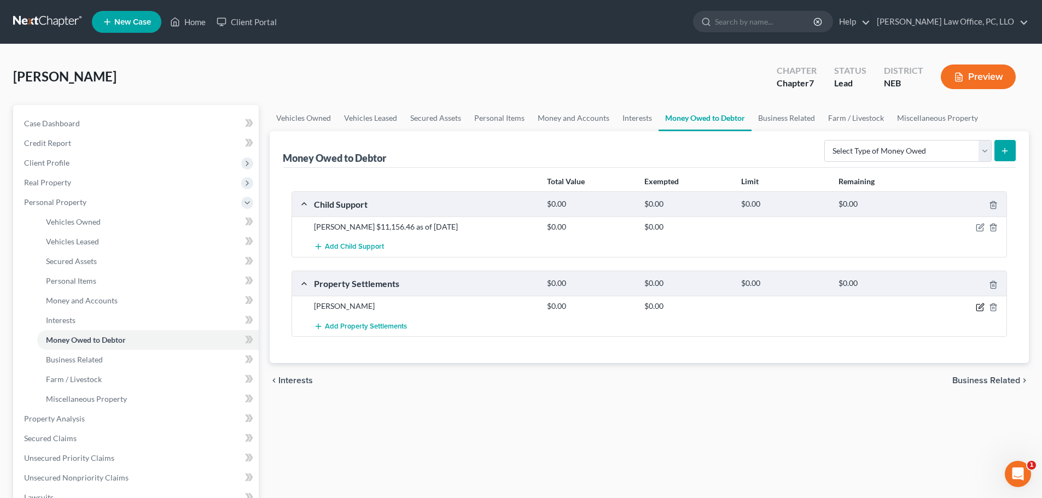
click at [980, 305] on icon "button" at bounding box center [980, 307] width 7 height 7
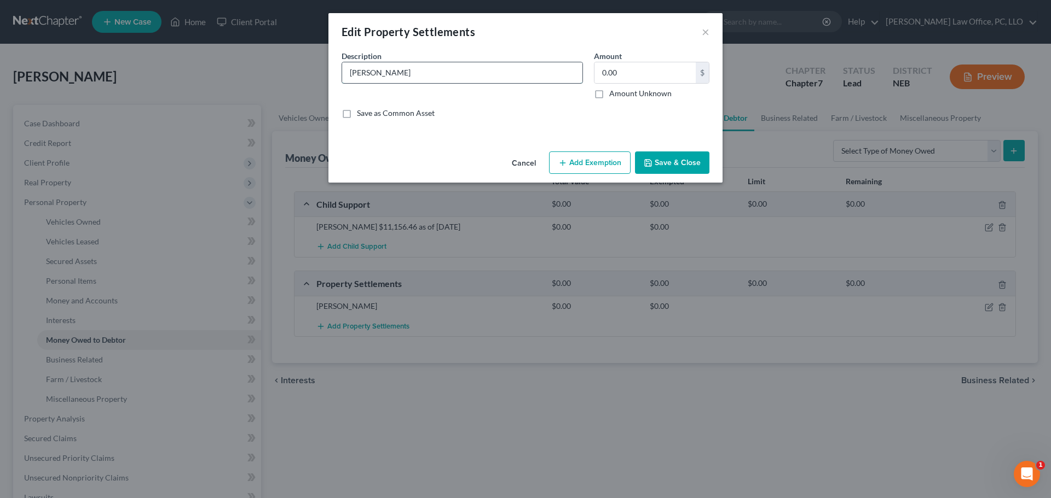
click at [504, 78] on input "[PERSON_NAME]" at bounding box center [462, 72] width 240 height 21
type input "[PERSON_NAME]/$80,448.65 as of [DATE] Uncollectible"
click at [668, 160] on button "Save & Close" at bounding box center [672, 163] width 74 height 23
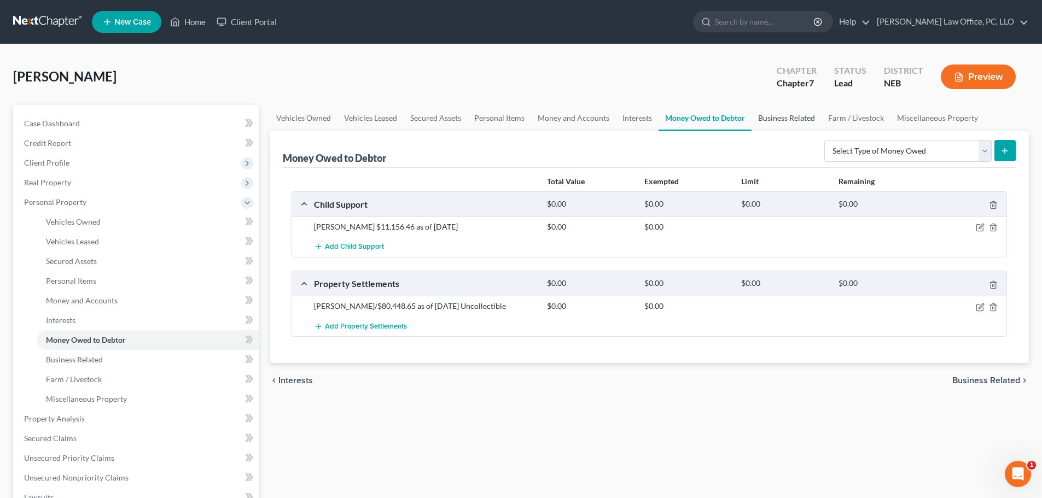
click at [798, 114] on link "Business Related" at bounding box center [787, 118] width 70 height 26
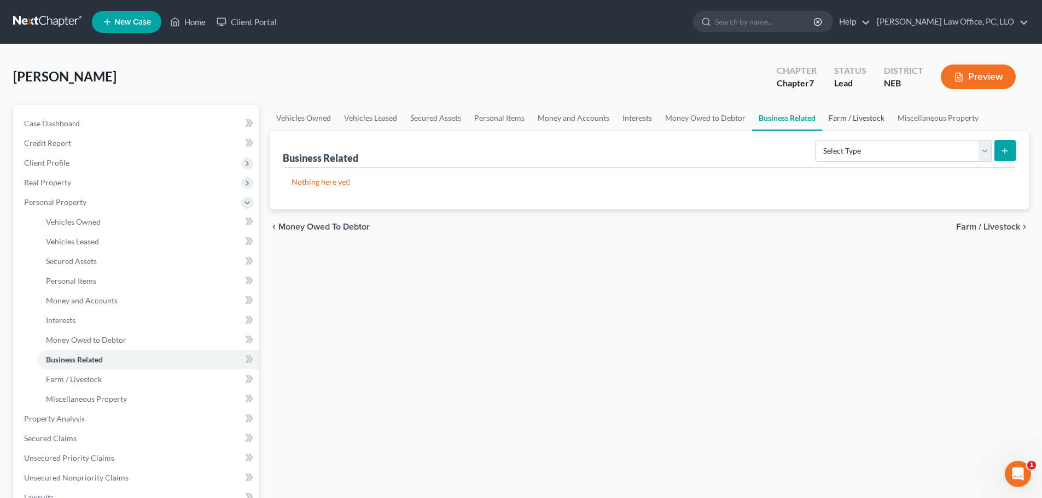
click at [836, 118] on link "Farm / Livestock" at bounding box center [856, 118] width 69 height 26
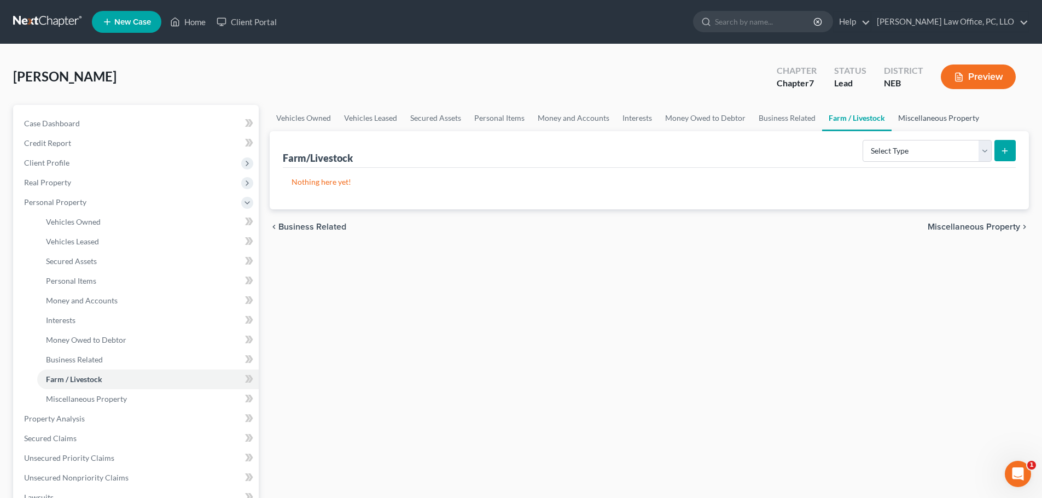
click at [906, 116] on link "Miscellaneous Property" at bounding box center [939, 118] width 94 height 26
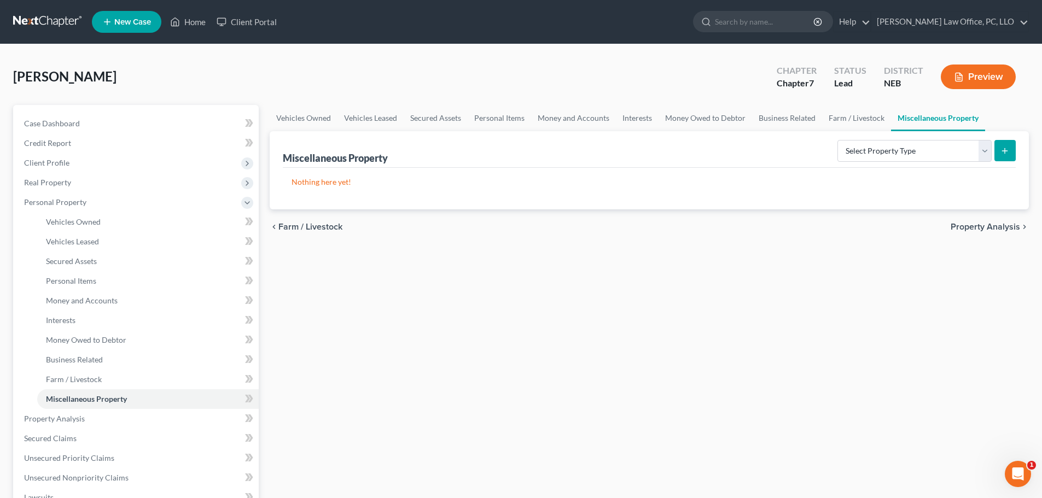
click at [978, 223] on span "Property Analysis" at bounding box center [985, 227] width 69 height 9
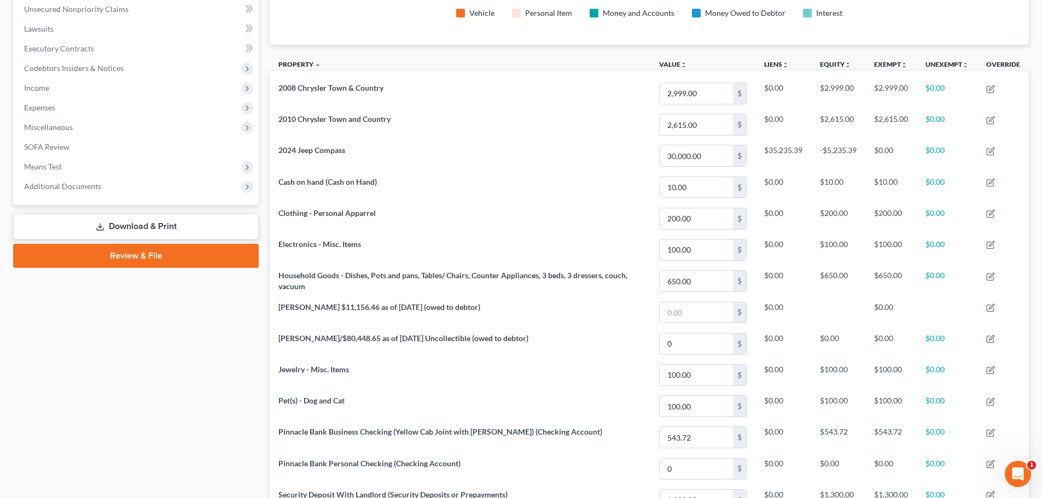
scroll to position [428, 0]
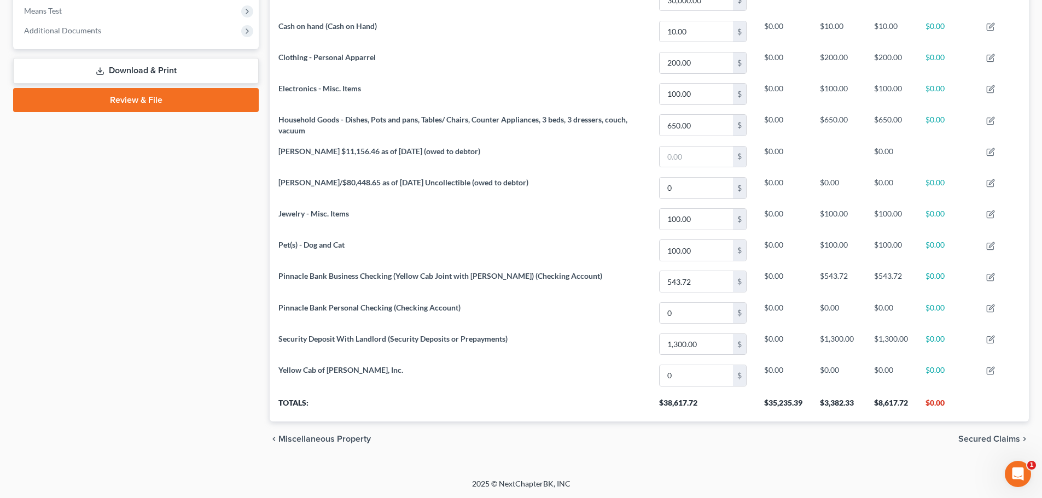
click at [973, 440] on span "Secured Claims" at bounding box center [990, 439] width 62 height 9
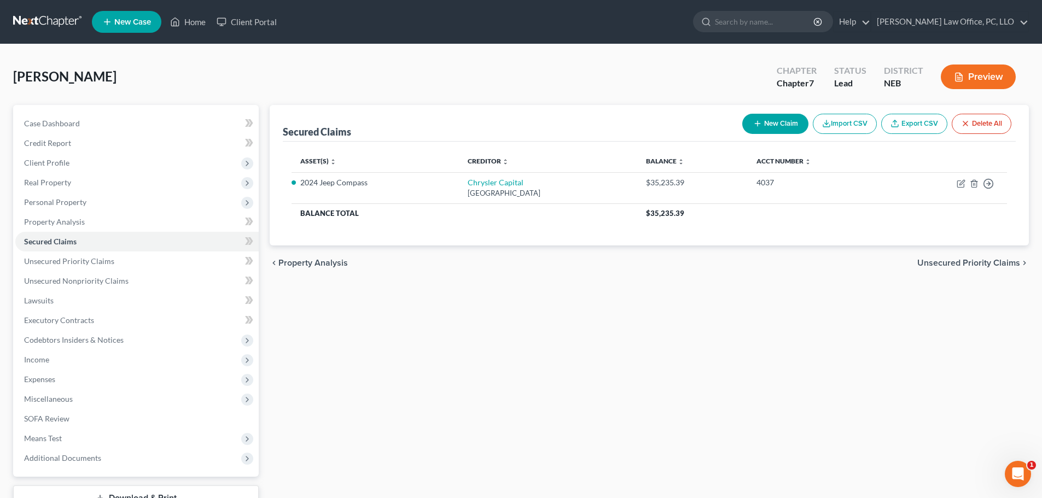
click at [984, 266] on span "Unsecured Priority Claims" at bounding box center [969, 263] width 103 height 9
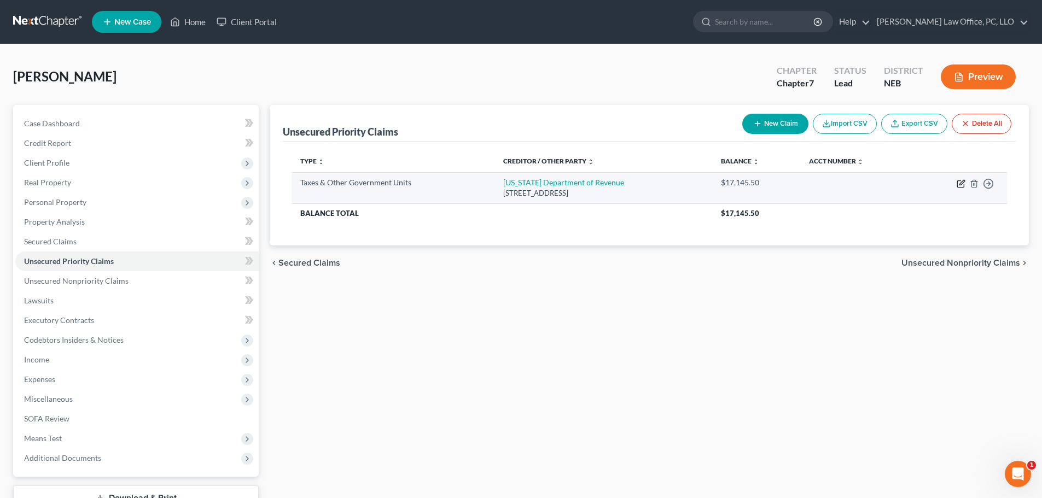
click at [960, 183] on icon "button" at bounding box center [961, 183] width 9 height 9
select select "2"
select select "30"
select select "0"
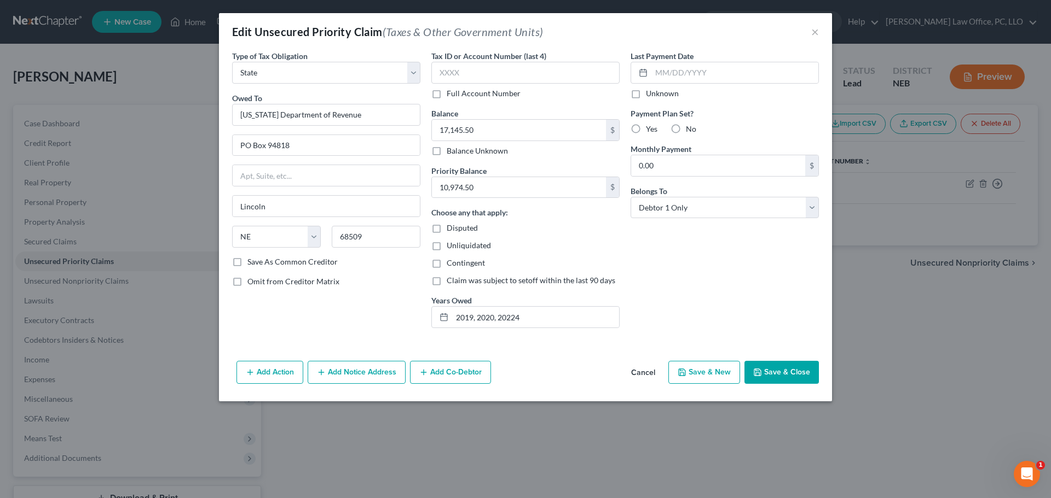
click at [686, 131] on label "No" at bounding box center [691, 129] width 10 height 11
click at [690, 131] on input "No" at bounding box center [693, 127] width 7 height 7
radio input "true"
click at [781, 369] on button "Save & Close" at bounding box center [781, 372] width 74 height 23
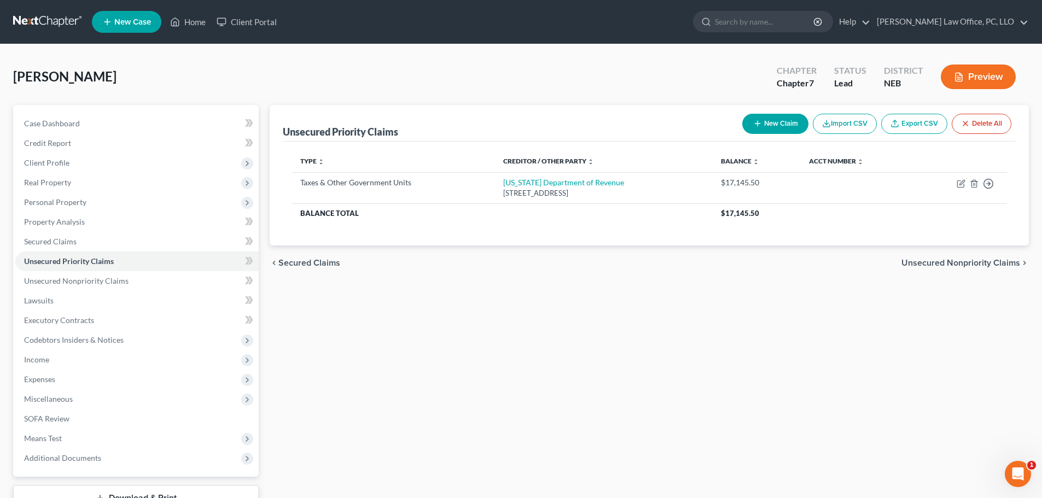
click at [787, 121] on button "New Claim" at bounding box center [776, 124] width 66 height 20
select select "0"
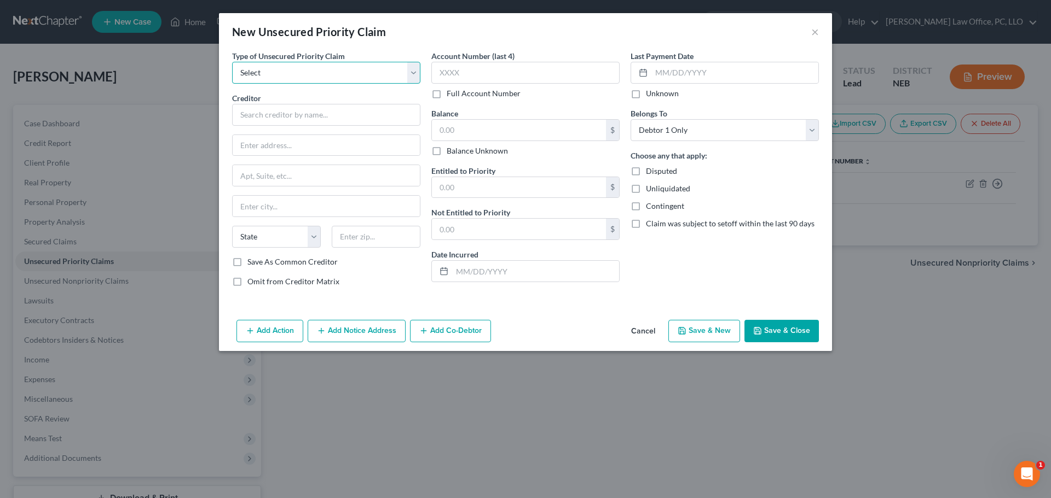
click at [415, 73] on select "Select Taxes & Other Government Units Domestic Support Obligations Extensions o…" at bounding box center [326, 73] width 188 height 22
select select "0"
click at [232, 62] on select "Select Taxes & Other Government Units Domestic Support Obligations Extensions o…" at bounding box center [326, 73] width 188 height 22
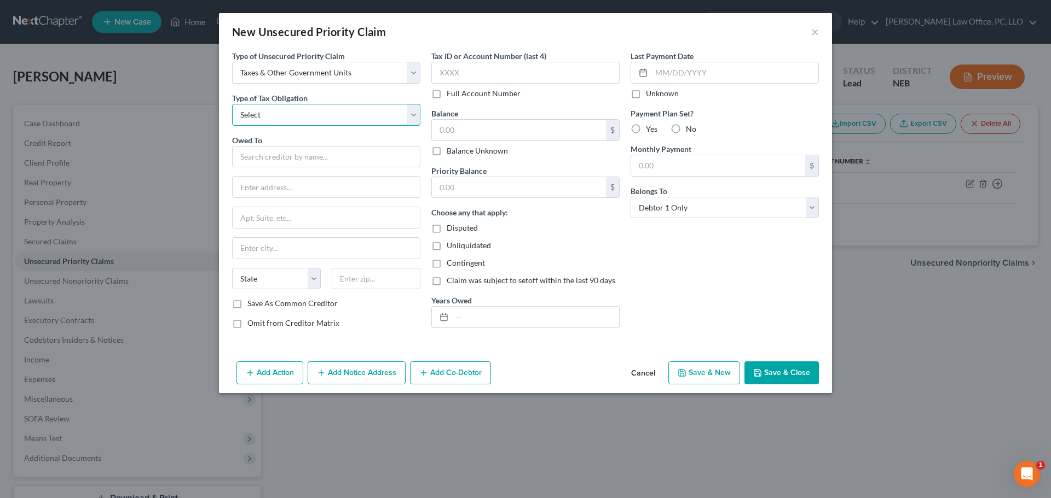
click at [413, 118] on select "Select Federal City State Franchise Tax Board Other" at bounding box center [326, 115] width 188 height 22
select select "0"
click at [232, 104] on select "Select Federal City State Franchise Tax Board Other" at bounding box center [326, 115] width 188 height 22
click at [306, 156] on input "text" at bounding box center [326, 157] width 188 height 22
type input "IRS"
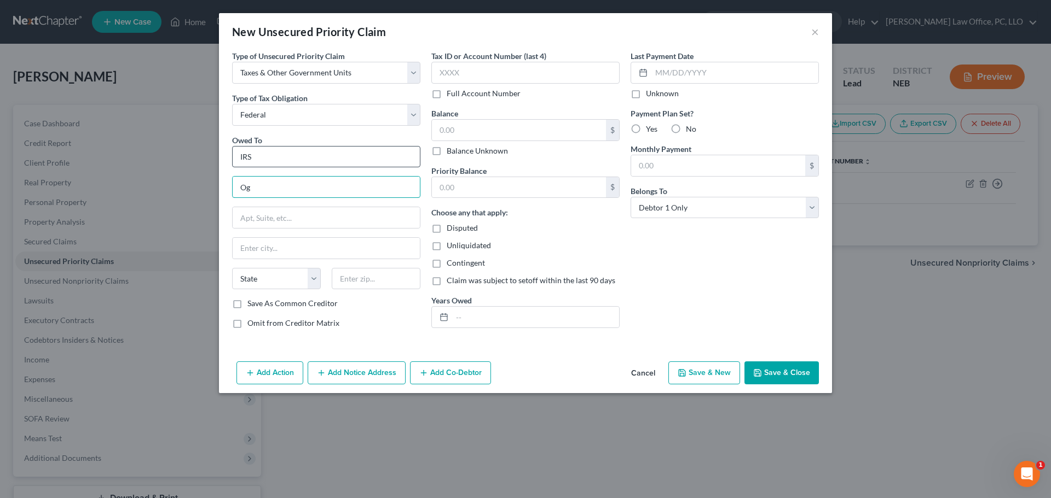
type input "O"
type input "[PERSON_NAME]"
select select "46"
type input "1393.09"
click at [481, 313] on input "text" at bounding box center [535, 317] width 167 height 21
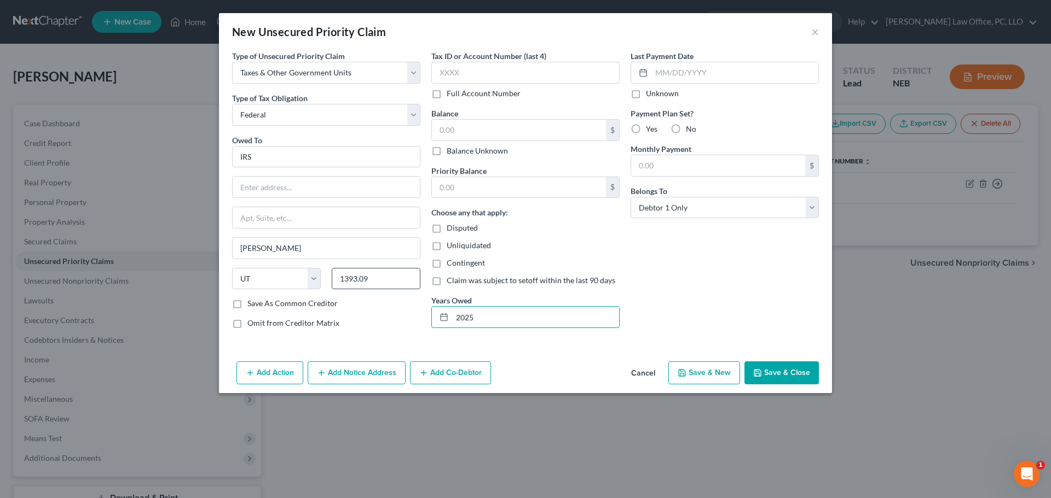
type input "2025"
drag, startPoint x: 404, startPoint y: 275, endPoint x: 82, endPoint y: 299, distance: 322.7
click at [93, 289] on div "New Unsecured Priority Claim × Type of Unsecured Priority Claim * Select Taxes …" at bounding box center [525, 249] width 1051 height 498
type input "84201-0039"
click at [471, 129] on input "text" at bounding box center [519, 130] width 174 height 21
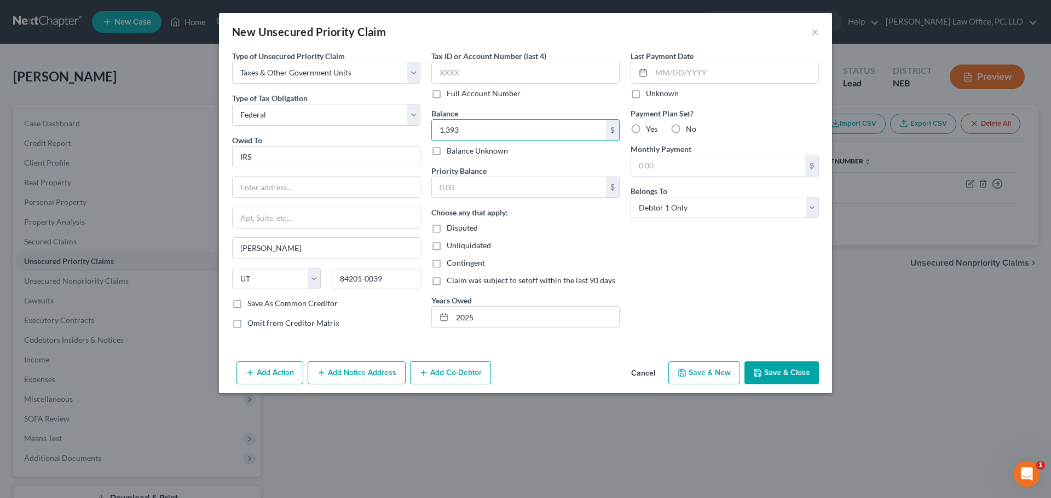
type input "1,393"
click at [532, 437] on div "New Unsecured Priority Claim × Type of Unsecured Priority Claim * Select Taxes …" at bounding box center [525, 249] width 1051 height 498
click at [478, 189] on input "text" at bounding box center [519, 187] width 174 height 21
type input "139"
click at [686, 130] on label "No" at bounding box center [691, 129] width 10 height 11
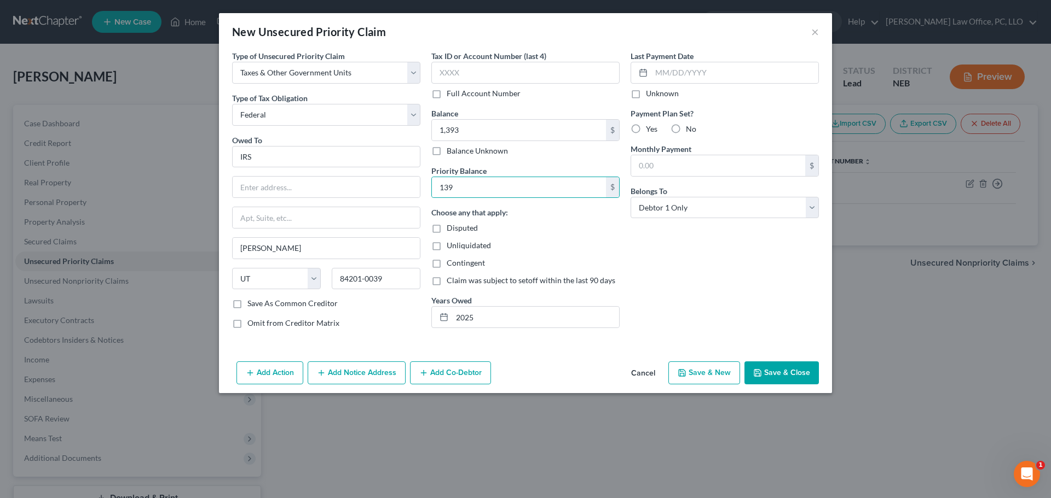
click at [690, 130] on input "No" at bounding box center [693, 127] width 7 height 7
radio input "true"
click at [785, 368] on button "Save & Close" at bounding box center [781, 373] width 74 height 23
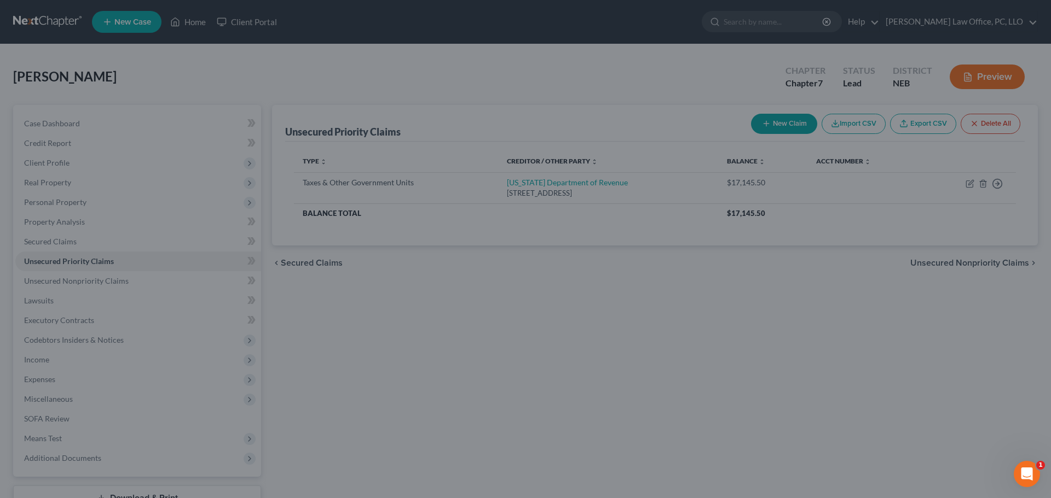
type input "1,393.00"
type input "139.00"
type input "0.00"
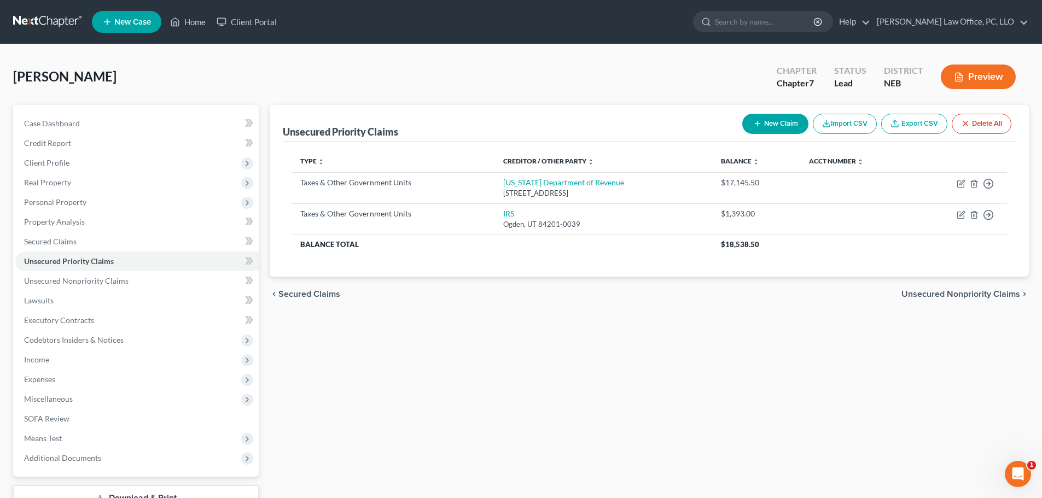
click at [982, 295] on span "Unsecured Nonpriority Claims" at bounding box center [961, 294] width 119 height 9
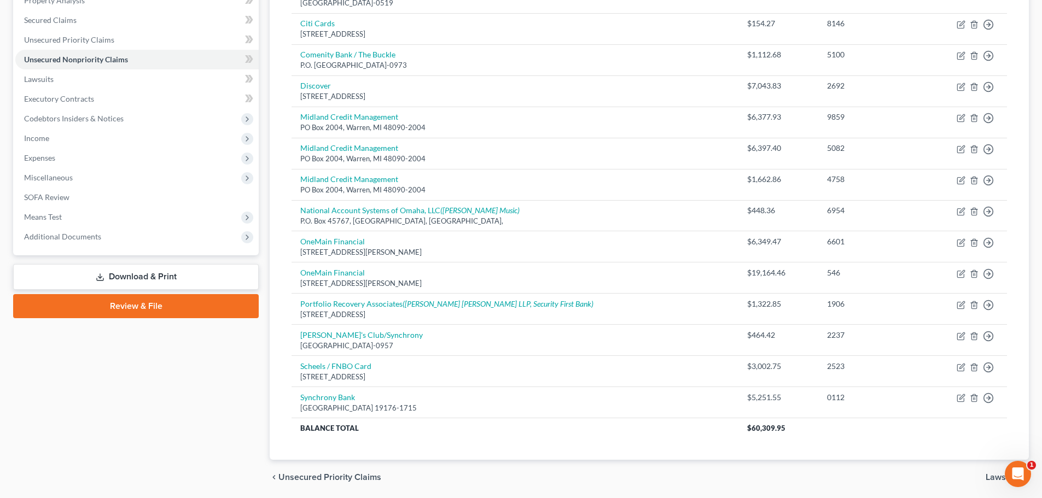
scroll to position [223, 0]
click at [359, 474] on span "Unsecured Priority Claims" at bounding box center [330, 476] width 103 height 9
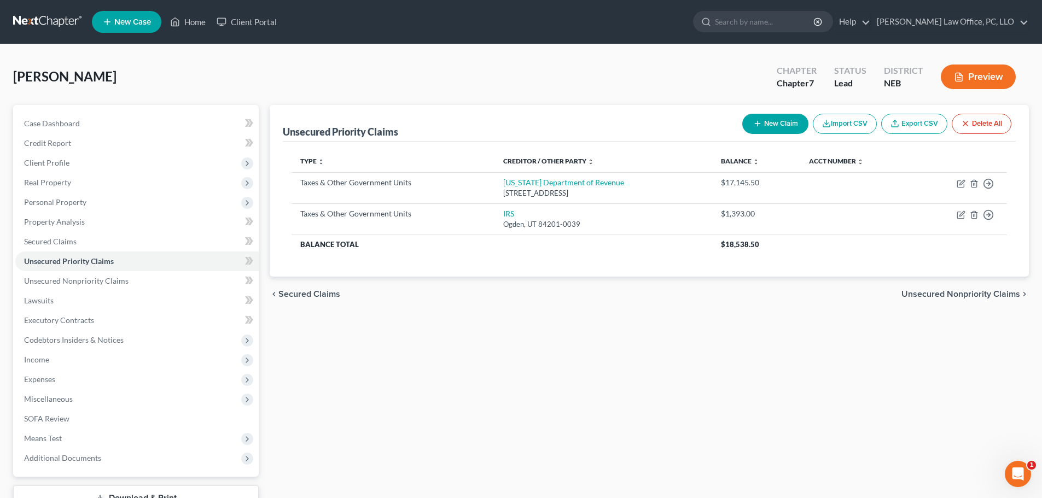
scroll to position [2, 0]
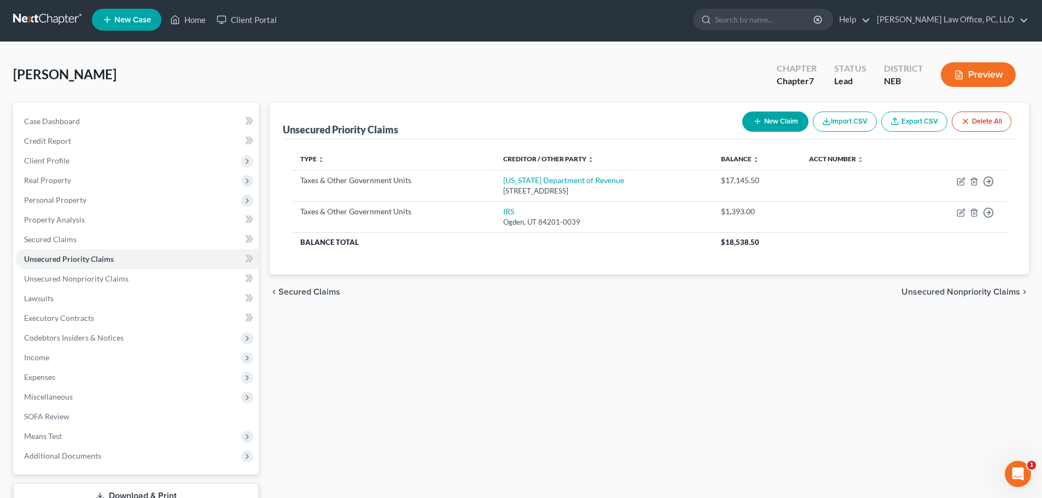
click at [316, 294] on span "Secured Claims" at bounding box center [310, 292] width 62 height 9
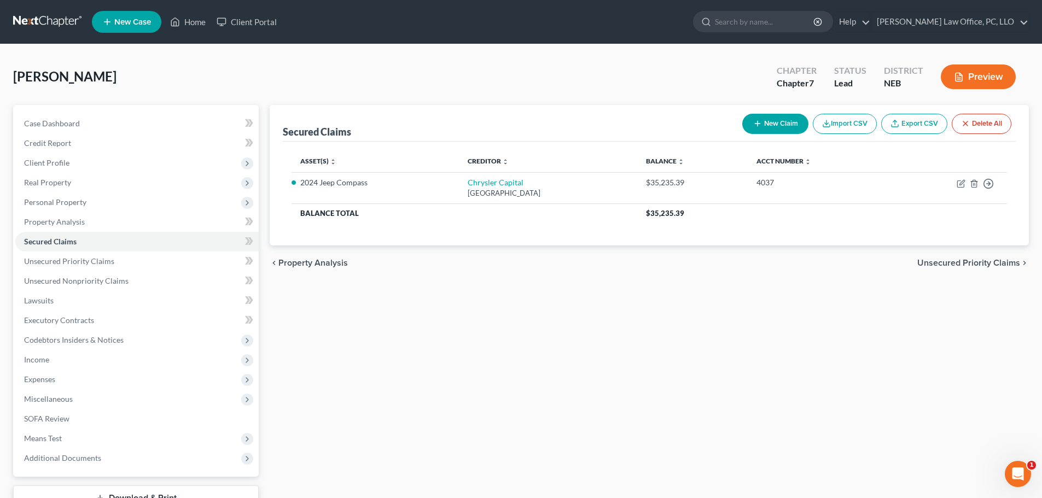
click at [955, 261] on span "Unsecured Priority Claims" at bounding box center [969, 263] width 103 height 9
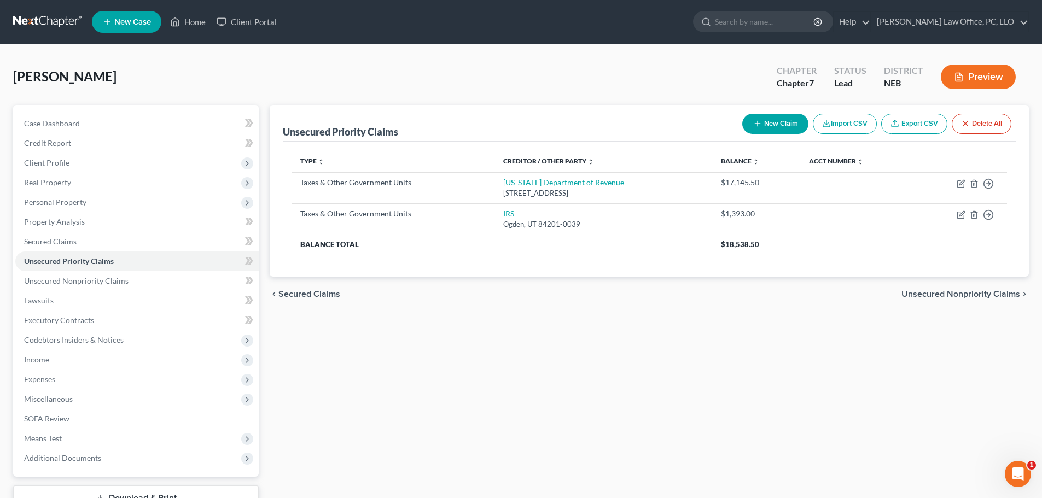
click at [955, 261] on div "Type expand_more expand_less unfold_more Creditor / Other Party expand_more exp…" at bounding box center [649, 209] width 733 height 135
click at [952, 294] on span "Unsecured Nonpriority Claims" at bounding box center [961, 294] width 119 height 9
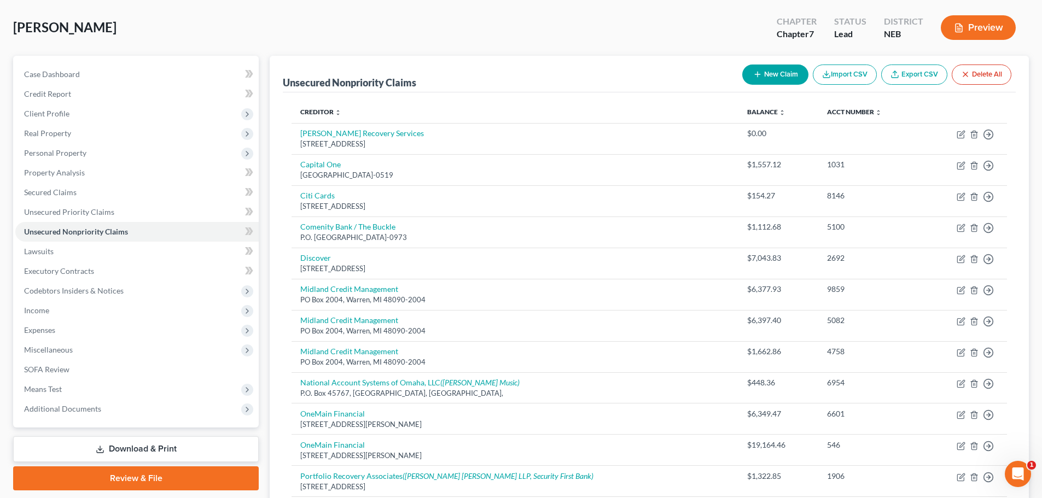
scroll to position [39, 0]
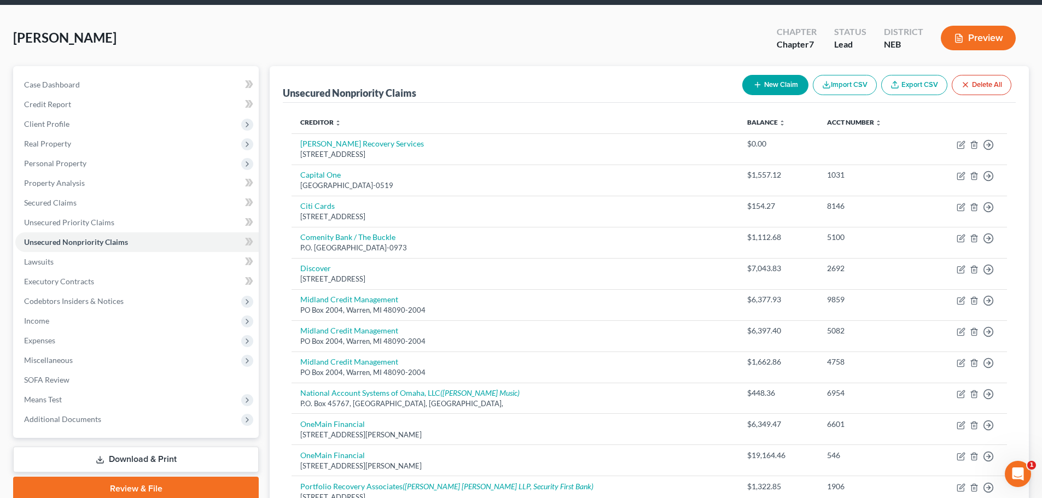
click at [772, 82] on button "New Claim" at bounding box center [776, 85] width 66 height 20
select select "0"
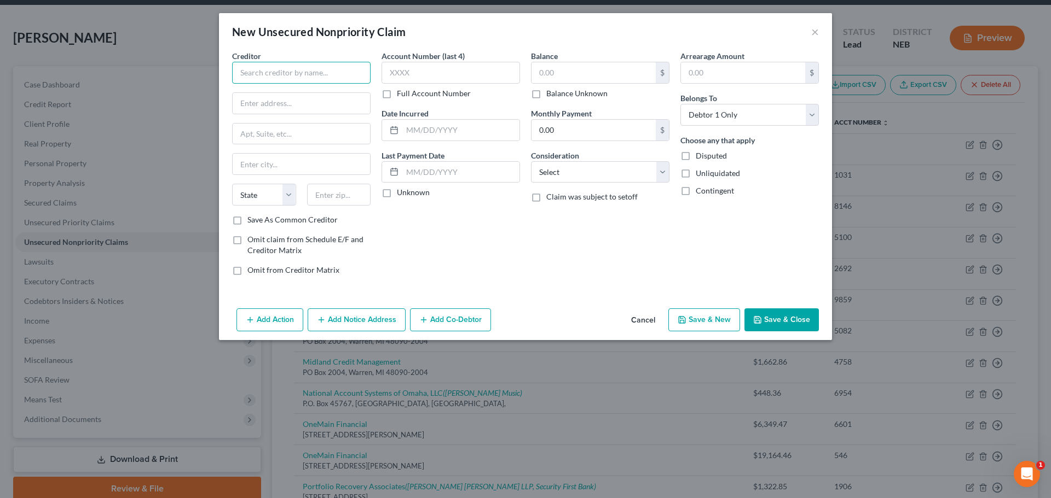
click at [294, 74] on input "text" at bounding box center [301, 73] width 138 height 22
type input "Members Own Credit Union"
type input "1391 South 33rd"
type input "Lincoln"
select select "30"
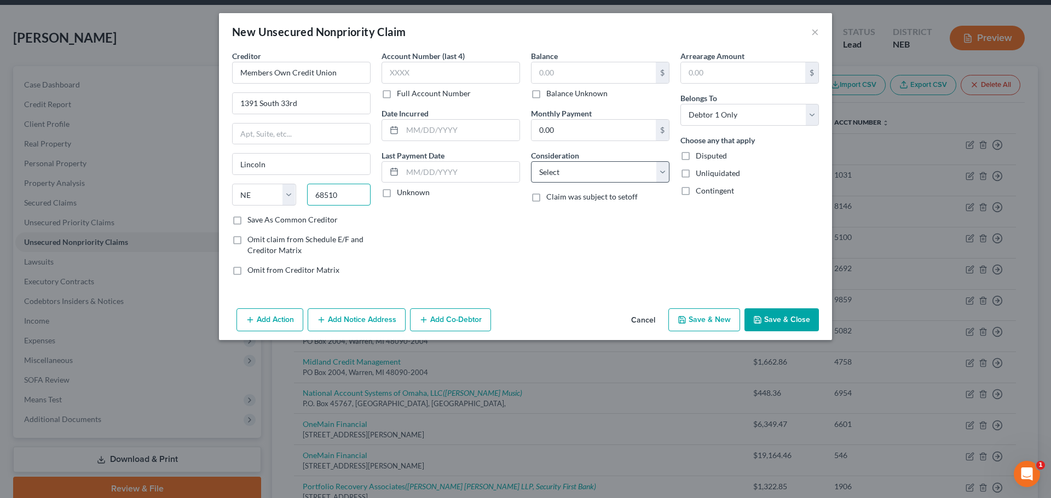
type input "68510"
click at [666, 171] on select "Select Cable / Satellite Services Collection Agency Credit Card Debt Debt Couns…" at bounding box center [600, 172] width 138 height 22
click at [496, 219] on div "Account Number (last 4) Full Account Number Date Incurred Last Payment Date Unk…" at bounding box center [450, 167] width 149 height 234
click at [578, 75] on input "text" at bounding box center [593, 72] width 124 height 21
type input "5,457"
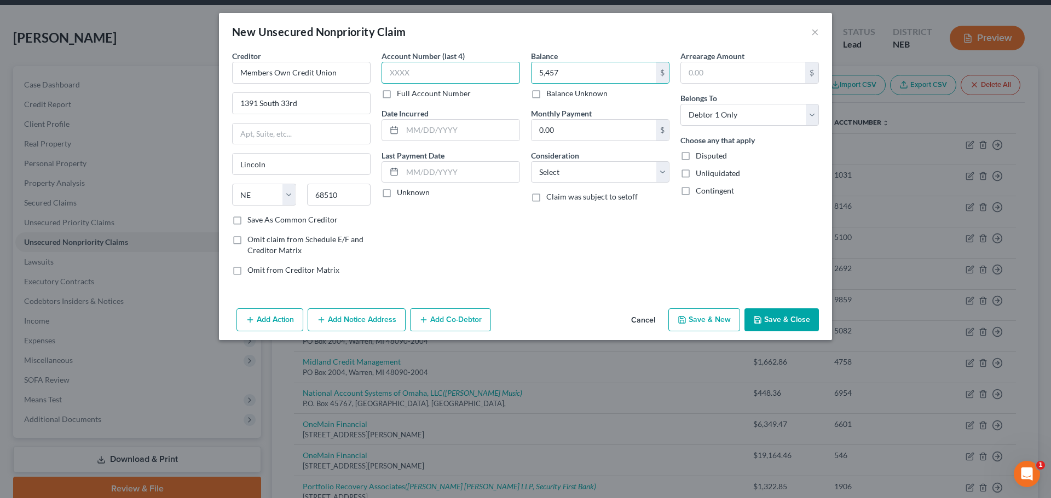
click at [432, 75] on input "text" at bounding box center [450, 73] width 138 height 22
type input "7153"
click at [788, 318] on button "Save & Close" at bounding box center [781, 320] width 74 height 23
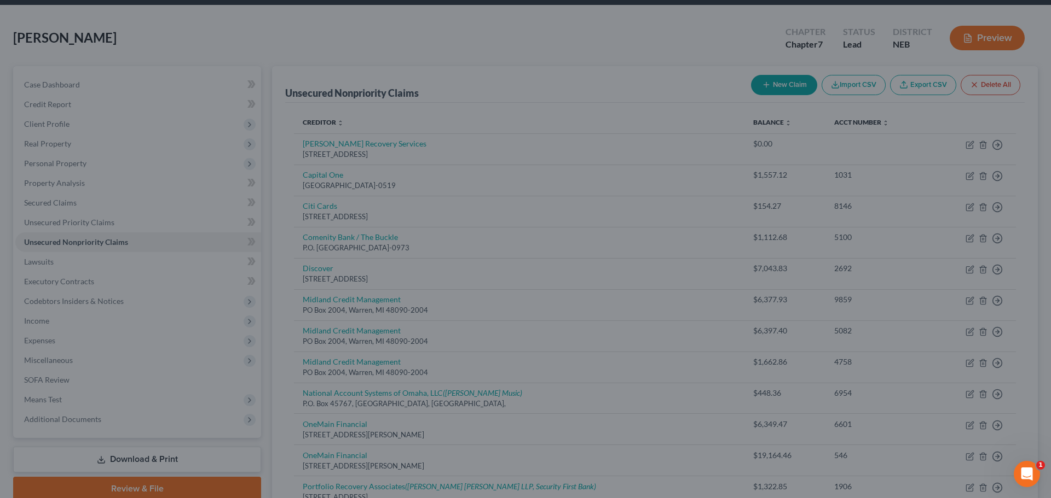
type input "5,457.00"
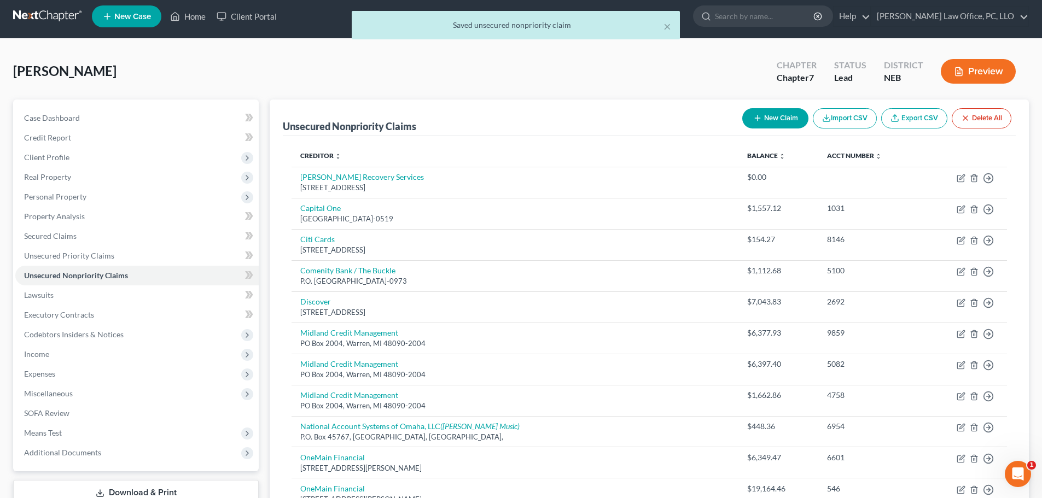
scroll to position [0, 0]
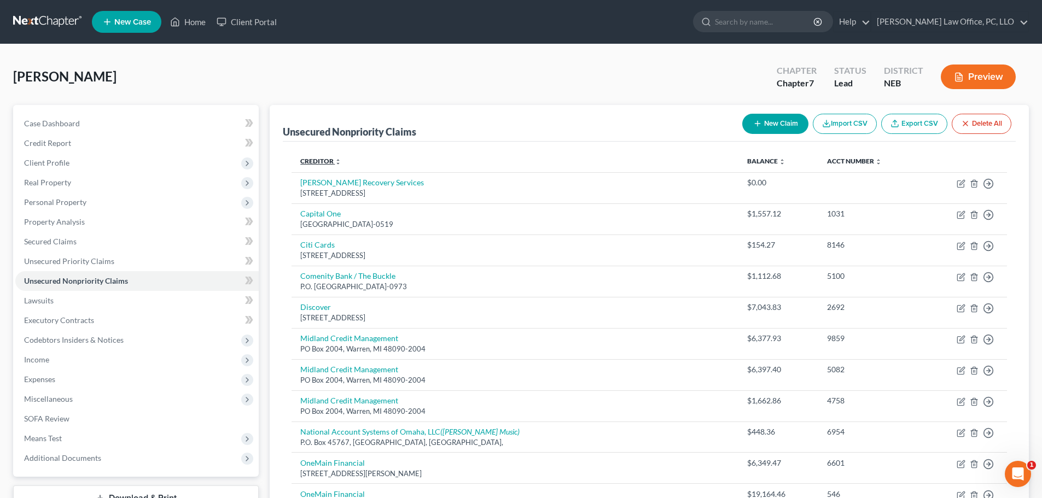
click at [338, 160] on icon "unfold_more" at bounding box center [338, 162] width 7 height 7
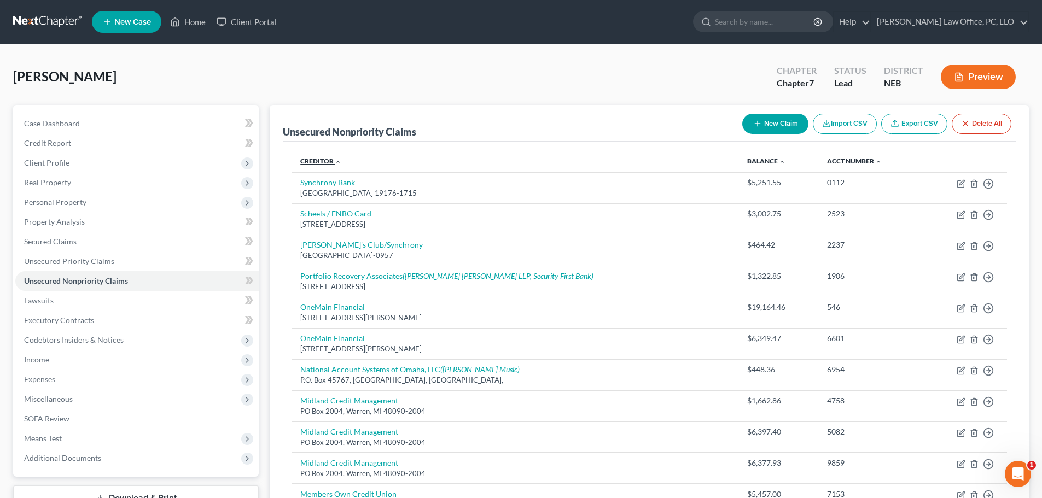
click at [335, 162] on icon "expand_less" at bounding box center [338, 162] width 7 height 7
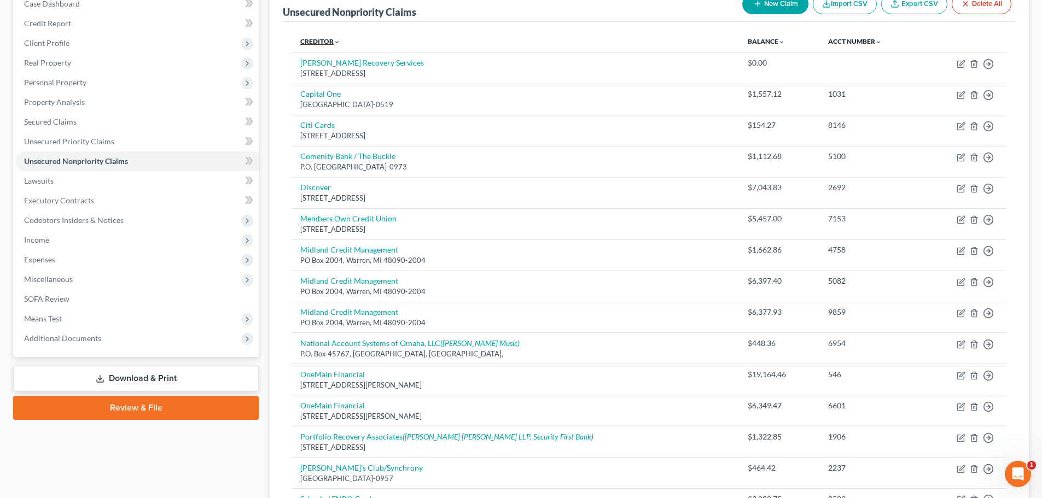
scroll to position [22, 0]
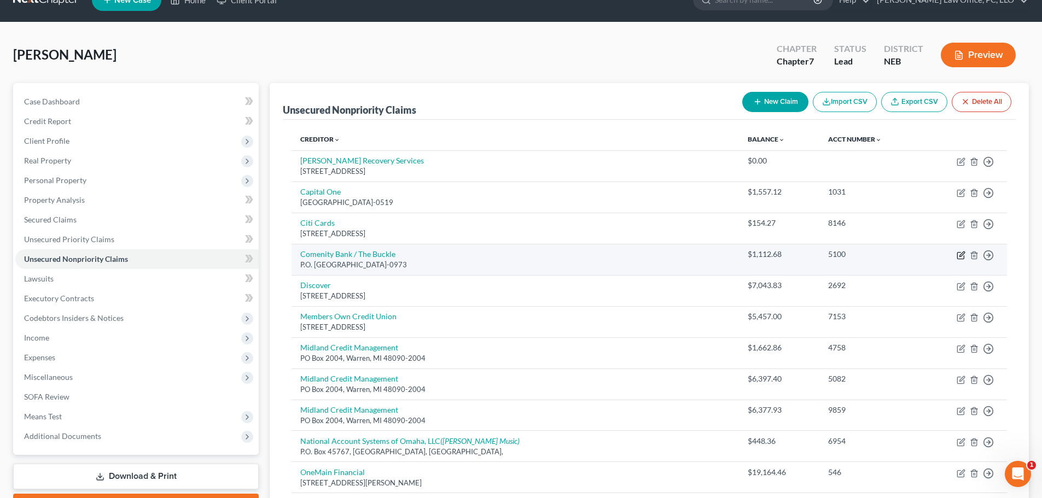
click at [960, 258] on icon "button" at bounding box center [961, 255] width 9 height 9
select select "45"
select select "0"
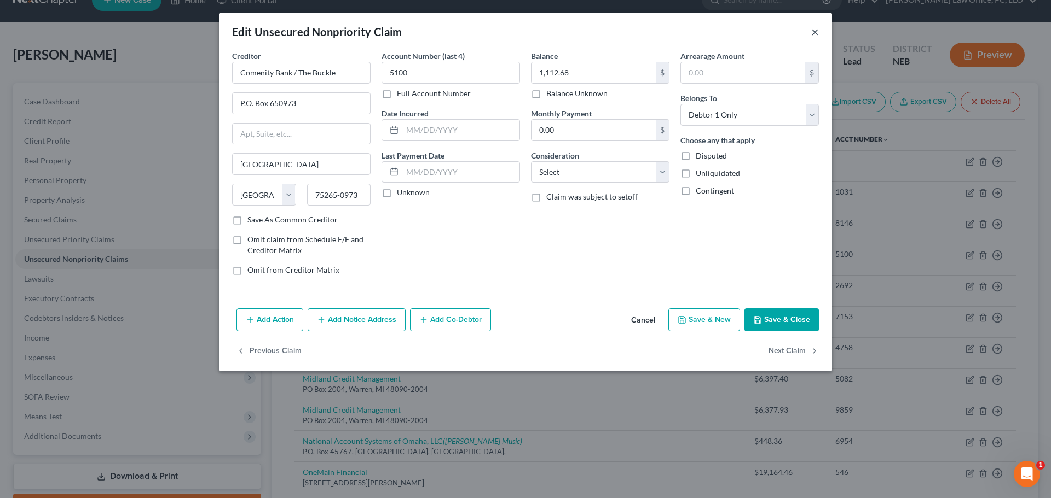
click at [815, 32] on button "×" at bounding box center [815, 31] width 8 height 13
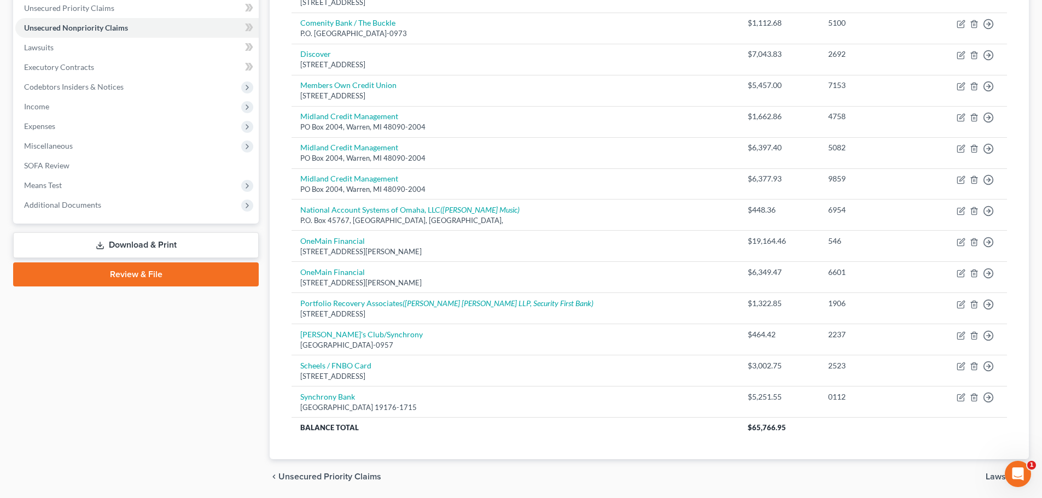
scroll to position [254, 0]
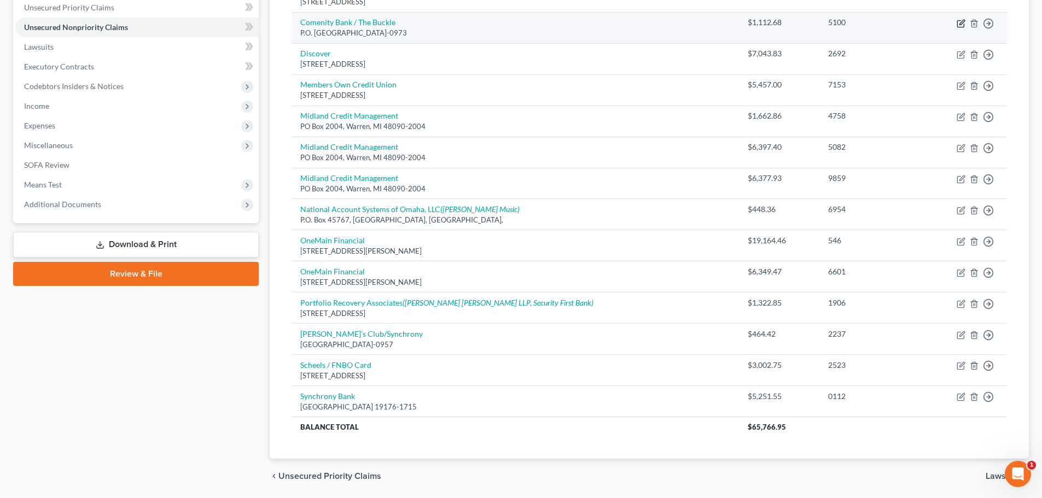
click at [959, 22] on icon "button" at bounding box center [961, 23] width 9 height 9
select select "45"
select select "0"
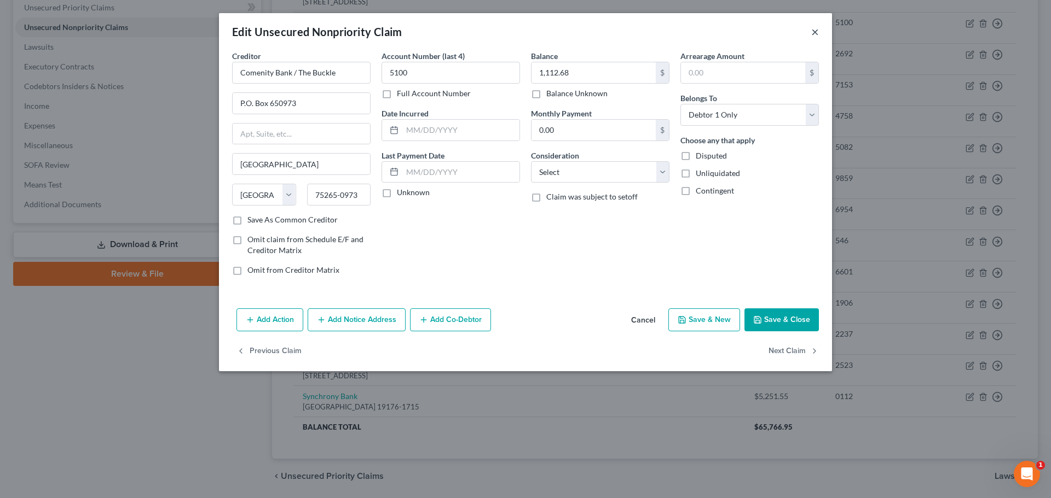
click at [815, 28] on button "×" at bounding box center [815, 31] width 8 height 13
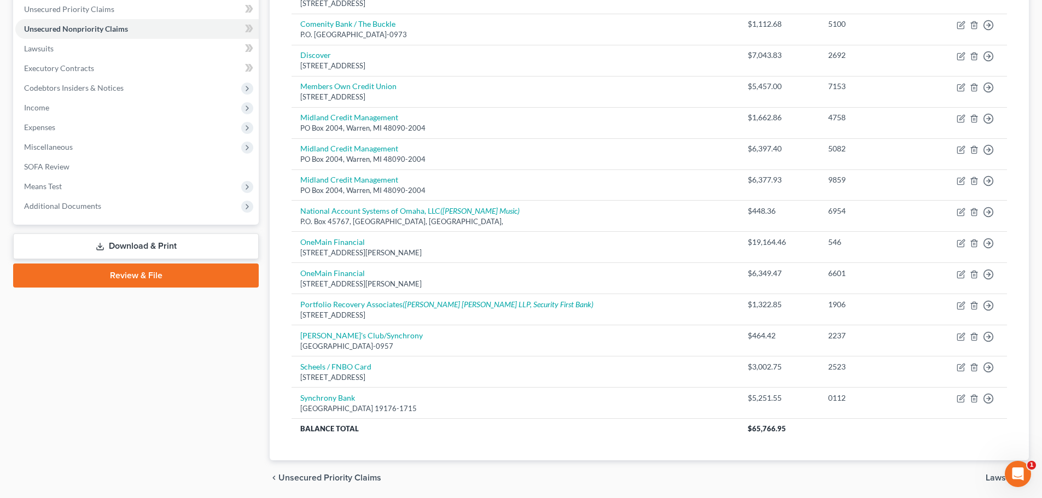
scroll to position [291, 0]
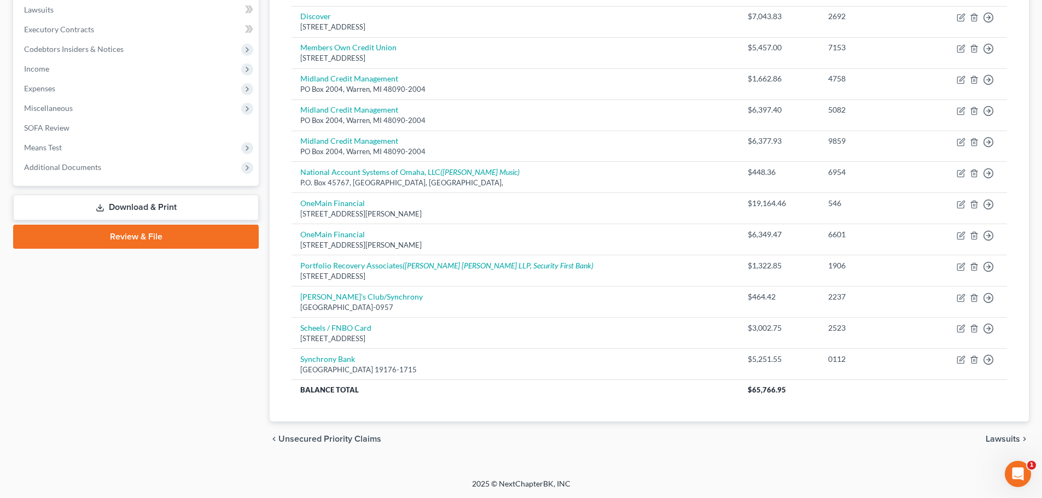
click at [997, 439] on span "Lawsuits" at bounding box center [1003, 439] width 34 height 9
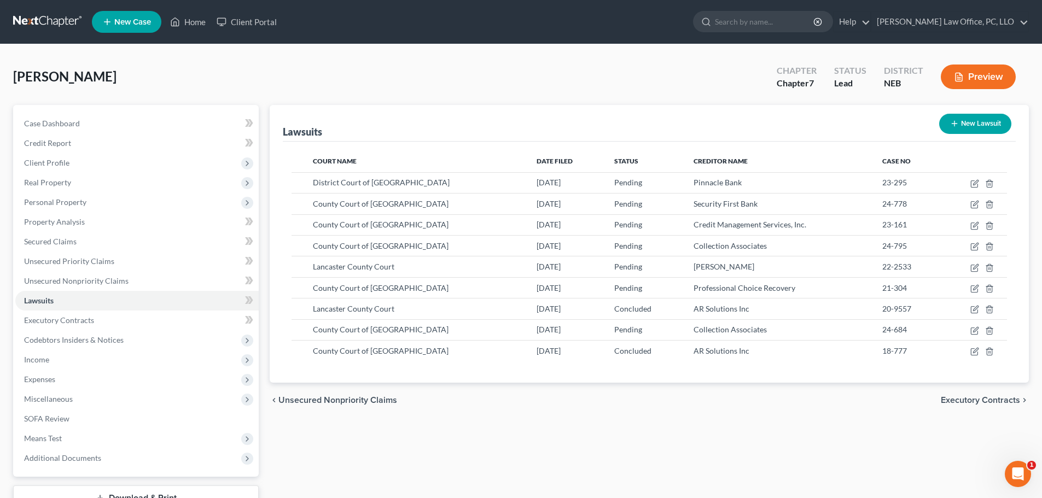
click at [978, 396] on span "Executory Contracts" at bounding box center [980, 400] width 79 height 9
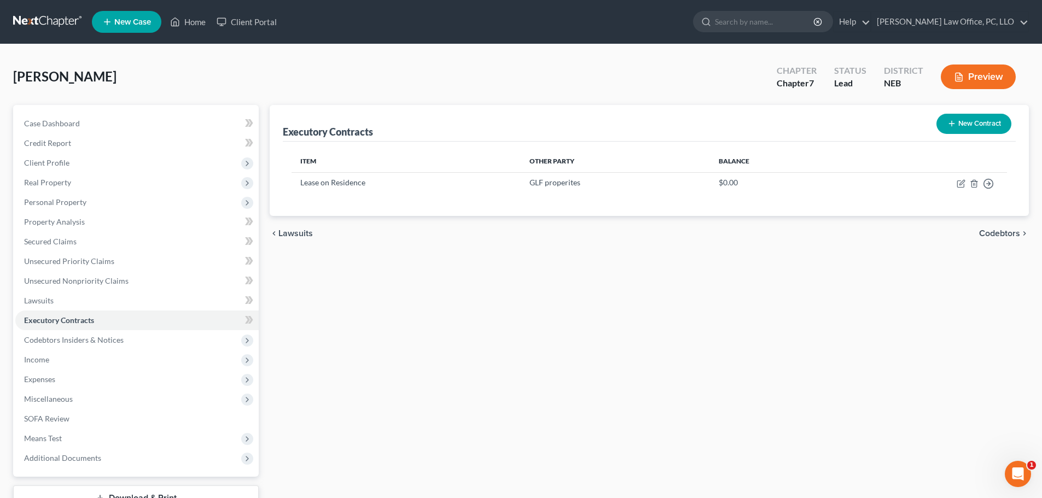
click at [1006, 230] on span "Codebtors" at bounding box center [999, 233] width 41 height 9
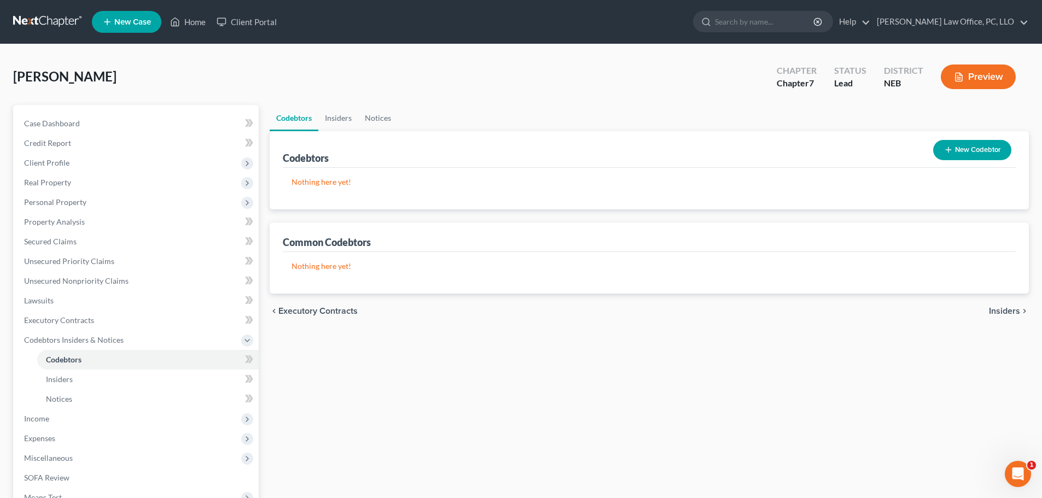
click at [990, 142] on button "New Codebtor" at bounding box center [972, 150] width 78 height 20
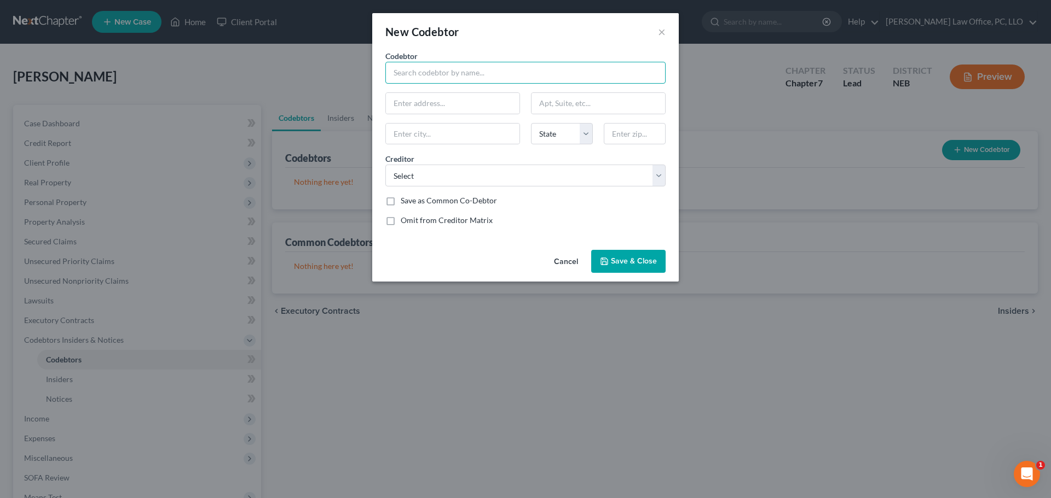
click at [461, 71] on input "text" at bounding box center [525, 73] width 280 height 22
type input "[PERSON_NAME]"
type input "22959 South 1st"
type input "[PERSON_NAME]"
select select "30"
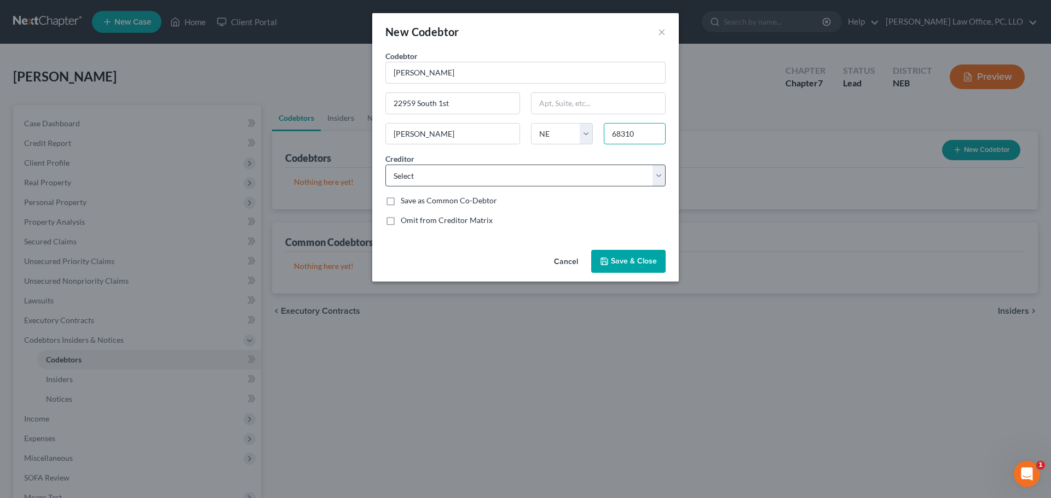
type input "68310"
click at [656, 175] on select "Select Discover Chrysler Capital National Account Systems of Omaha, LLC Citi Ca…" at bounding box center [525, 176] width 280 height 22
click at [768, 187] on div "New Codebtor × Codebtor * [PERSON_NAME] Codebtor * [PERSON_NAME] 22959 South 1s…" at bounding box center [525, 249] width 1051 height 498
click at [647, 257] on span "Save & Close" at bounding box center [634, 261] width 46 height 9
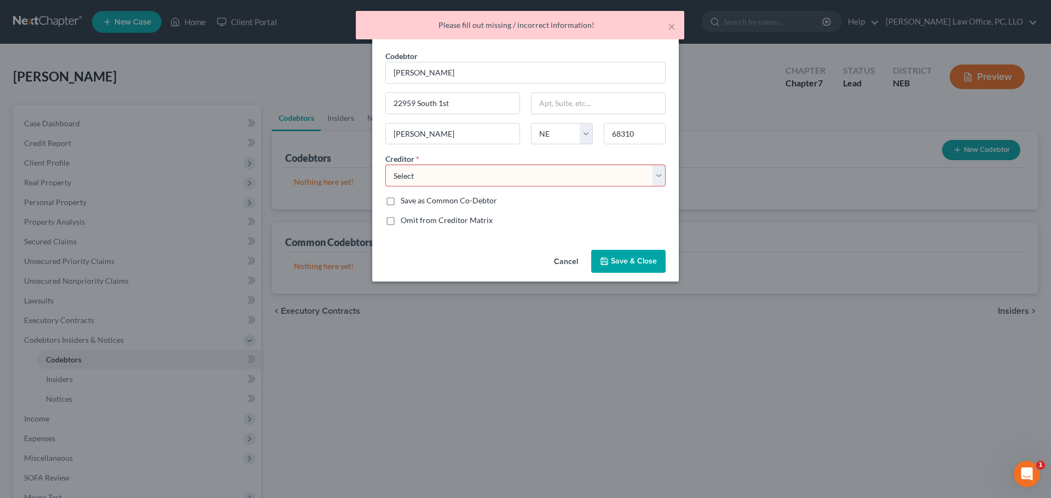
drag, startPoint x: 705, startPoint y: 320, endPoint x: 701, endPoint y: 305, distance: 15.4
click at [704, 317] on div "New Codebtor × Codebtor * [PERSON_NAME] Codebtor * [PERSON_NAME] 22959 South 1s…" at bounding box center [525, 249] width 1051 height 498
click at [660, 177] on select "Select Discover Chrysler Capital National Account Systems of Omaha, LLC Citi Ca…" at bounding box center [525, 176] width 280 height 22
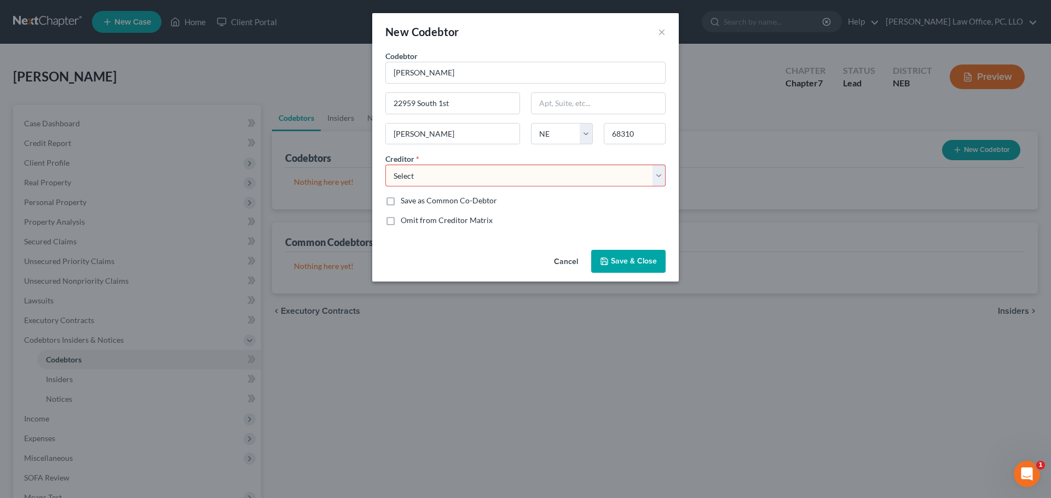
select select "16"
click at [385, 165] on select "Select Discover Chrysler Capital National Account Systems of Omaha, LLC Citi Ca…" at bounding box center [525, 176] width 280 height 22
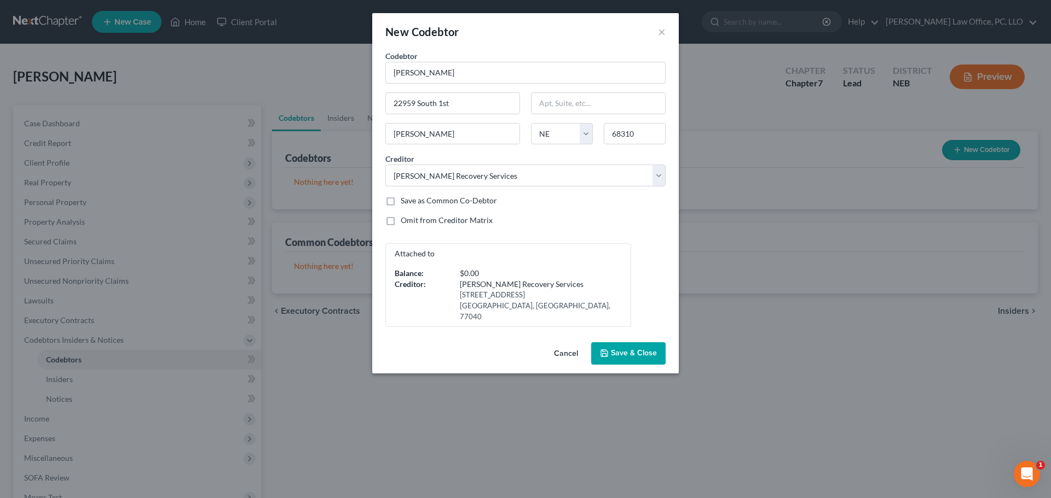
click at [649, 360] on button "Save & Close" at bounding box center [628, 354] width 74 height 23
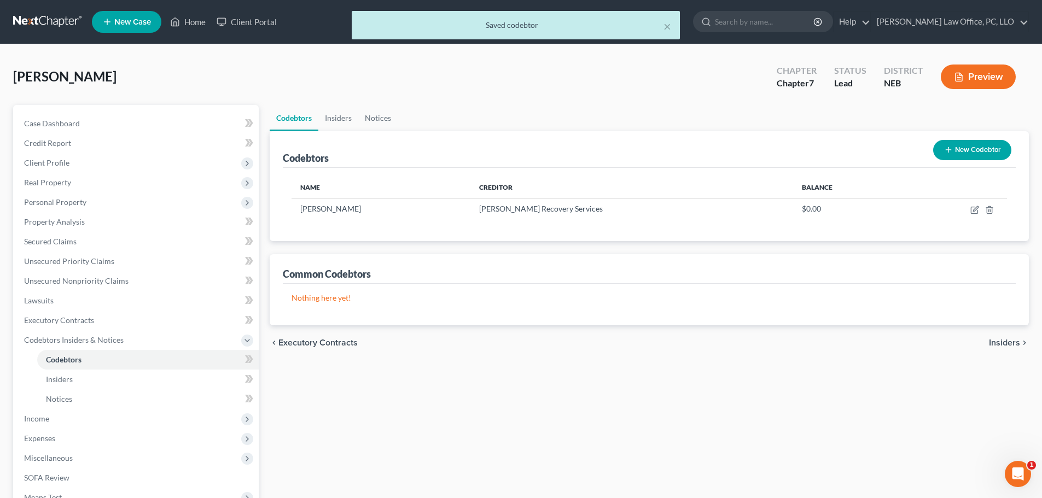
click at [1010, 340] on span "Insiders" at bounding box center [1004, 343] width 31 height 9
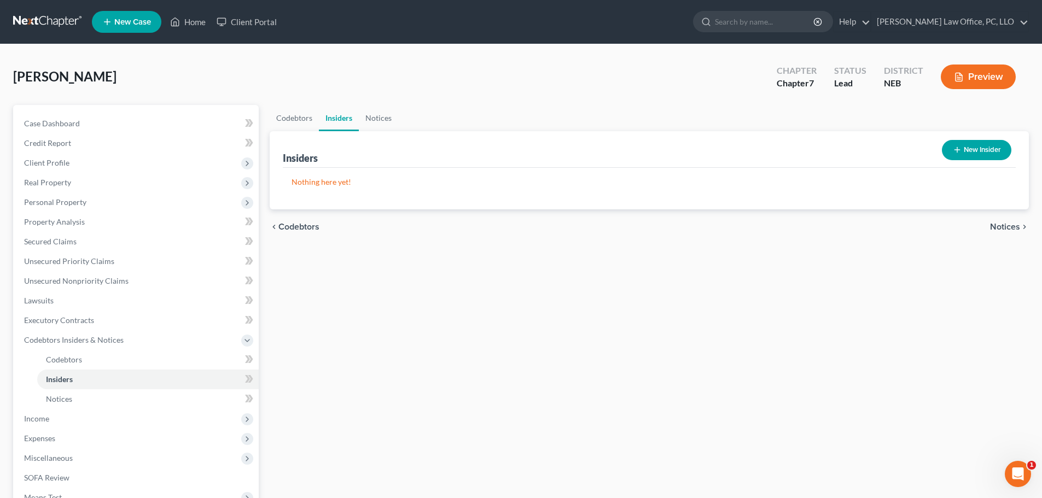
click at [1008, 227] on span "Notices" at bounding box center [1005, 227] width 30 height 9
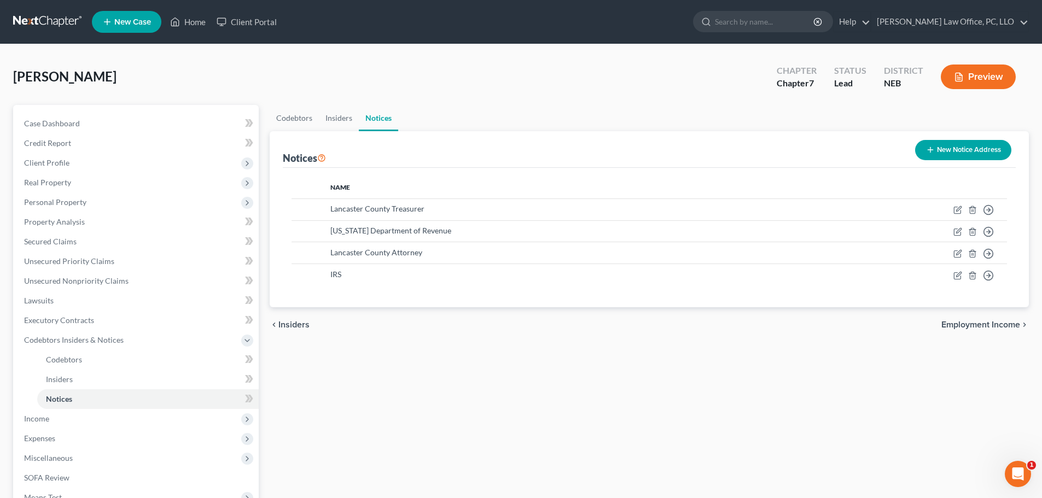
click at [990, 325] on span "Employment Income" at bounding box center [981, 325] width 79 height 9
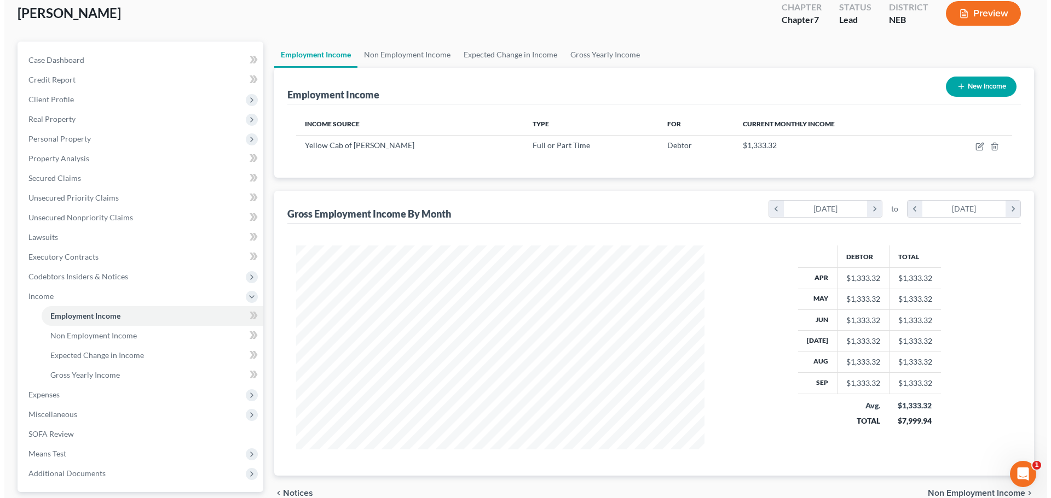
scroll to position [46, 0]
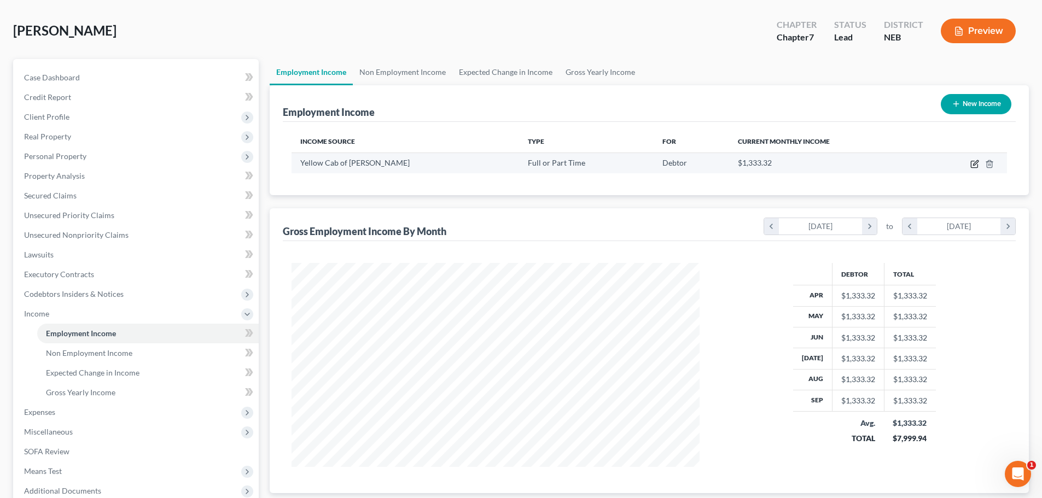
click at [973, 163] on icon "button" at bounding box center [975, 164] width 9 height 9
select select "0"
select select "30"
select select "3"
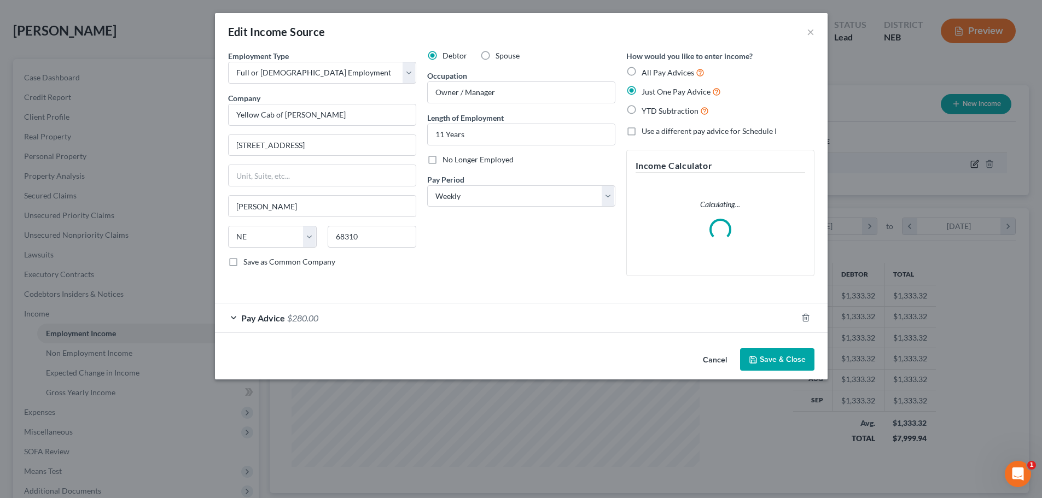
scroll to position [206, 434]
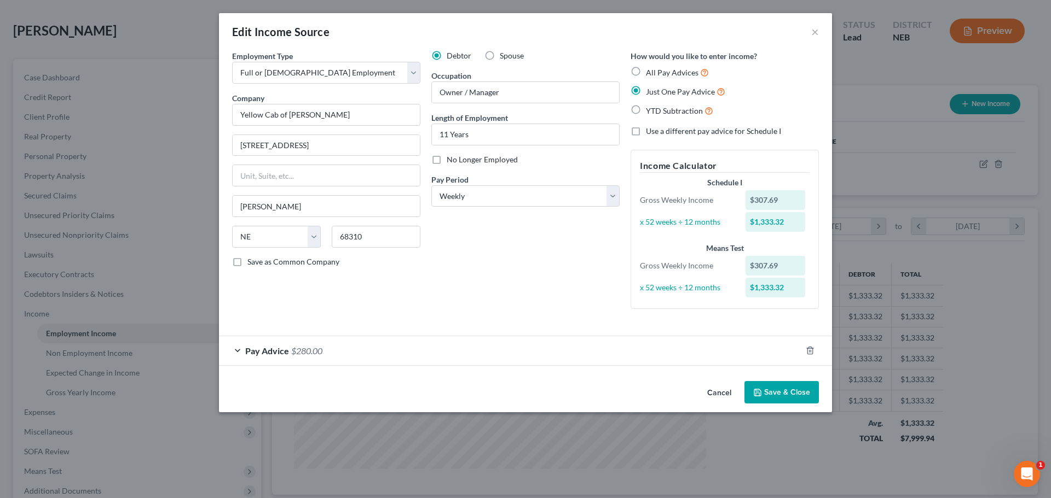
click at [783, 388] on button "Save & Close" at bounding box center [781, 392] width 74 height 23
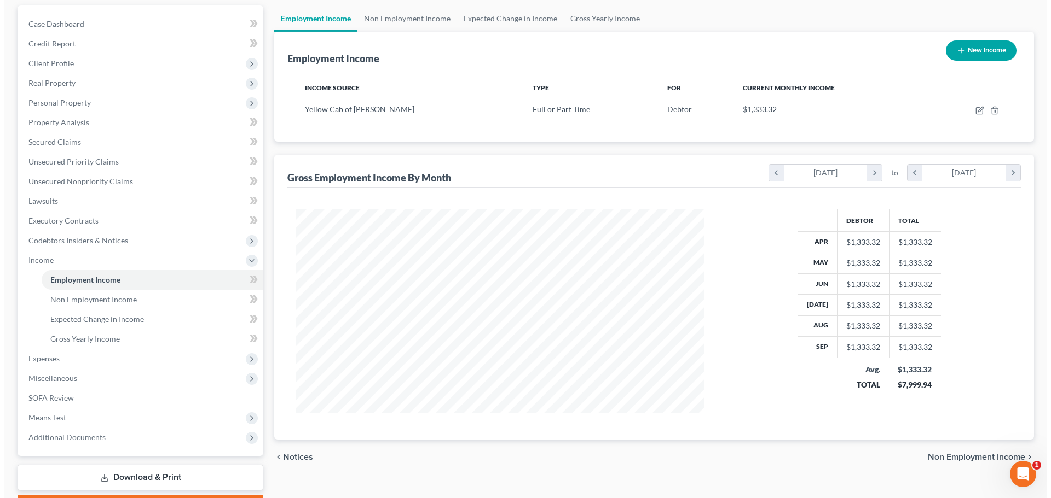
scroll to position [53, 0]
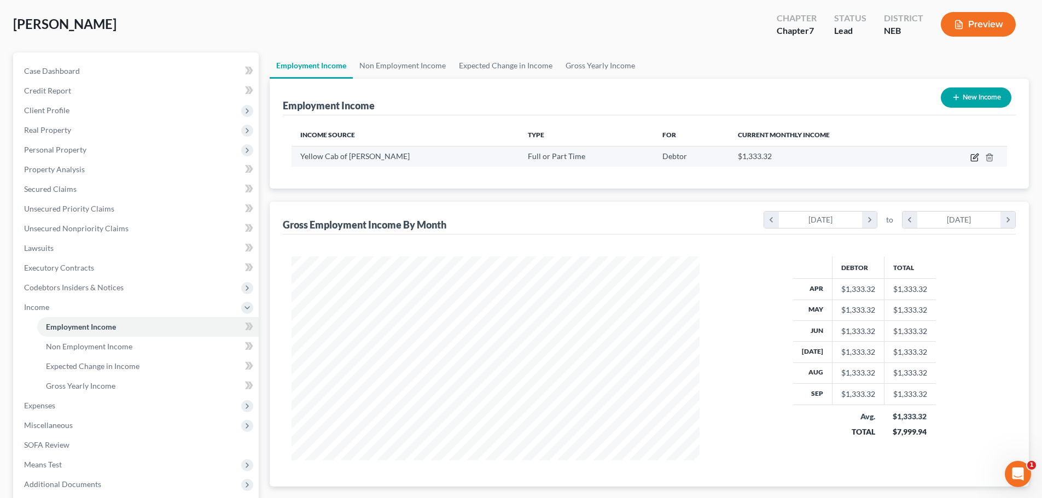
click at [975, 156] on icon "button" at bounding box center [975, 157] width 9 height 9
select select "0"
select select "30"
select select "3"
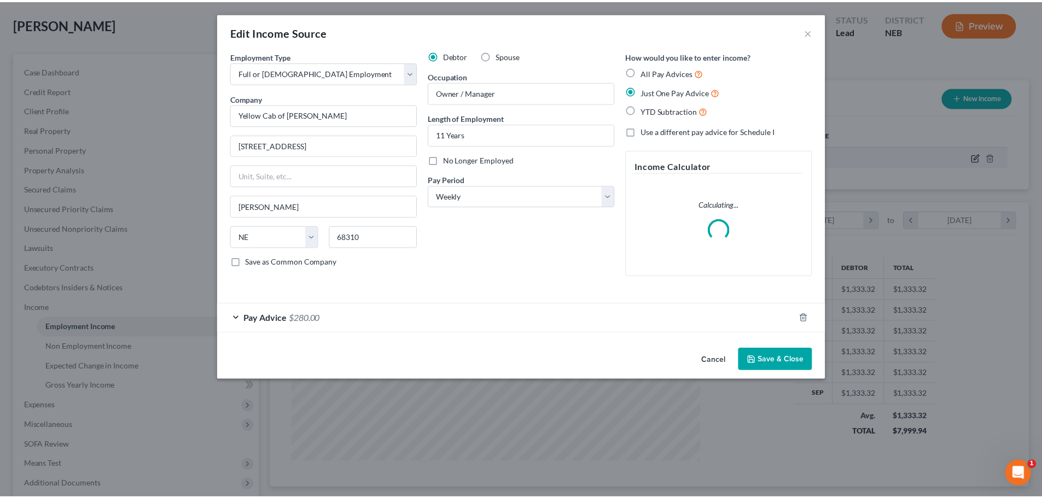
scroll to position [206, 434]
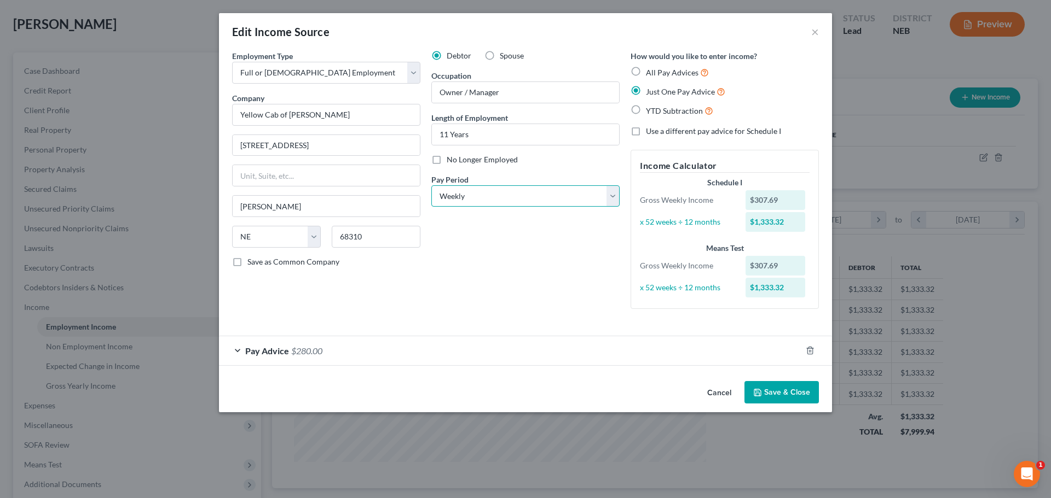
click at [612, 195] on select "Select Monthly Twice Monthly Every Other Week Weekly" at bounding box center [525, 196] width 188 height 22
click at [431, 185] on select "Select Monthly Twice Monthly Every Other Week Weekly" at bounding box center [525, 196] width 188 height 22
click at [776, 390] on button "Save & Close" at bounding box center [781, 392] width 74 height 23
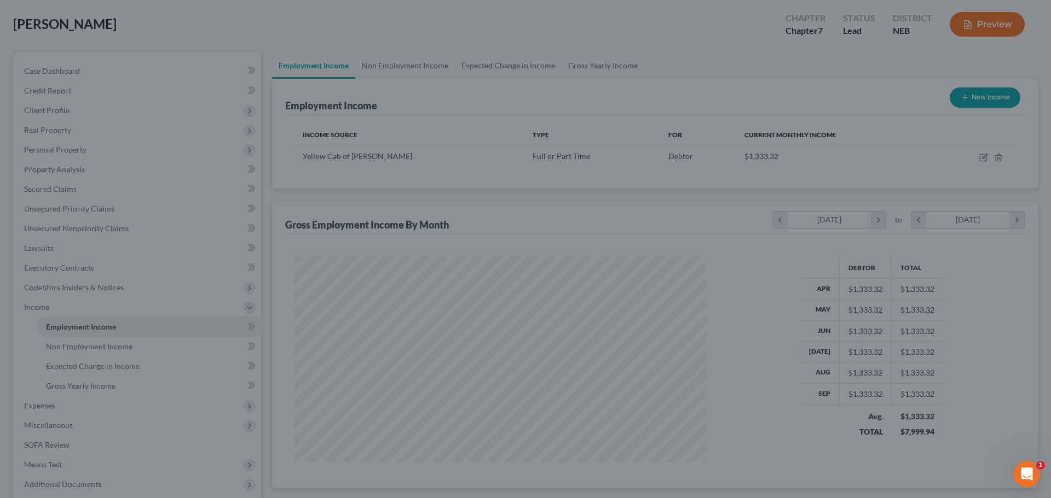
scroll to position [546960, 546734]
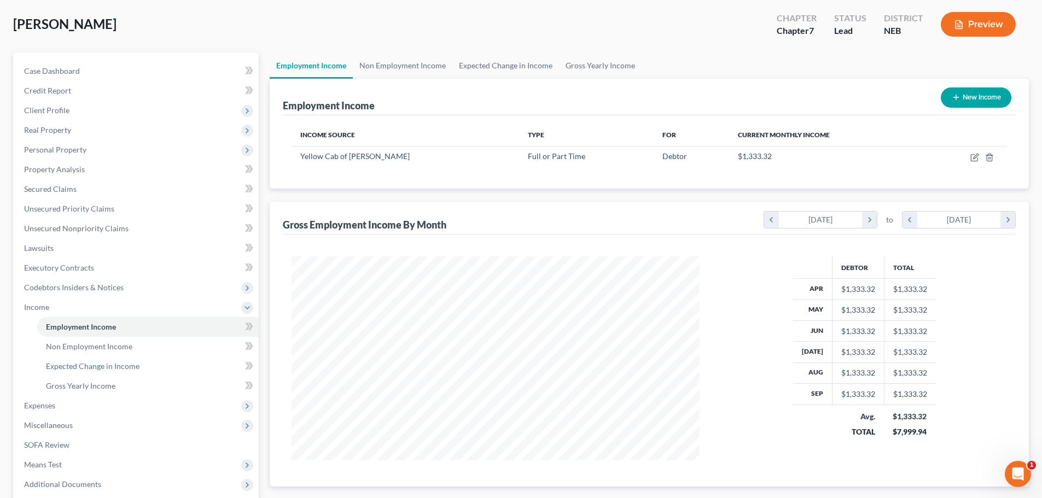
click at [978, 94] on button "New Income" at bounding box center [976, 98] width 71 height 20
select select "0"
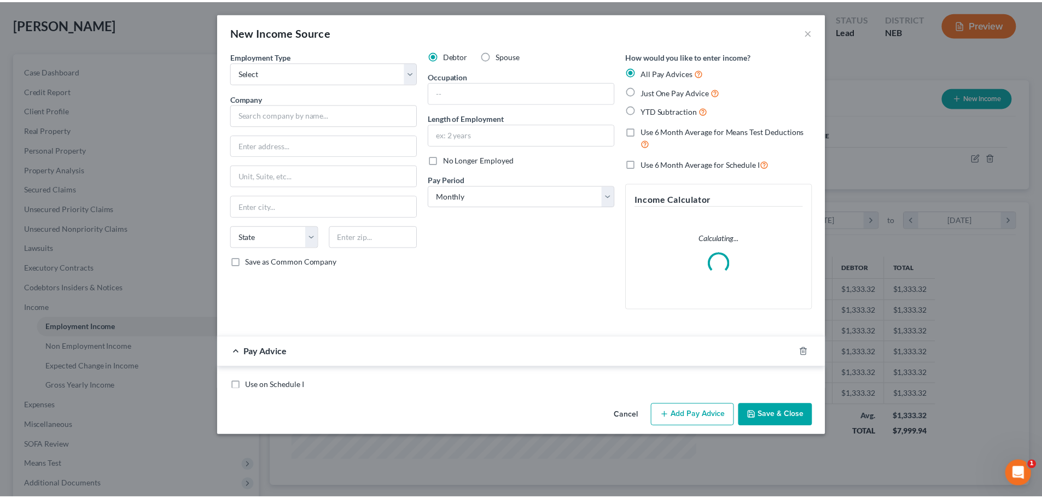
scroll to position [206, 434]
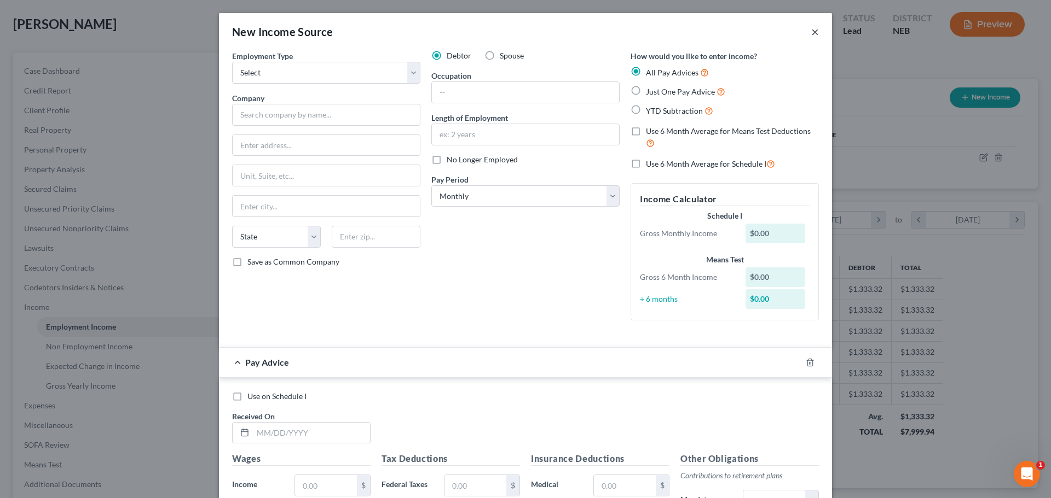
click at [811, 30] on button "×" at bounding box center [815, 31] width 8 height 13
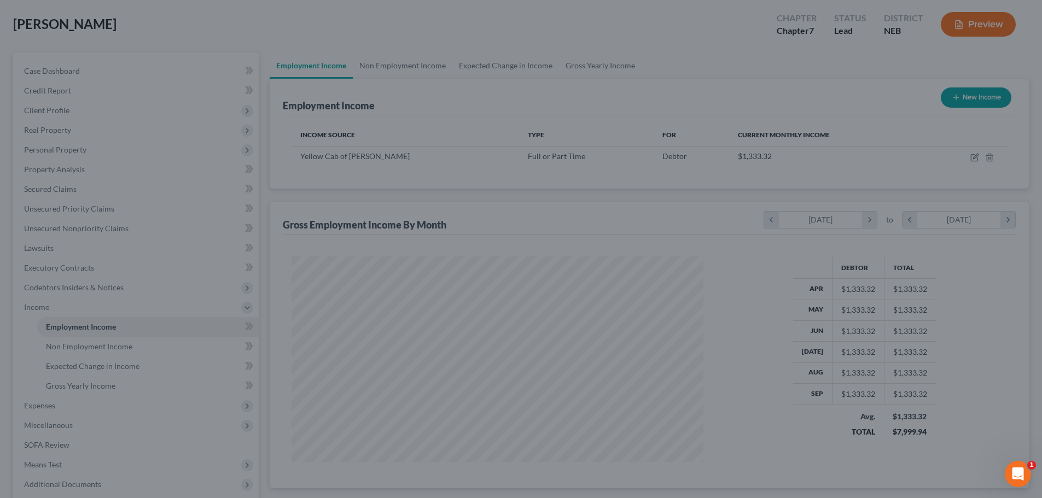
scroll to position [546960, 546734]
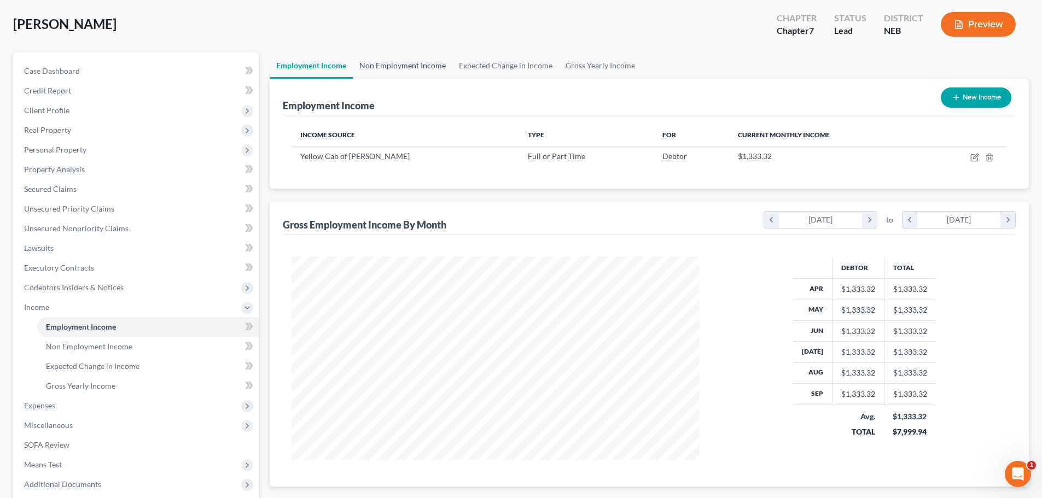
click at [411, 64] on link "Non Employment Income" at bounding box center [403, 66] width 100 height 26
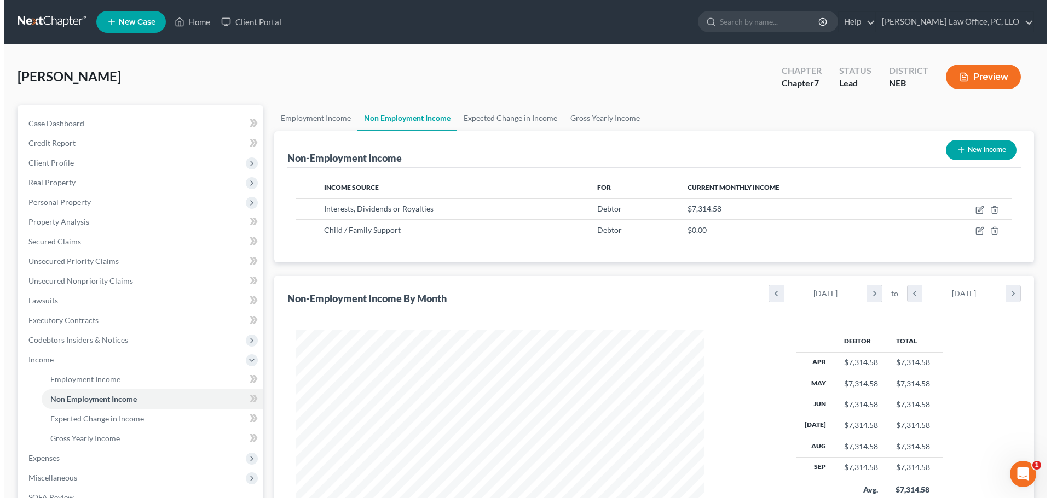
scroll to position [204, 430]
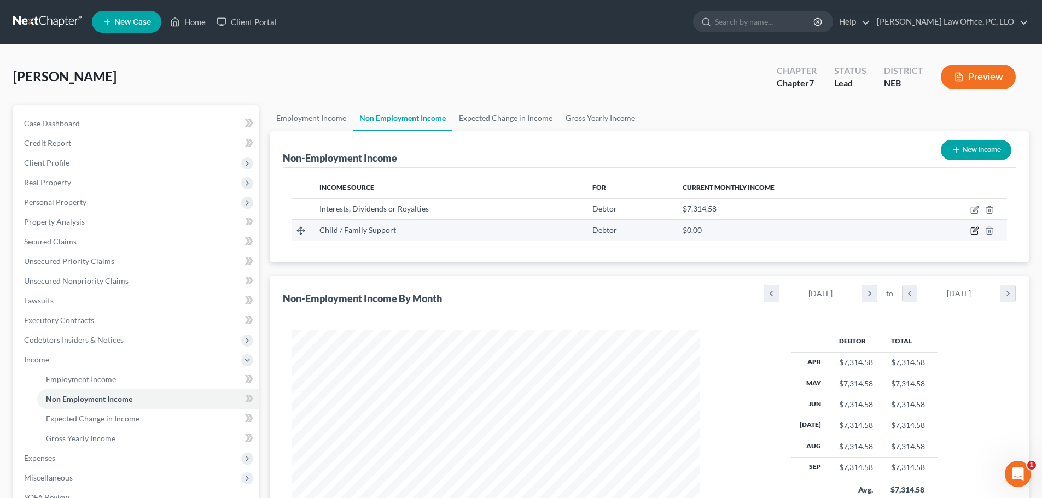
click at [974, 228] on icon "button" at bounding box center [975, 231] width 9 height 9
select select "7"
select select "0"
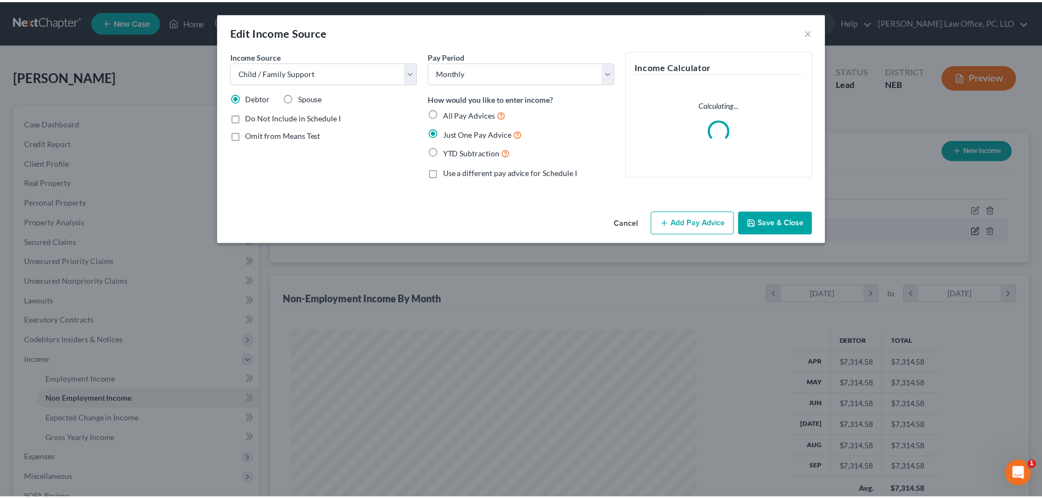
scroll to position [206, 434]
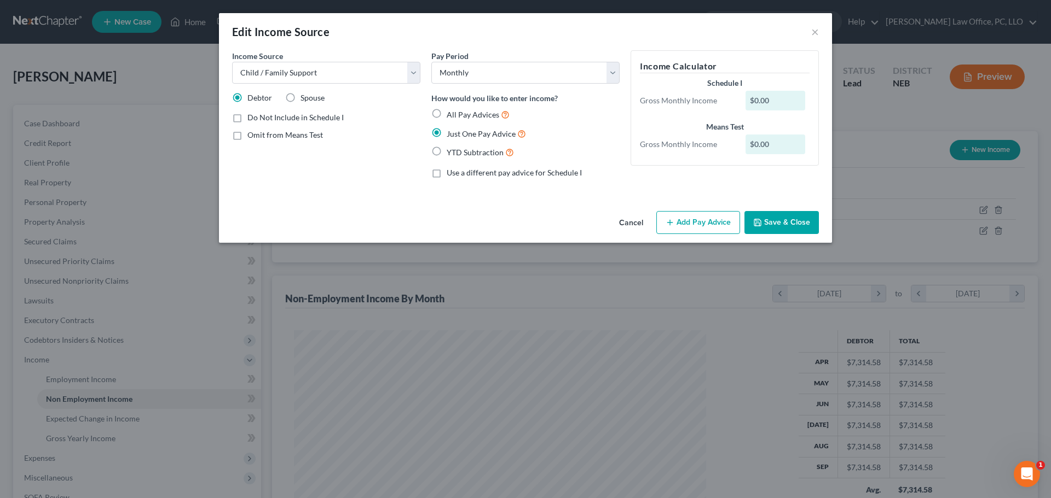
click at [779, 218] on button "Save & Close" at bounding box center [781, 222] width 74 height 23
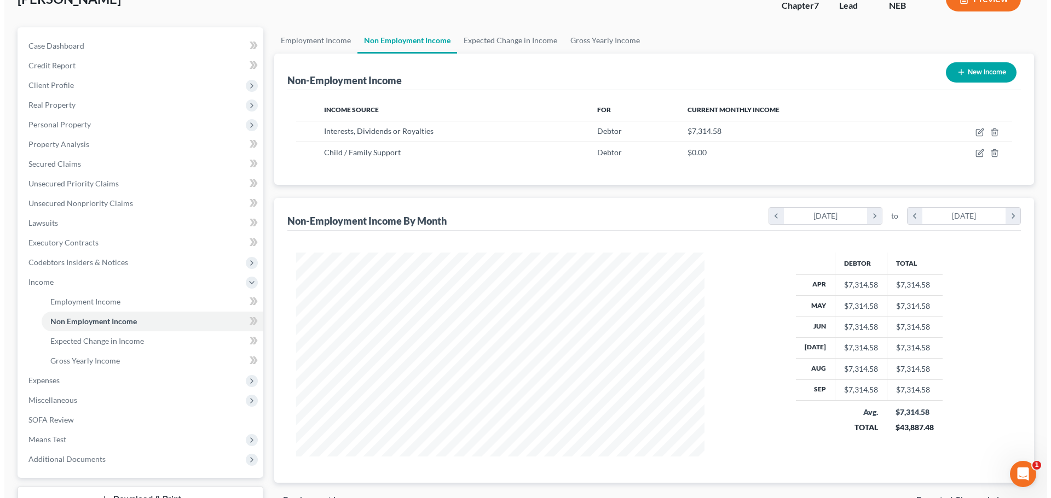
scroll to position [0, 0]
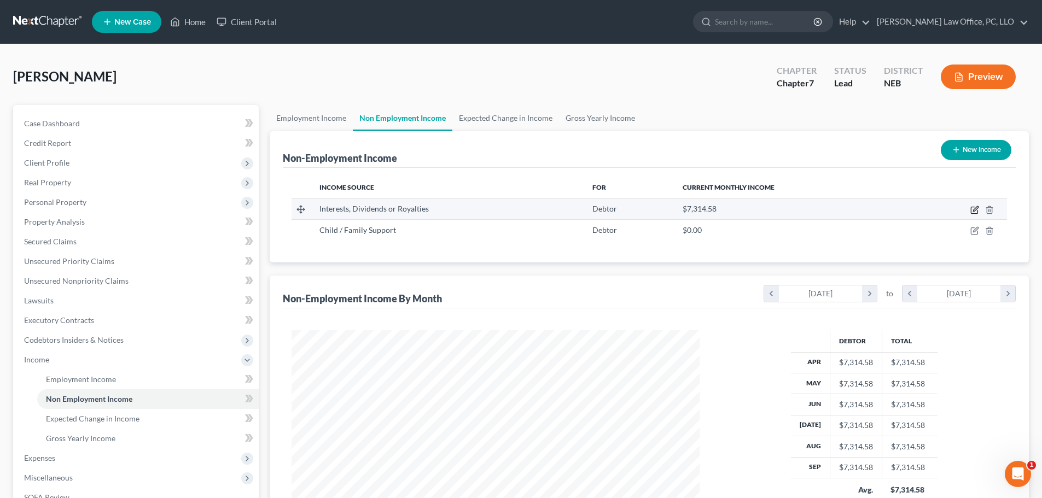
click at [973, 208] on icon "button" at bounding box center [975, 210] width 9 height 9
select select "6"
select select "0"
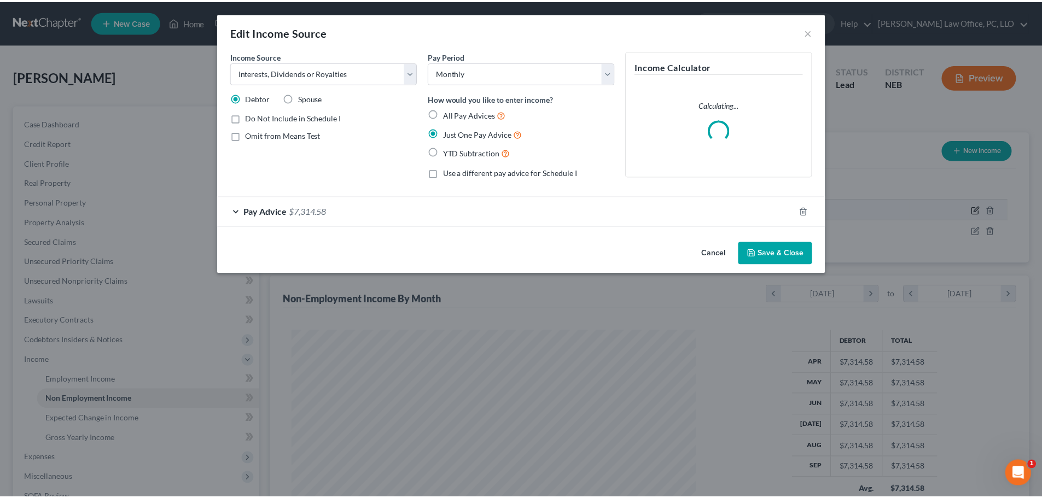
scroll to position [206, 434]
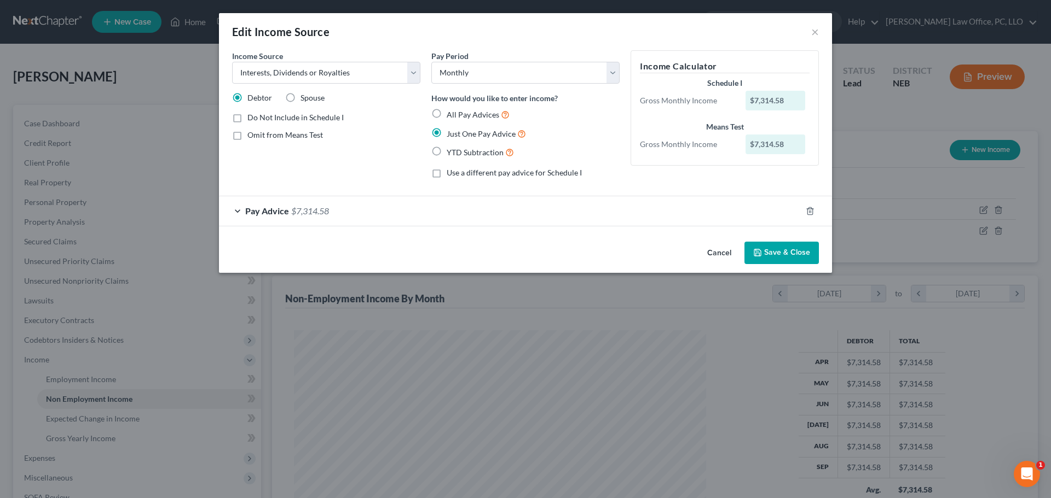
click at [790, 250] on button "Save & Close" at bounding box center [781, 253] width 74 height 23
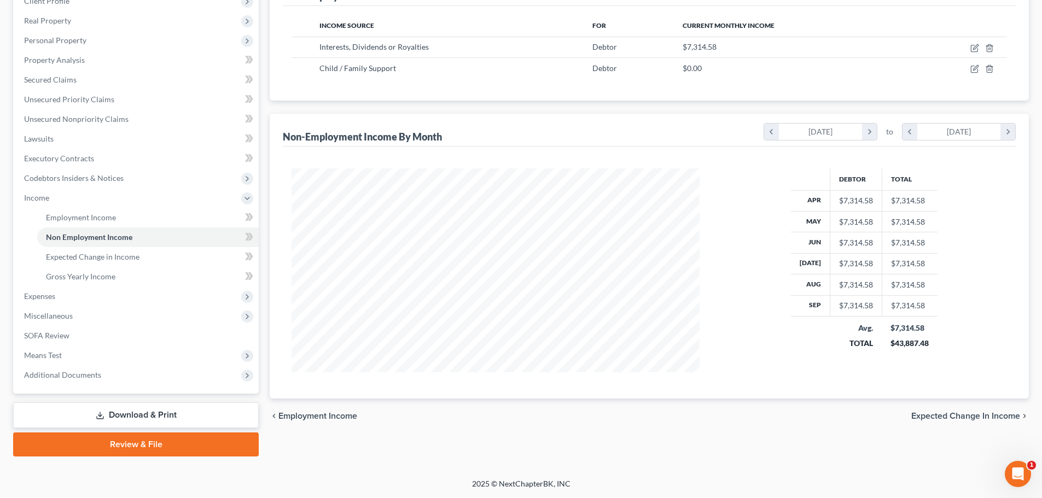
scroll to position [0, 0]
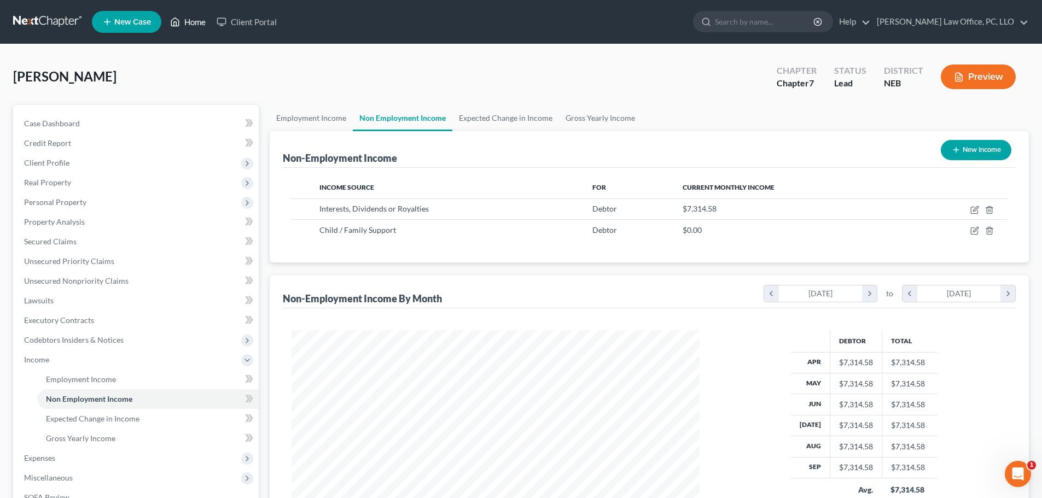
click at [192, 19] on link "Home" at bounding box center [188, 22] width 47 height 20
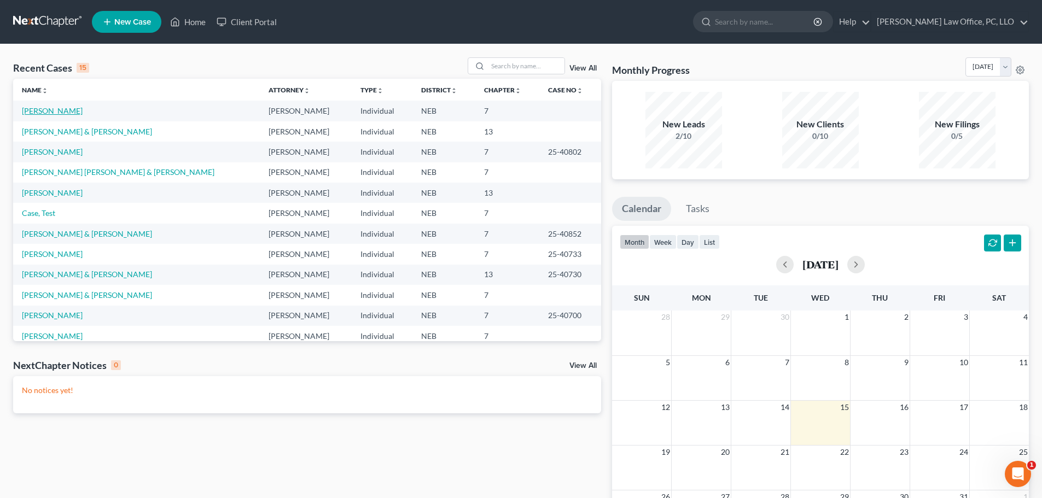
click at [59, 111] on link "[PERSON_NAME]" at bounding box center [52, 110] width 61 height 9
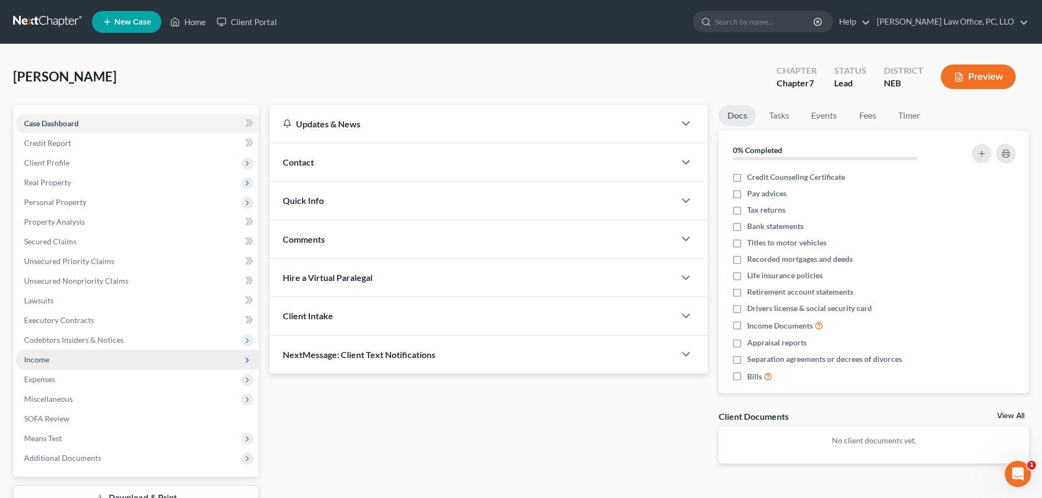
click at [51, 355] on span "Income" at bounding box center [136, 360] width 243 height 20
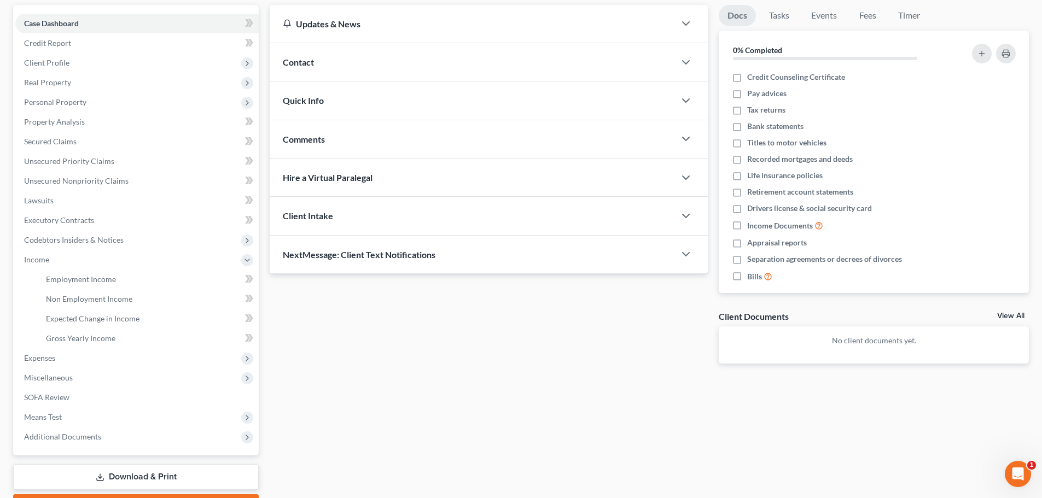
scroll to position [100, 0]
click at [75, 282] on span "Employment Income" at bounding box center [81, 279] width 70 height 9
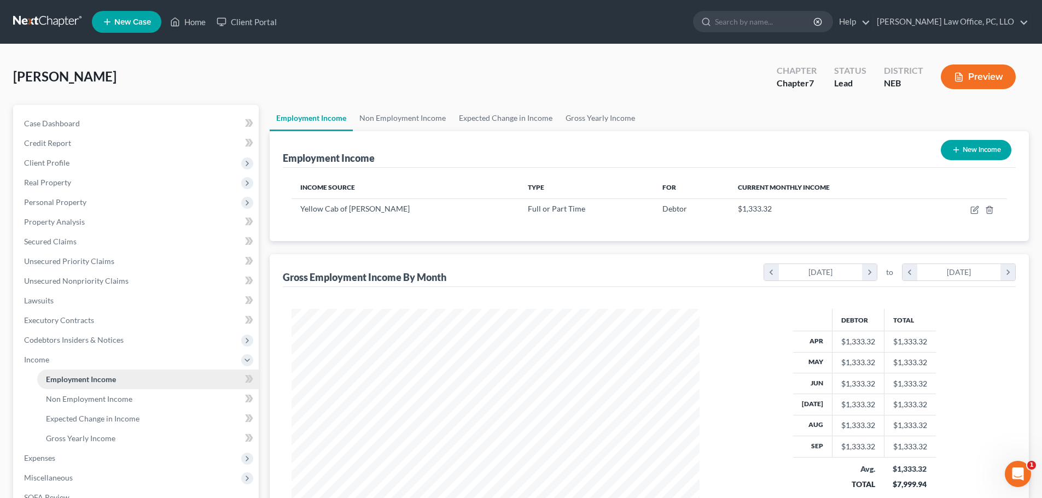
scroll to position [204, 430]
click at [410, 114] on link "Non Employment Income" at bounding box center [403, 118] width 100 height 26
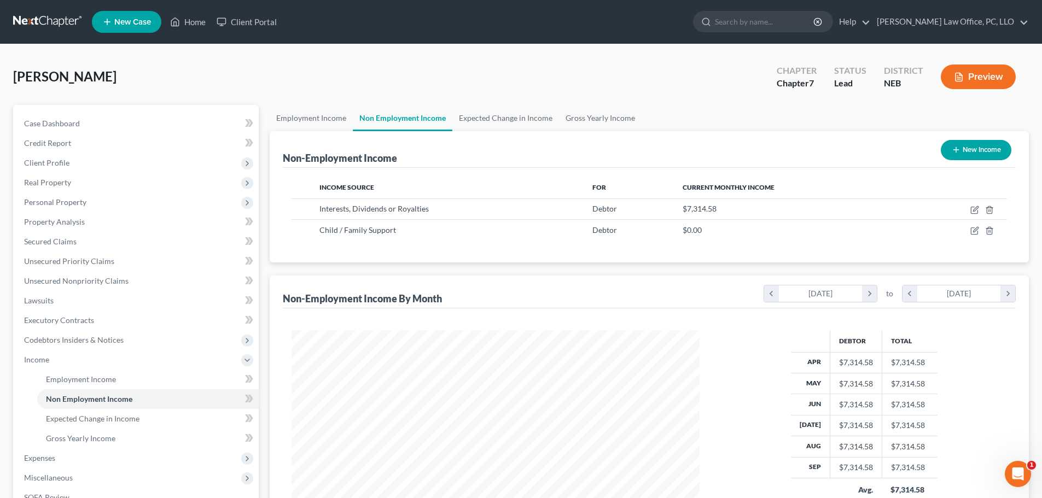
scroll to position [204, 430]
click at [493, 117] on link "Expected Change in Income" at bounding box center [506, 118] width 107 height 26
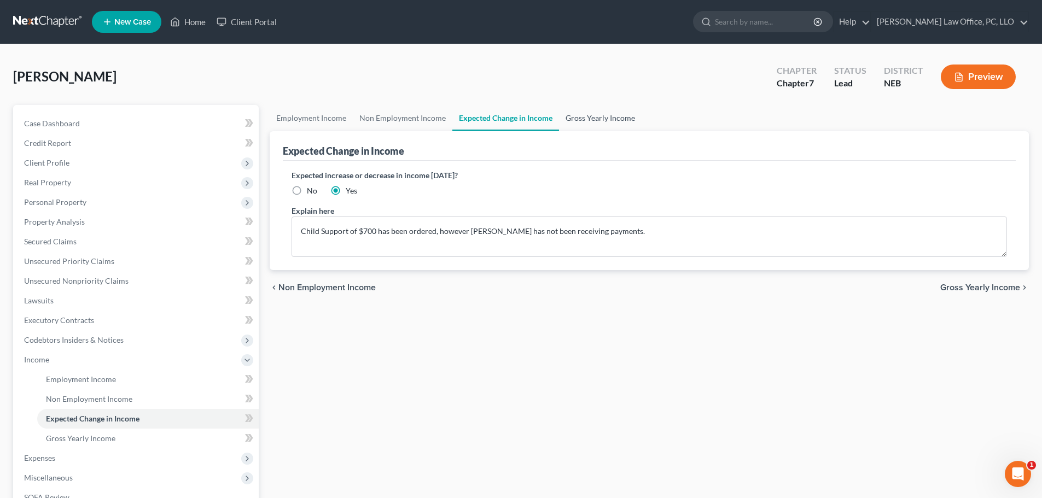
click at [584, 121] on link "Gross Yearly Income" at bounding box center [600, 118] width 83 height 26
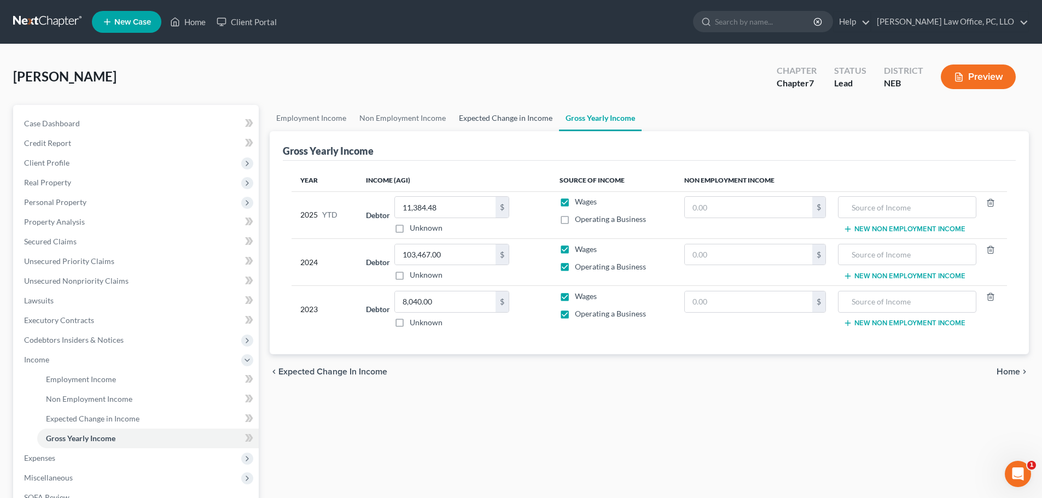
click at [485, 113] on link "Expected Change in Income" at bounding box center [506, 118] width 107 height 26
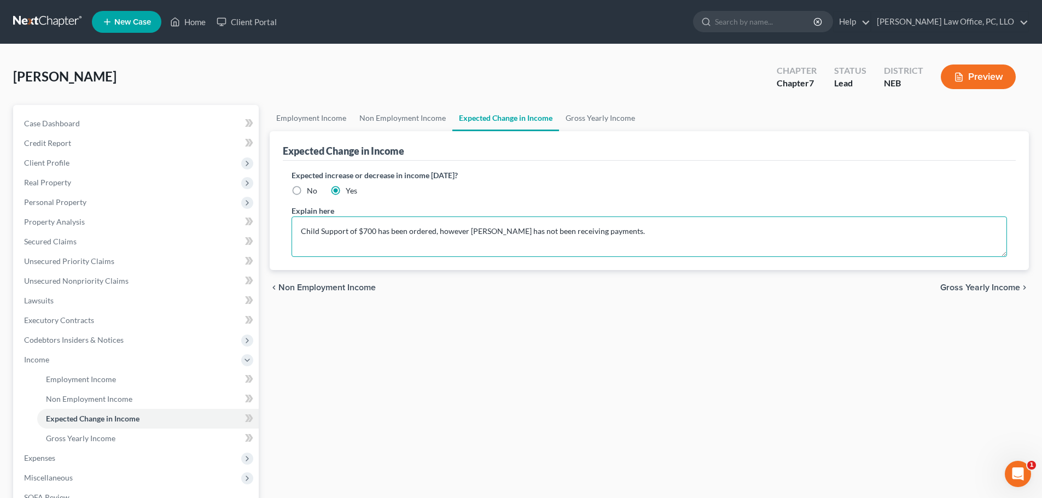
click at [604, 232] on textarea "Child Support of $700 has been ordered, however [PERSON_NAME] has not been rece…" at bounding box center [650, 237] width 716 height 40
click at [471, 230] on textarea "Child Support of $700 has been ordered, however [PERSON_NAME] has not been rece…" at bounding box center [650, 237] width 716 height 40
click at [433, 230] on textarea "Child Support of $700 has been ordered, however Debtor not receiving payments a…" at bounding box center [650, 237] width 716 height 40
type textarea "Child Support of $700 has been awarded/Debtor not receiving payments as ordered."
click at [1000, 287] on span "Gross Yearly Income" at bounding box center [981, 287] width 80 height 9
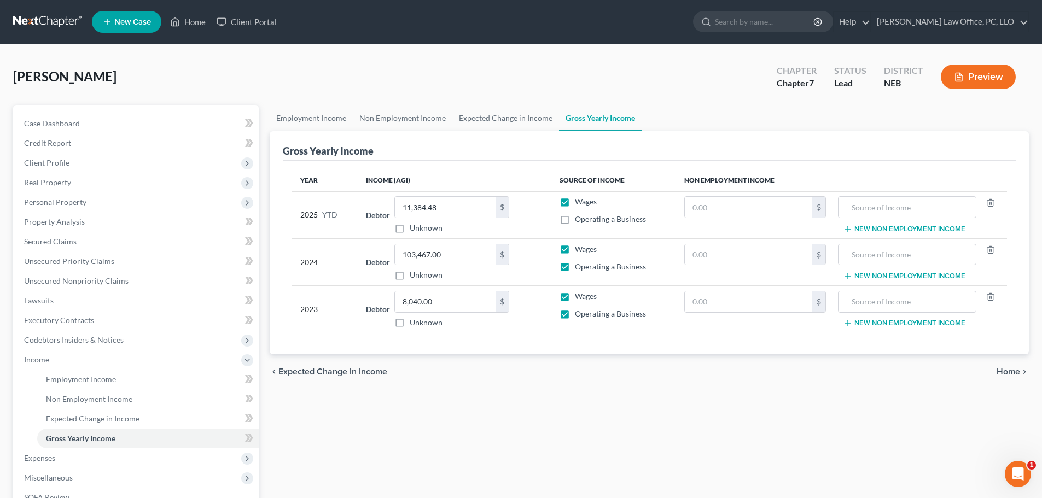
click at [1007, 369] on span "Home" at bounding box center [1009, 372] width 24 height 9
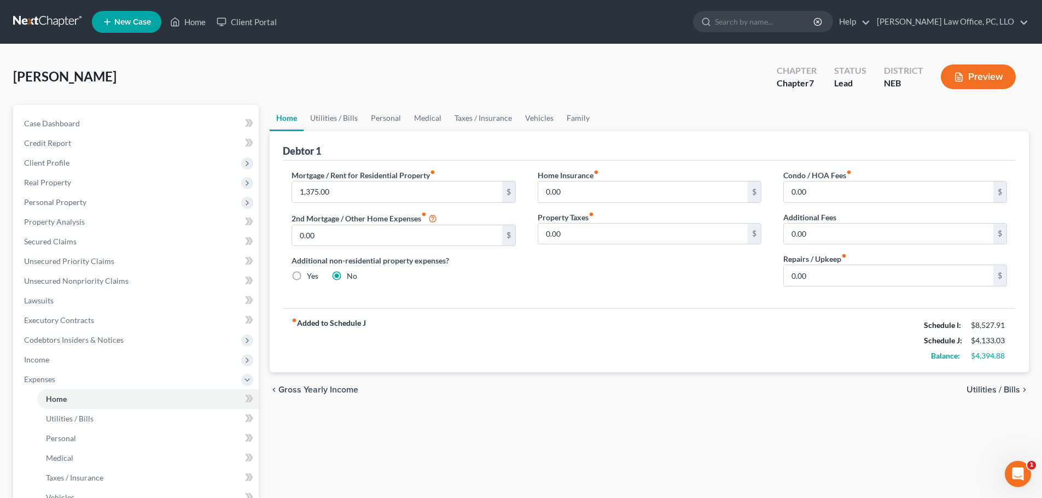
click at [999, 386] on span "Utilities / Bills" at bounding box center [994, 390] width 54 height 9
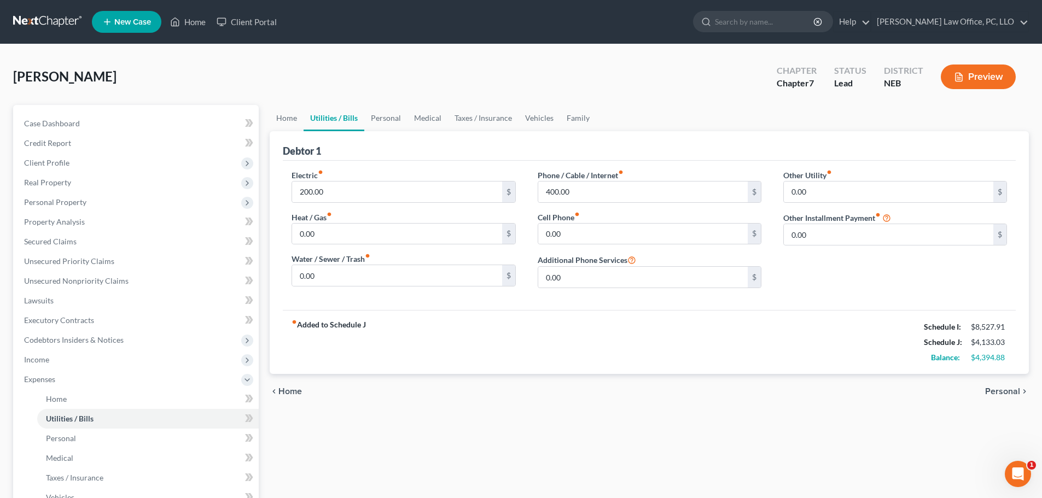
click at [1008, 390] on span "Personal" at bounding box center [1002, 391] width 35 height 9
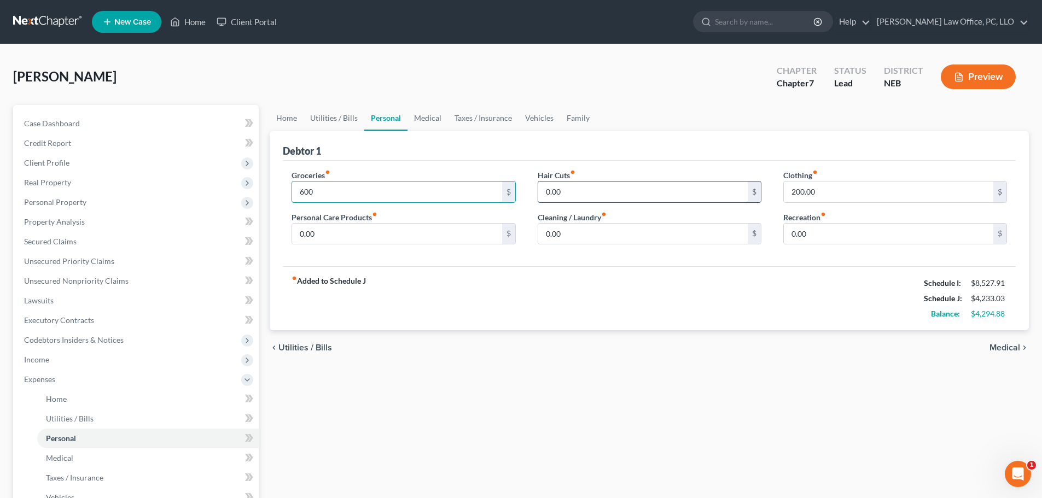
type input "600"
click at [594, 189] on input "0.00" at bounding box center [643, 192] width 210 height 21
type input "50"
click at [394, 235] on input "0.00" at bounding box center [397, 234] width 210 height 21
type input "50"
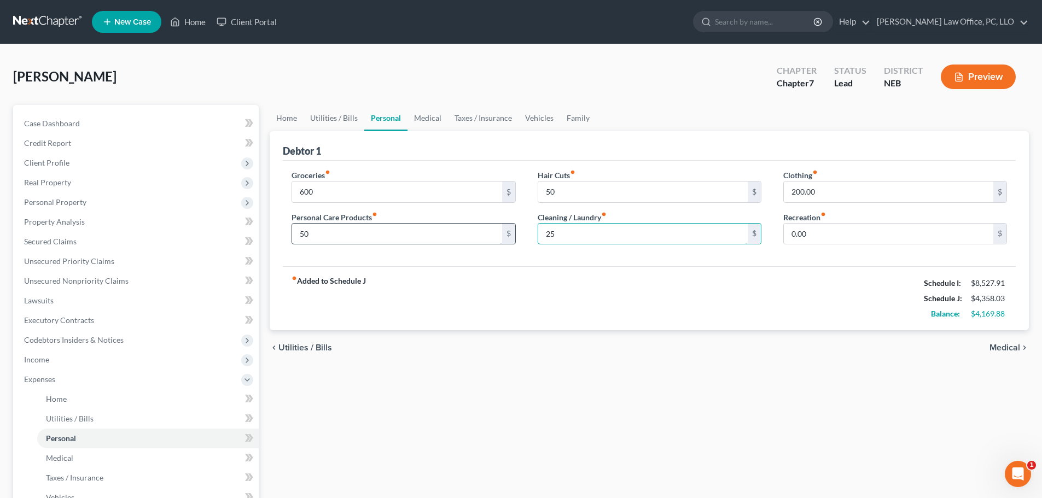
type input "25"
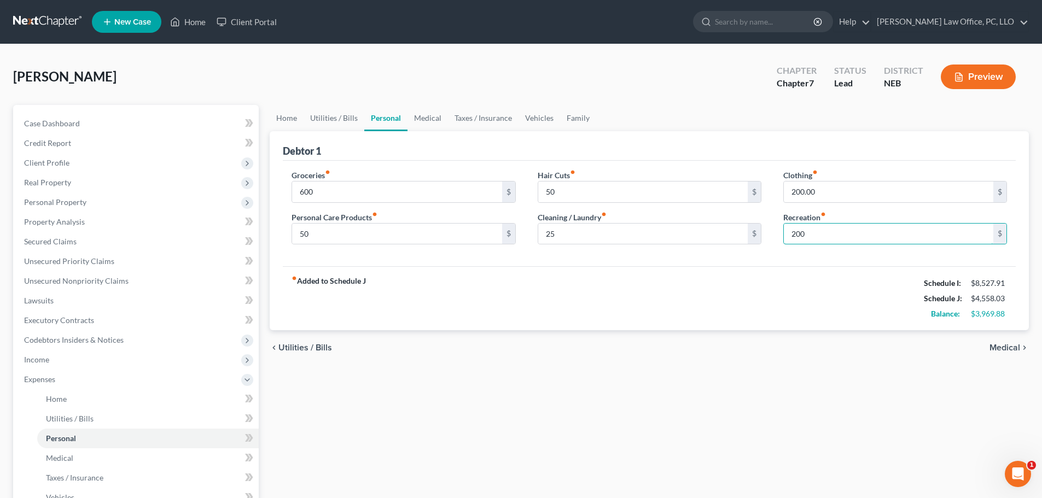
type input "200"
click at [1009, 346] on span "Medical" at bounding box center [1005, 348] width 31 height 9
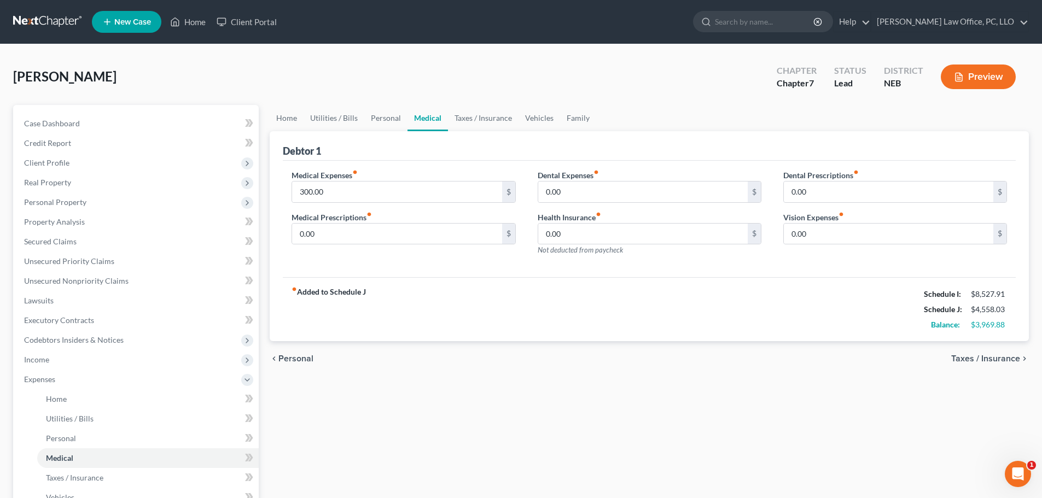
click at [1002, 358] on span "Taxes / Insurance" at bounding box center [986, 359] width 69 height 9
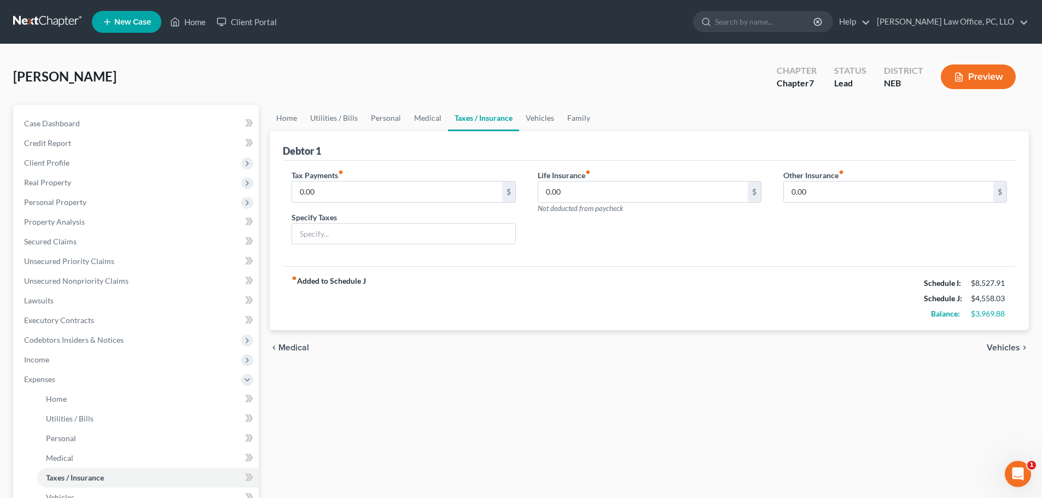
click at [1000, 348] on span "Vehicles" at bounding box center [1003, 348] width 33 height 9
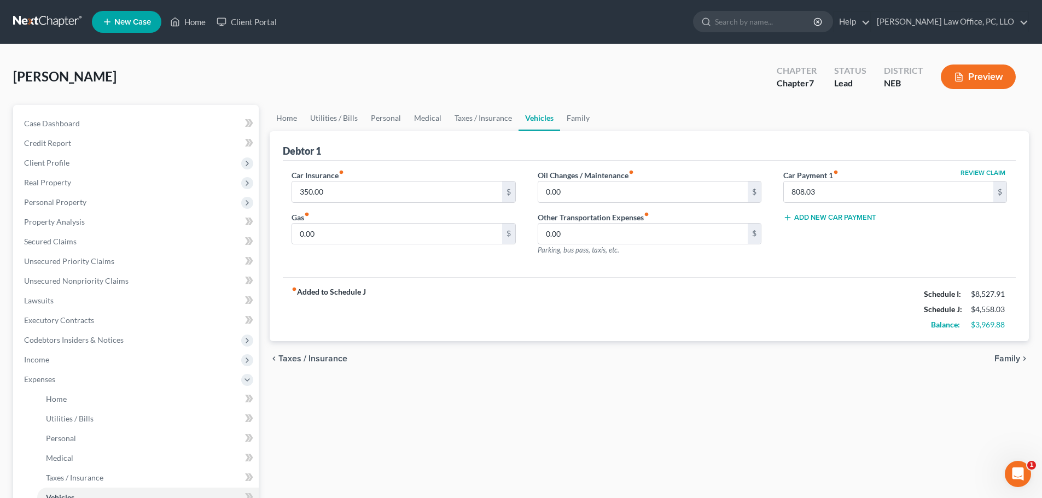
click at [989, 171] on button "Review Claim" at bounding box center [983, 173] width 48 height 7
select select "45"
select select "2"
select select "0"
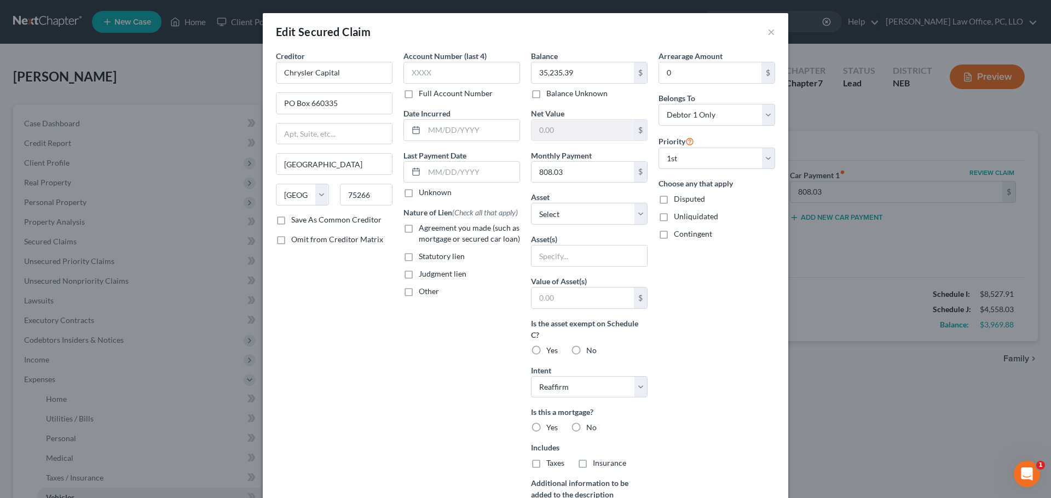
click at [586, 426] on label "No" at bounding box center [591, 427] width 10 height 11
click at [590, 426] on input "No" at bounding box center [593, 425] width 7 height 7
radio input "true"
click at [586, 463] on label "No" at bounding box center [591, 463] width 10 height 11
click at [590, 463] on input "No" at bounding box center [593, 461] width 7 height 7
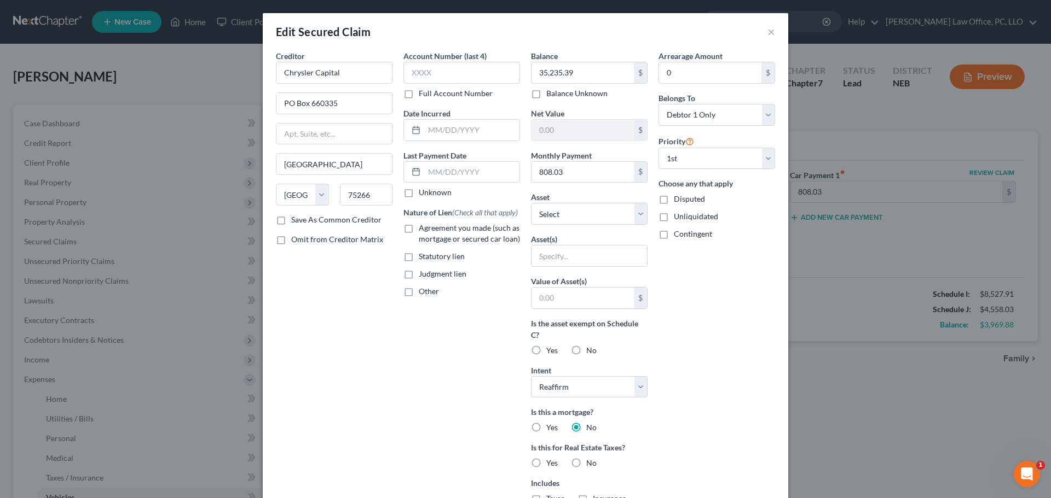
radio input "true"
click at [562, 297] on input "text" at bounding box center [582, 298] width 102 height 21
type input "30,000"
click at [443, 411] on div "Account Number (last 4) Full Account Number Date Incurred Last Payment Date Unk…" at bounding box center [461, 317] width 127 height 535
click at [419, 230] on label "Agreement you made (such as mortgage or secured car loan)" at bounding box center [469, 234] width 101 height 22
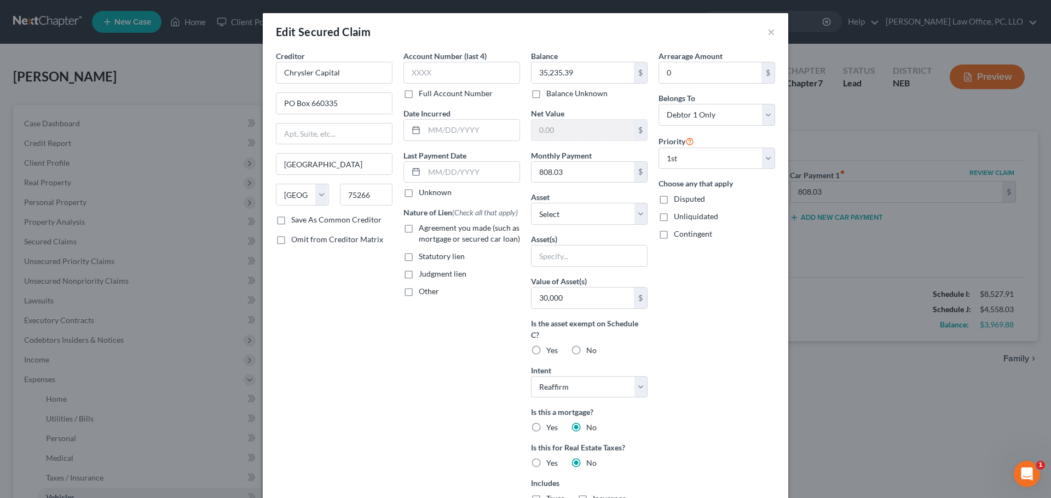
click at [423, 230] on input "Agreement you made (such as mortgage or secured car loan)" at bounding box center [426, 226] width 7 height 7
checkbox input "true"
click at [640, 212] on select "Select Other Multiple Assets 2010 Chrysler Town and Country - $2615.0 Pet(s) - …" at bounding box center [589, 214] width 117 height 22
select select "9"
click at [531, 203] on select "Select Other Multiple Assets 2010 Chrysler Town and Country - $2615.0 Pet(s) - …" at bounding box center [589, 214] width 117 height 22
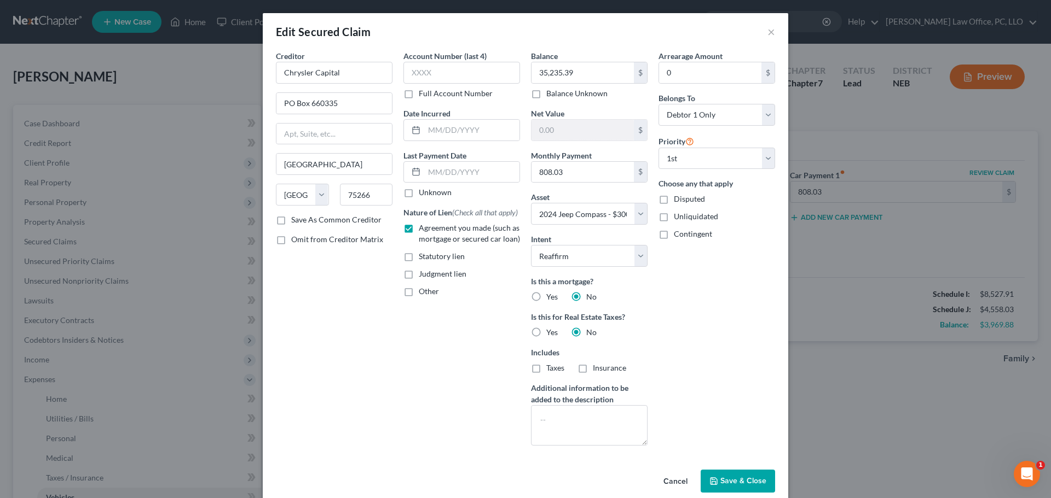
click at [748, 478] on span "Save & Close" at bounding box center [743, 481] width 46 height 9
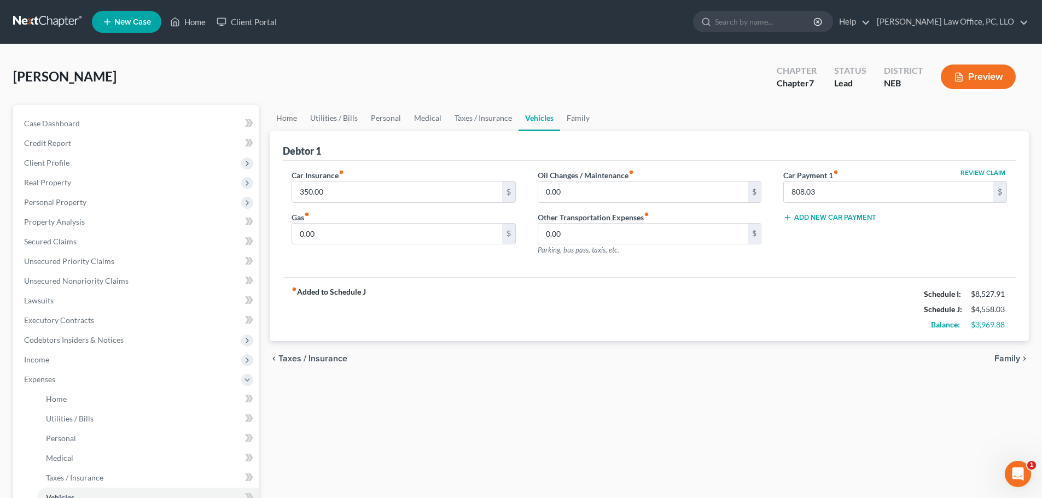
click at [1011, 356] on span "Family" at bounding box center [1008, 359] width 26 height 9
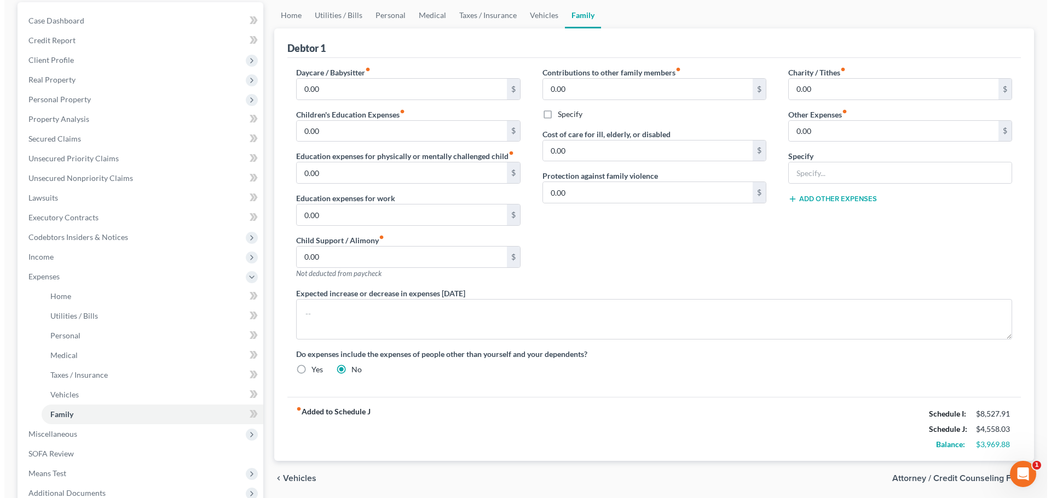
scroll to position [161, 0]
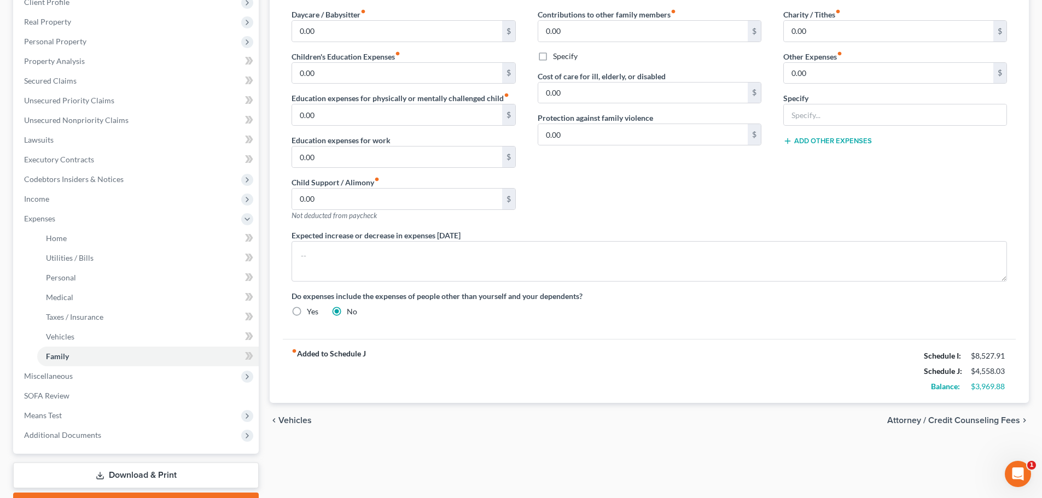
click at [958, 420] on span "Attorney / Credit Counseling Fees" at bounding box center [954, 420] width 133 height 9
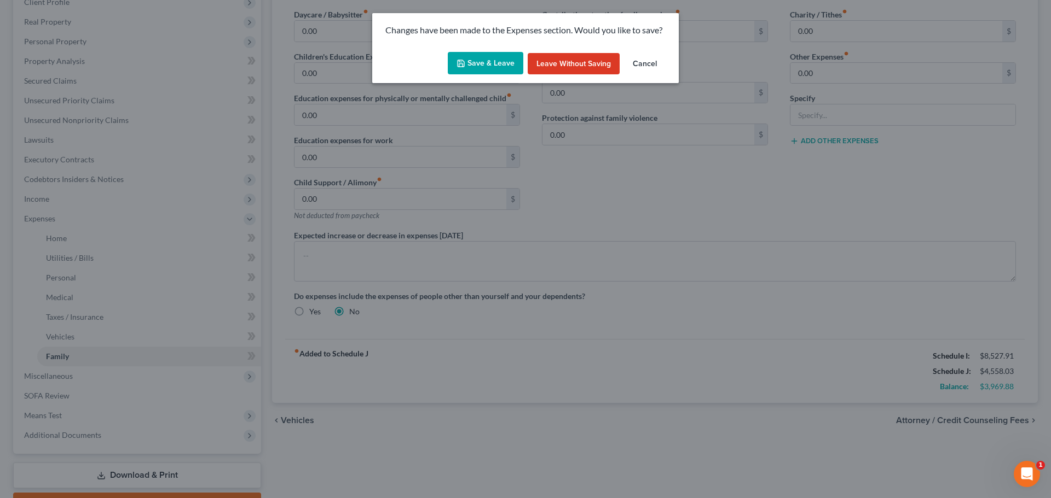
click at [496, 59] on button "Save & Leave" at bounding box center [486, 63] width 76 height 23
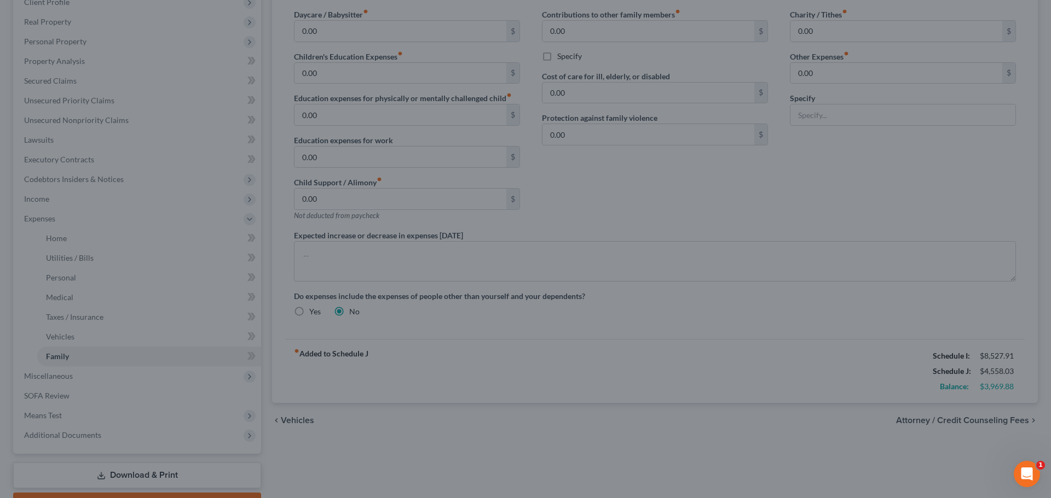
select select "0"
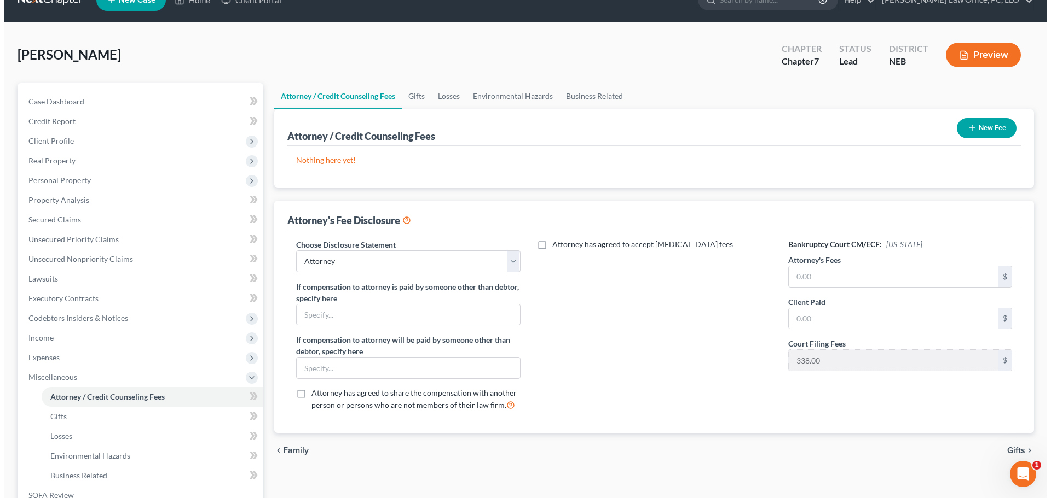
scroll to position [15, 0]
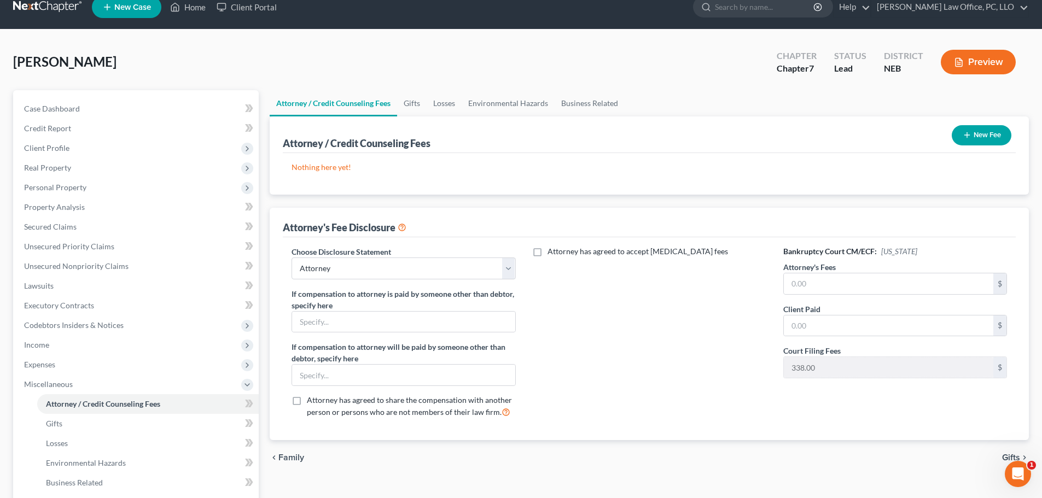
click at [982, 58] on button "Preview" at bounding box center [978, 62] width 75 height 25
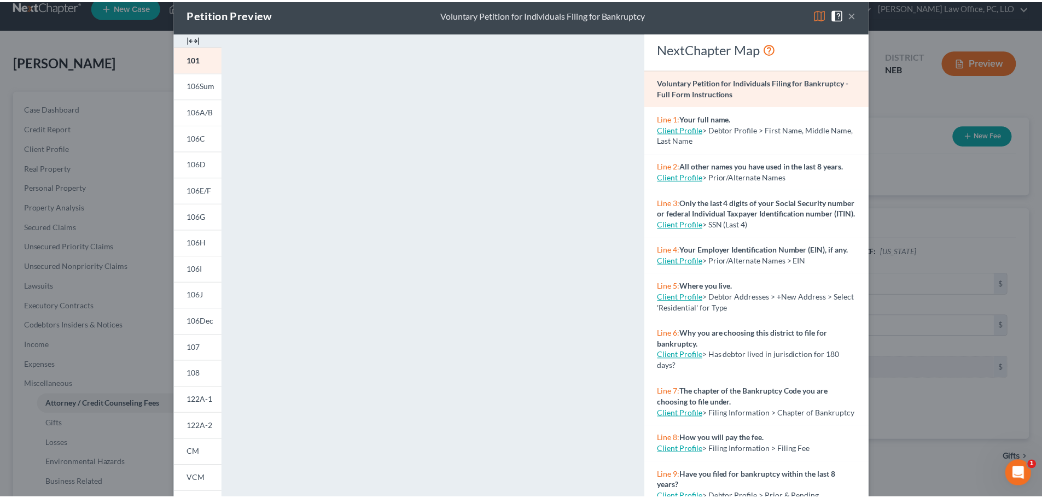
scroll to position [0, 0]
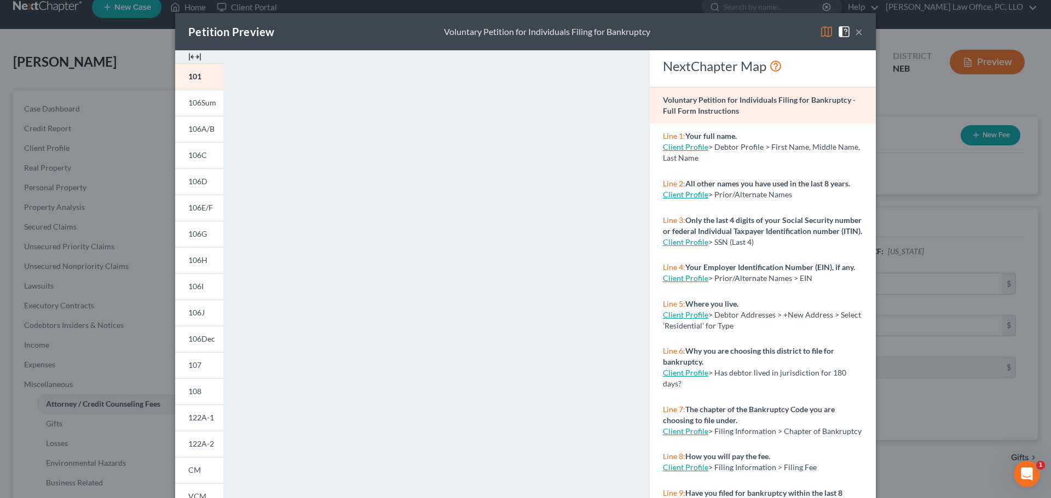
click at [855, 31] on button "×" at bounding box center [859, 31] width 8 height 13
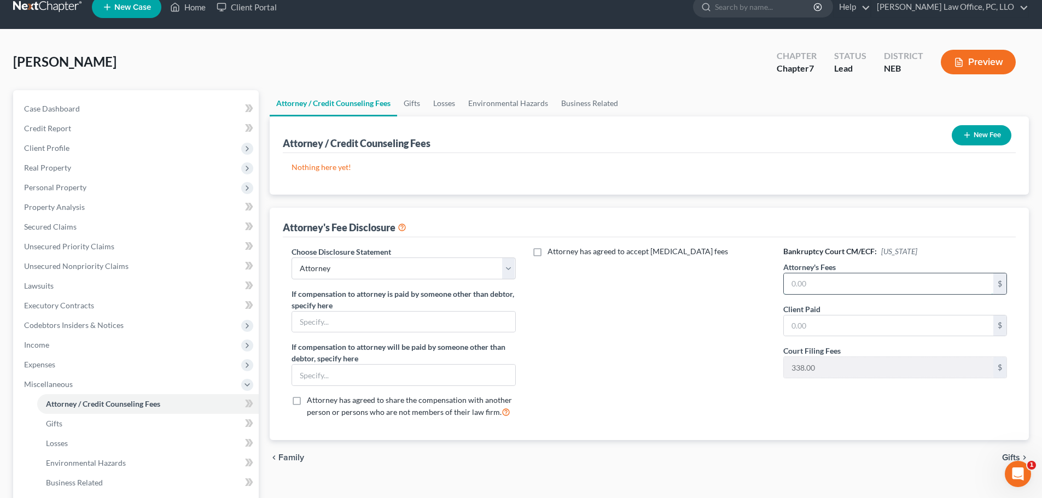
click at [788, 284] on input "text" at bounding box center [889, 284] width 210 height 21
type input "2,000"
click at [989, 131] on button "New Fee" at bounding box center [982, 135] width 60 height 20
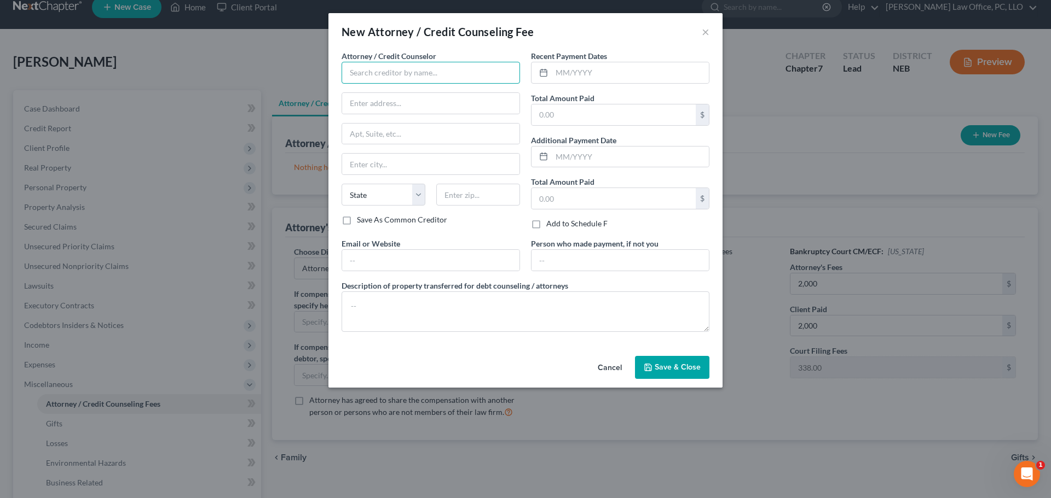
click at [482, 69] on input "text" at bounding box center [430, 73] width 178 height 22
type input "[PERSON_NAME]"
type input "1"
type input "250 The Apothecary"
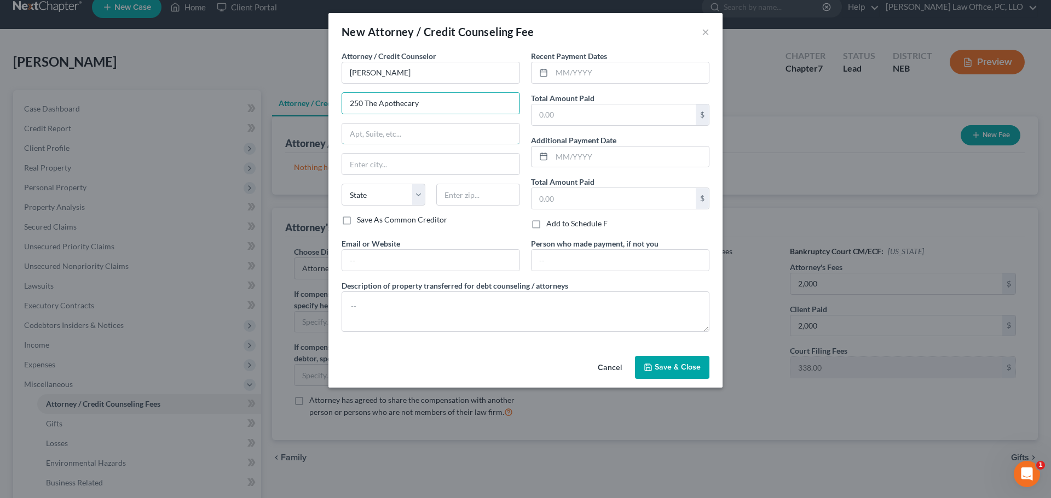
type input "[STREET_ADDRESS]"
type input "Lincoln"
select select "30"
type input "68508"
type input "[EMAIL_ADDRESS][DOMAIN_NAME]"
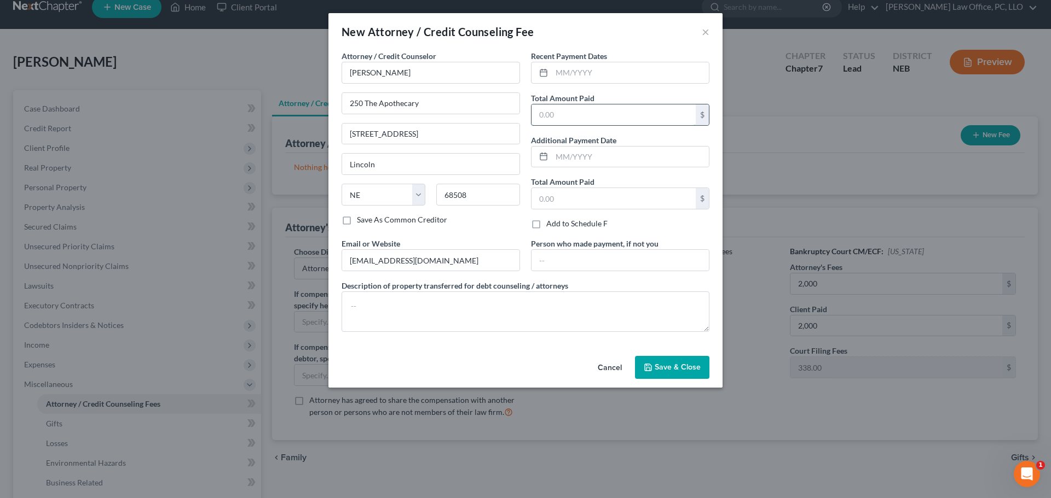
click at [573, 113] on input "text" at bounding box center [613, 115] width 164 height 21
type input "2,000"
drag, startPoint x: 570, startPoint y: 198, endPoint x: 589, endPoint y: 209, distance: 21.9
click at [570, 198] on input "text" at bounding box center [613, 198] width 164 height 21
type input "2,000"
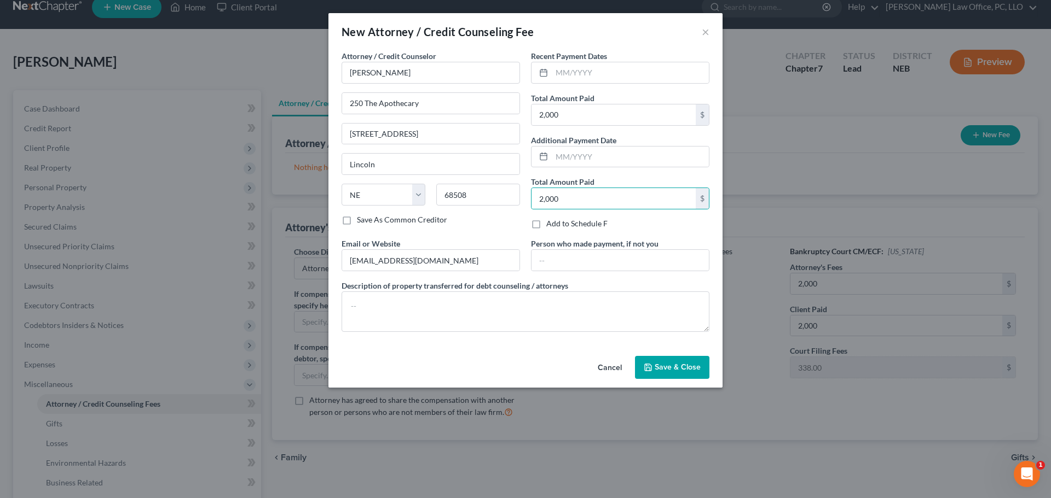
click at [672, 359] on button "Save & Close" at bounding box center [672, 367] width 74 height 23
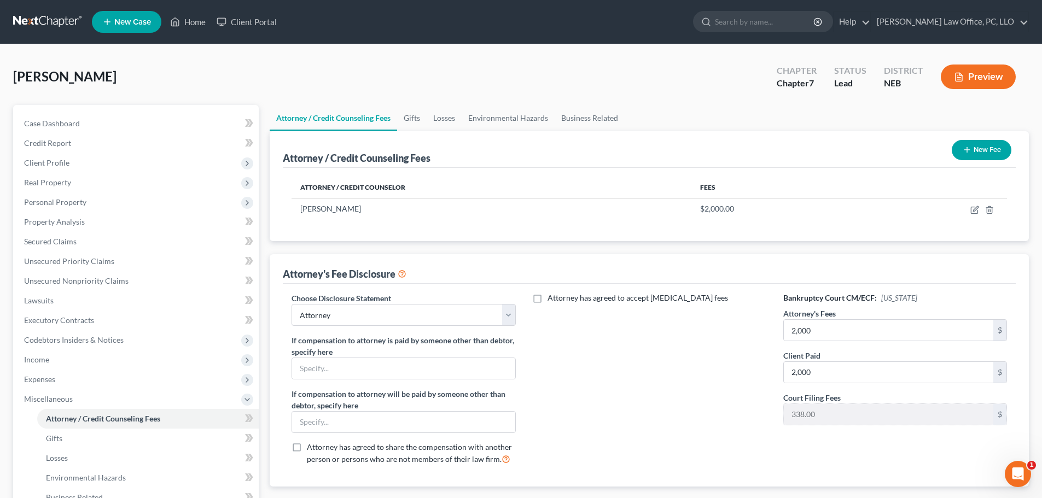
click at [981, 71] on button "Preview" at bounding box center [978, 77] width 75 height 25
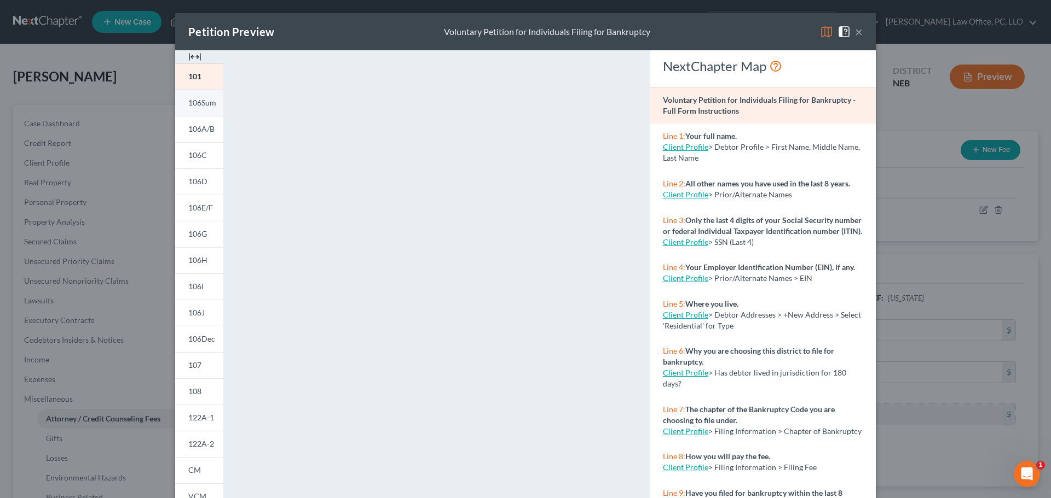
click at [200, 100] on span "106Sum" at bounding box center [202, 102] width 28 height 9
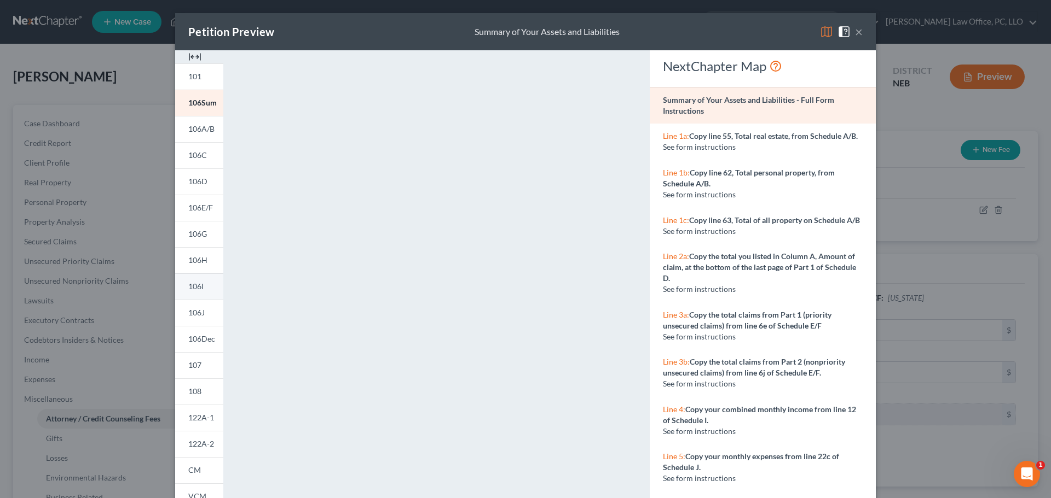
click at [191, 285] on span "106I" at bounding box center [195, 286] width 15 height 9
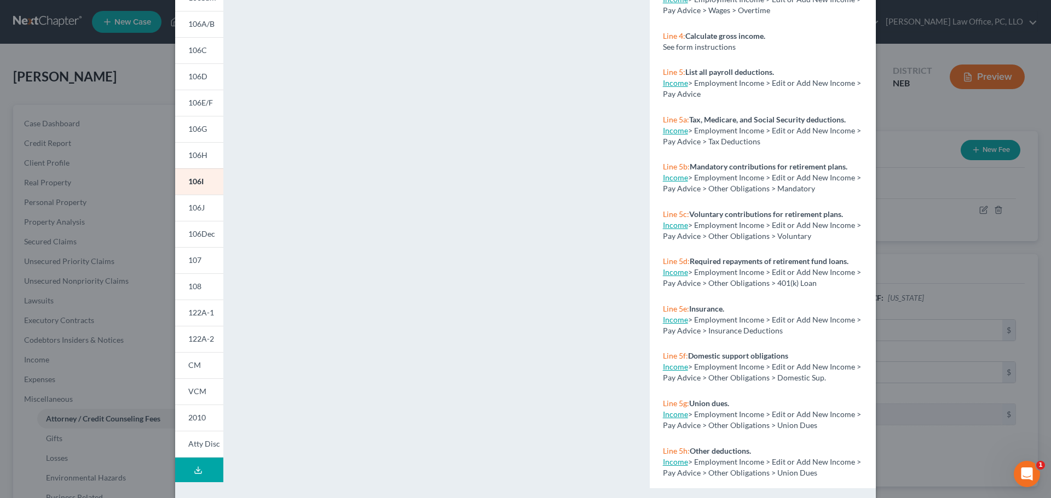
scroll to position [104, 0]
click at [193, 204] on link "106J" at bounding box center [199, 209] width 48 height 26
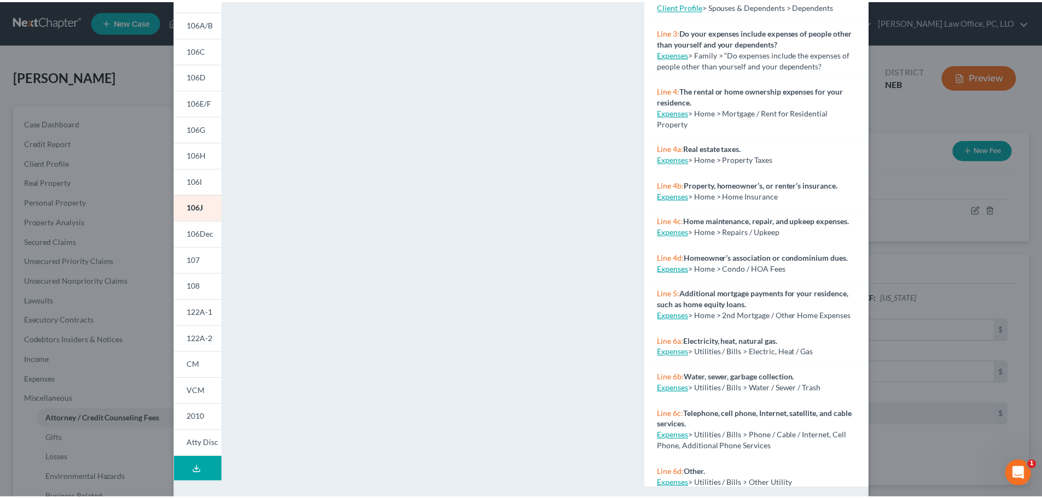
scroll to position [0, 0]
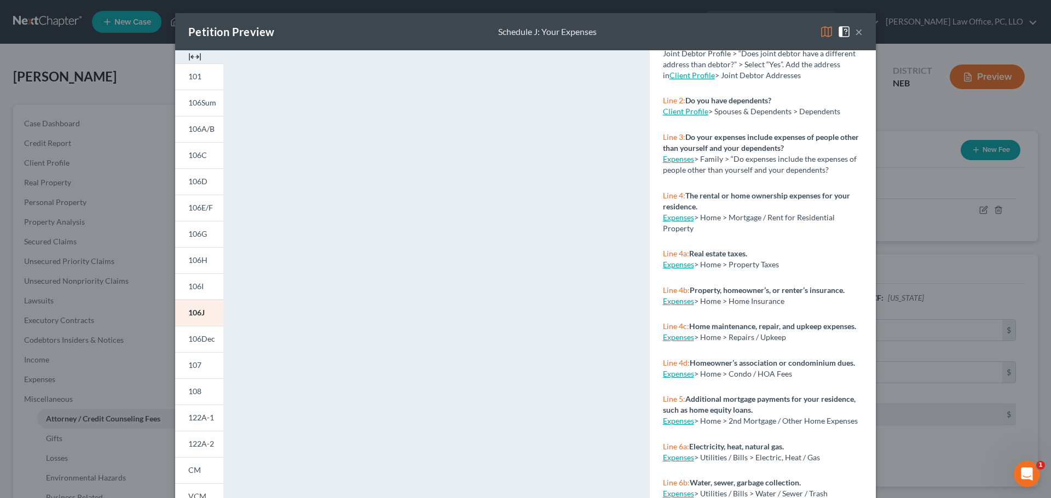
click at [857, 30] on button "×" at bounding box center [859, 31] width 8 height 13
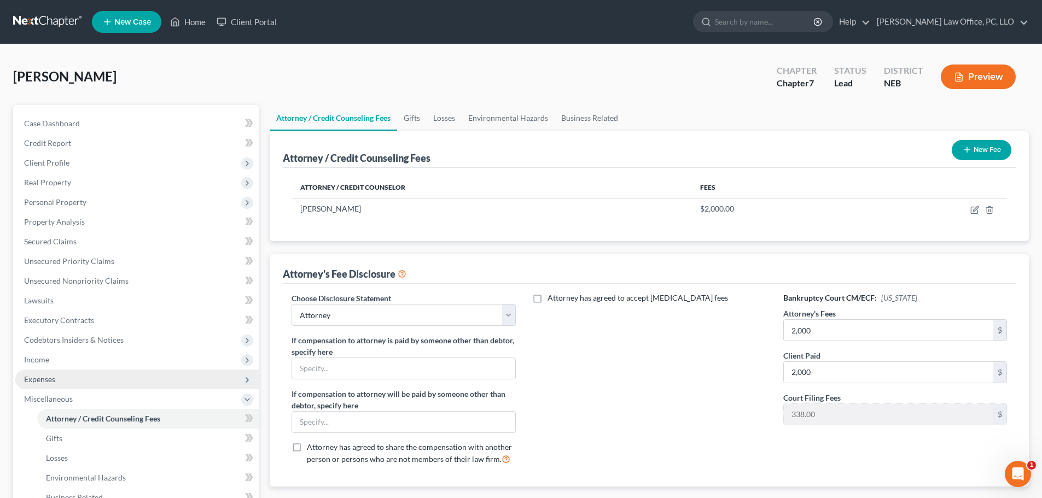
click at [51, 376] on span "Expenses" at bounding box center [39, 379] width 31 height 9
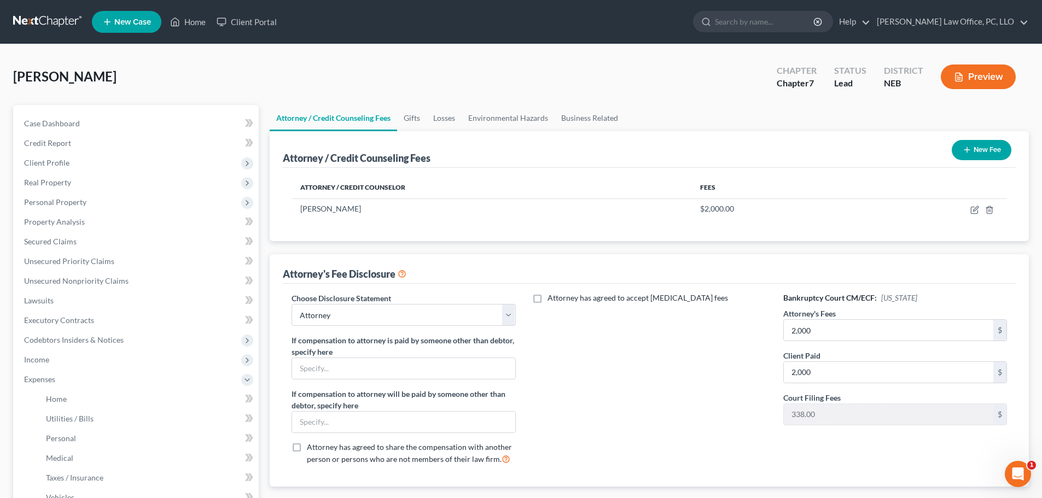
click at [986, 74] on button "Preview" at bounding box center [978, 77] width 75 height 25
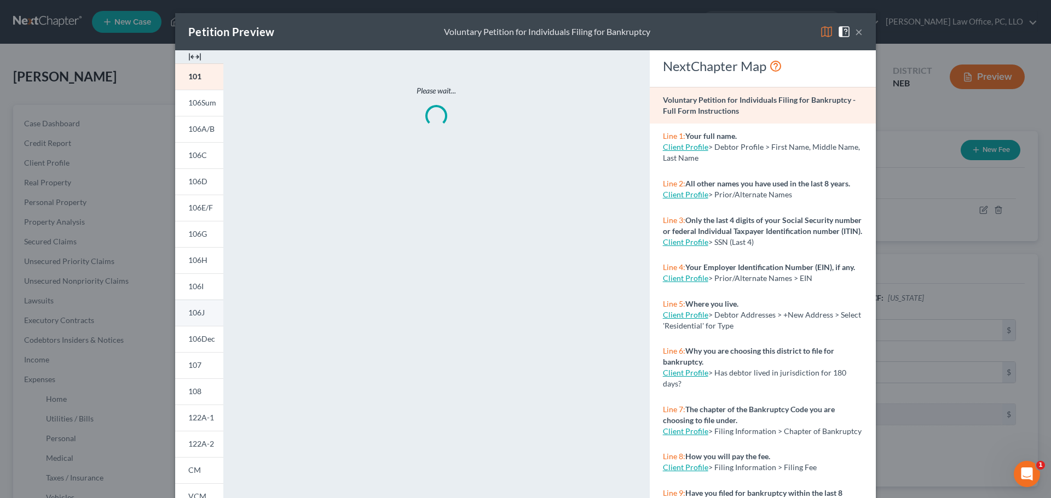
click at [200, 311] on span "106J" at bounding box center [196, 312] width 16 height 9
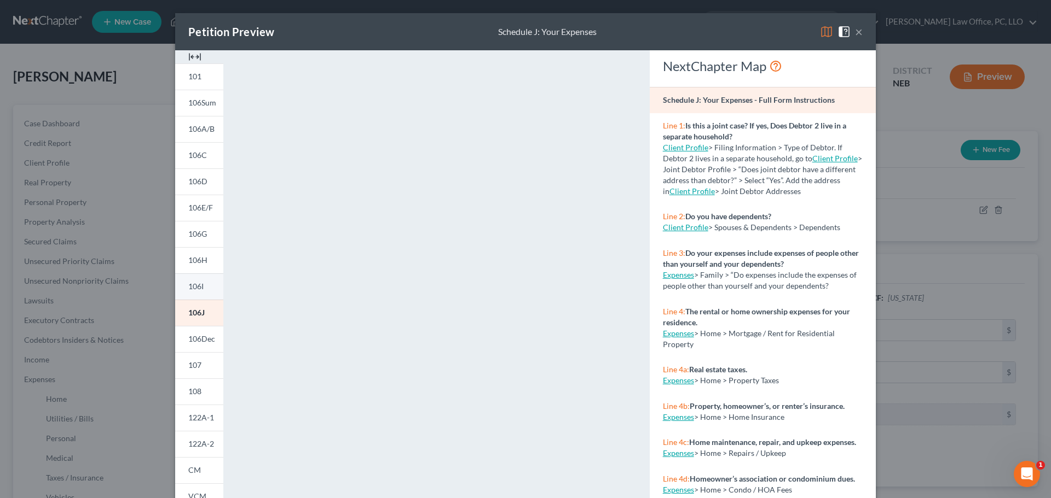
click at [195, 282] on span "106I" at bounding box center [195, 286] width 15 height 9
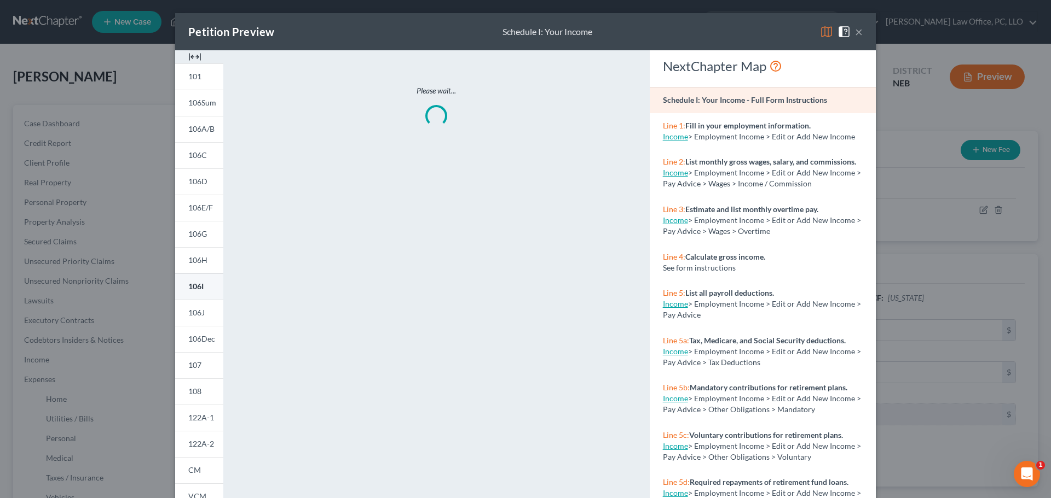
click at [195, 282] on span "106I" at bounding box center [195, 286] width 15 height 9
click at [191, 306] on link "106J" at bounding box center [199, 313] width 48 height 26
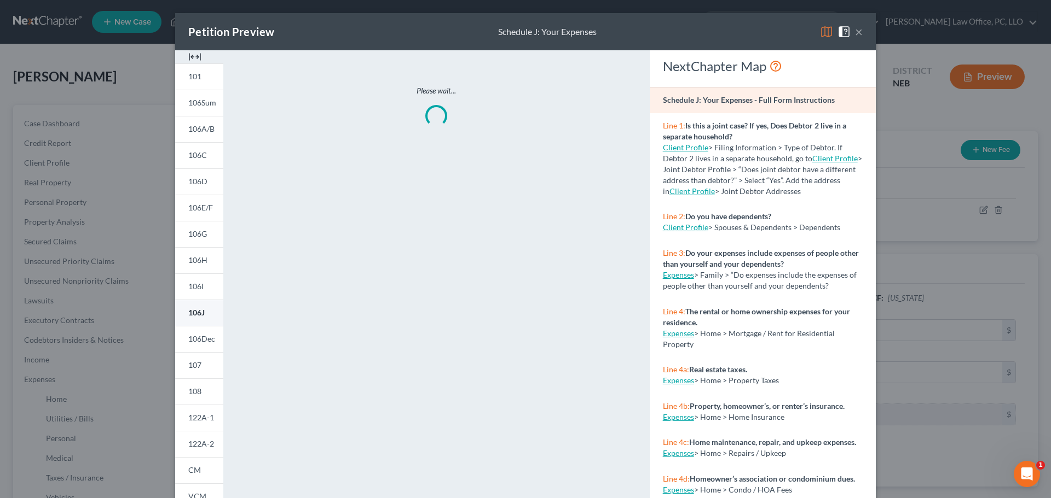
click at [191, 306] on link "106J" at bounding box center [199, 313] width 48 height 26
click at [855, 29] on button "×" at bounding box center [859, 31] width 8 height 13
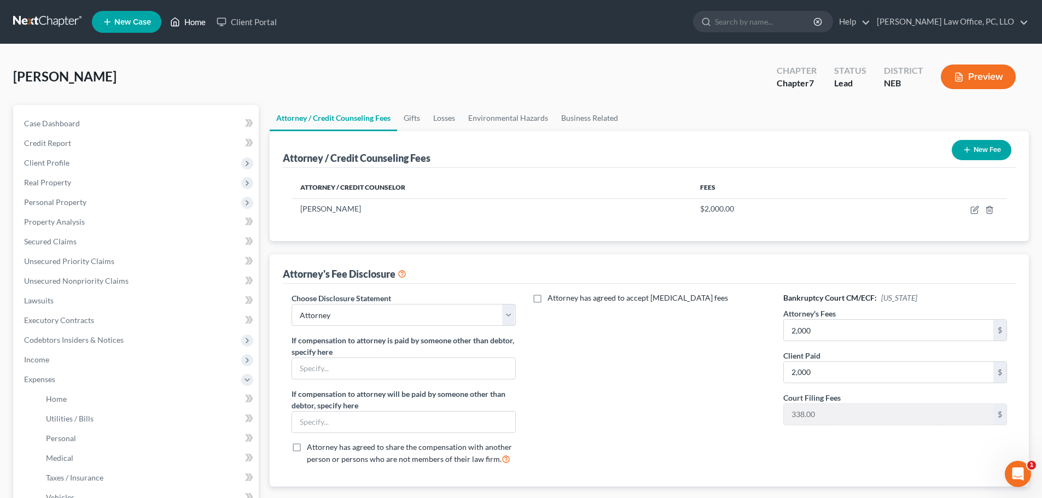
click at [193, 19] on link "Home" at bounding box center [188, 22] width 47 height 20
